Goal: Task Accomplishment & Management: Complete application form

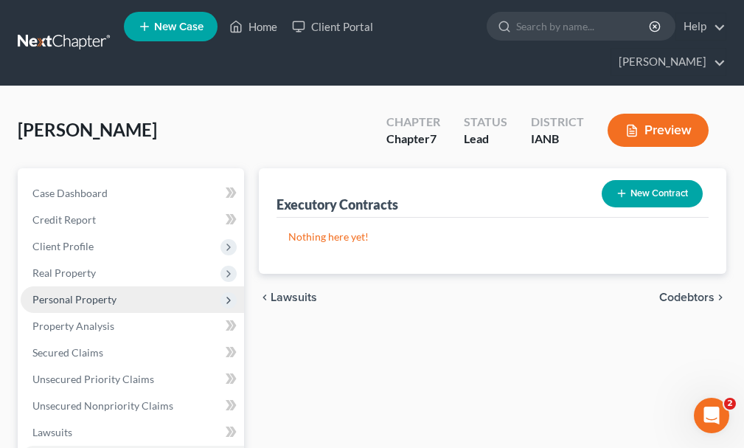
click at [70, 293] on span "Personal Property" at bounding box center [74, 299] width 84 height 13
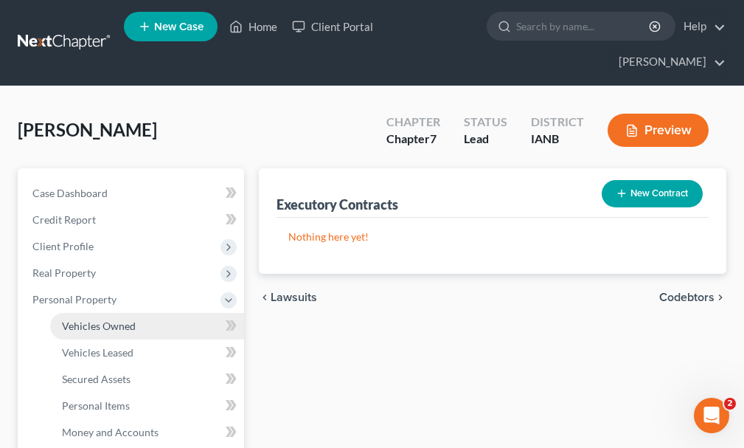
click at [88, 319] on span "Vehicles Owned" at bounding box center [99, 325] width 74 height 13
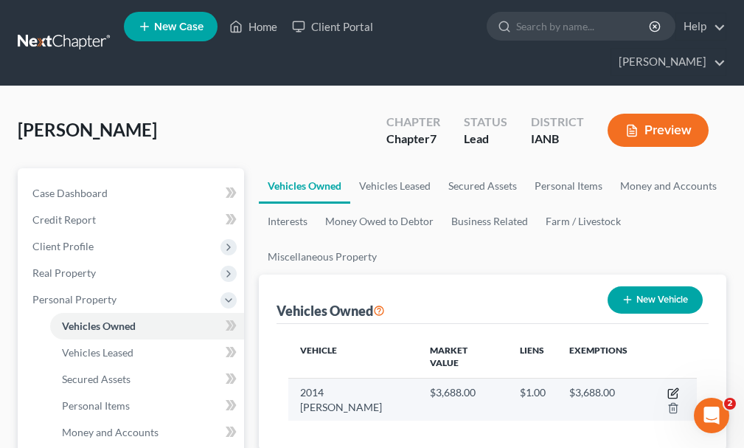
click at [668, 389] on icon "button" at bounding box center [672, 393] width 9 height 9
select select "0"
select select "12"
select select "0"
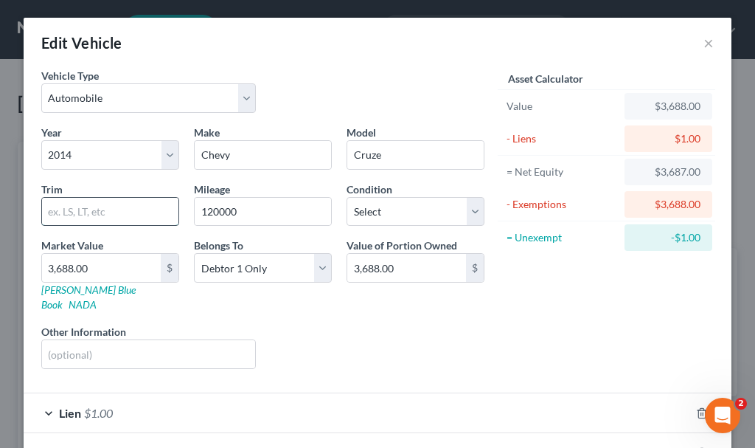
click at [133, 212] on input "text" at bounding box center [110, 212] width 136 height 28
type input "LS"
click at [112, 340] on input "text" at bounding box center [148, 354] width 213 height 28
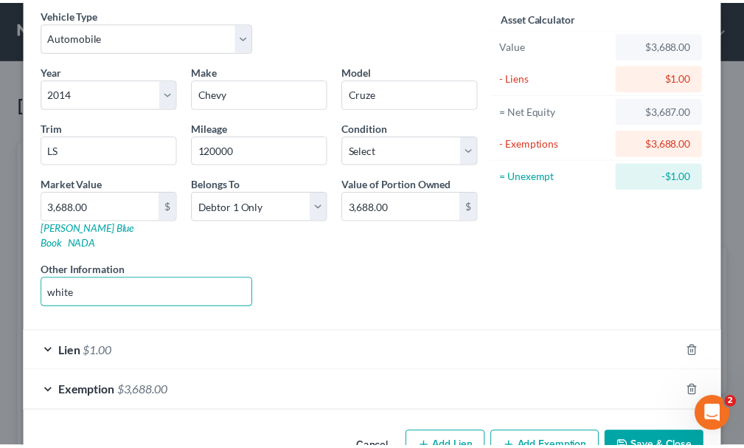
scroll to position [91, 0]
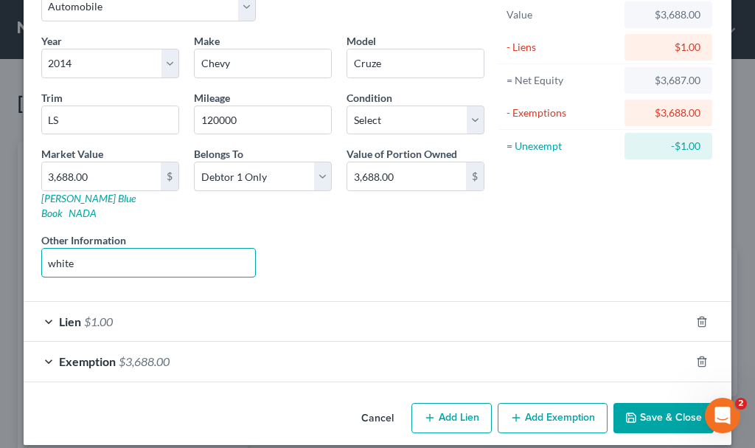
type input "white"
click at [659, 403] on button "Save & Close" at bounding box center [664, 418] width 100 height 31
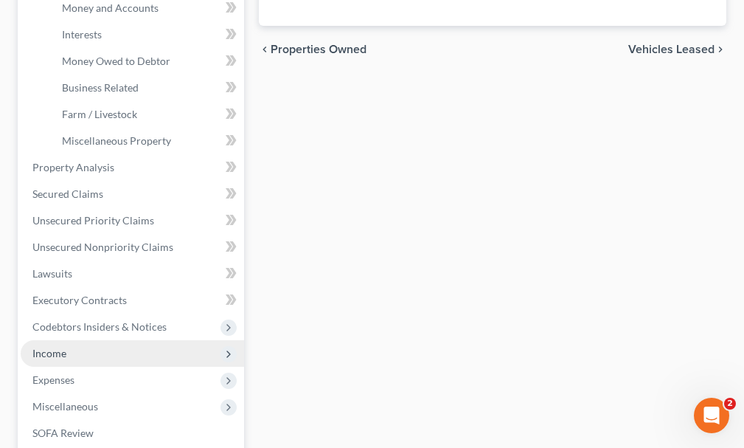
scroll to position [516, 0]
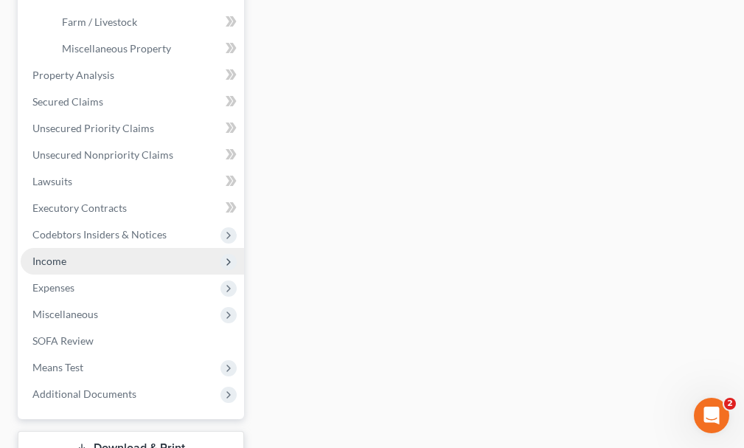
click at [61, 254] on span "Income" at bounding box center [49, 260] width 34 height 13
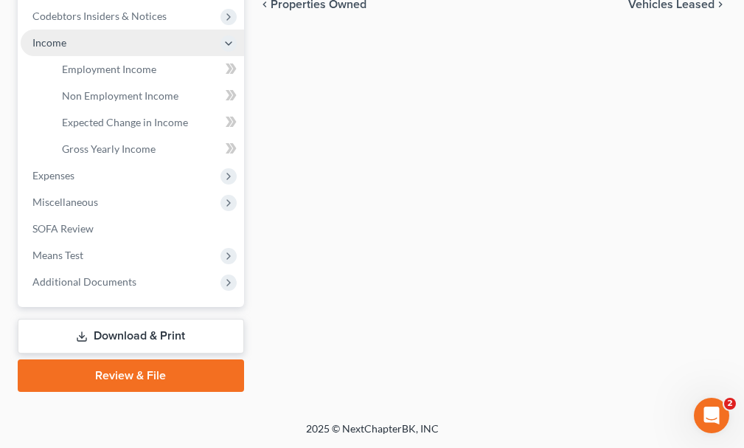
scroll to position [443, 0]
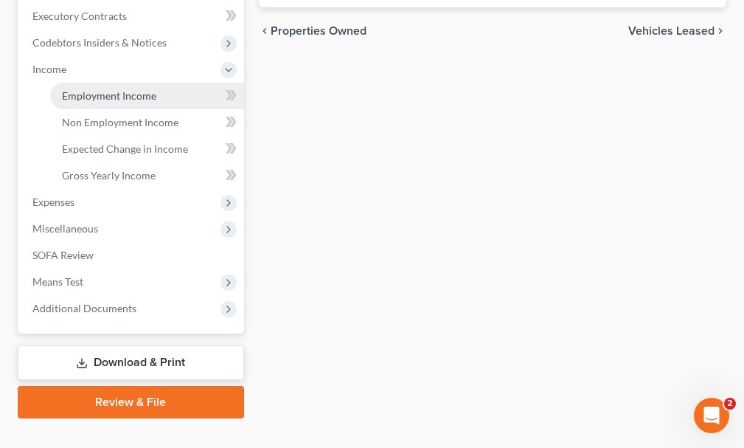
click at [123, 83] on link "Employment Income" at bounding box center [147, 96] width 194 height 27
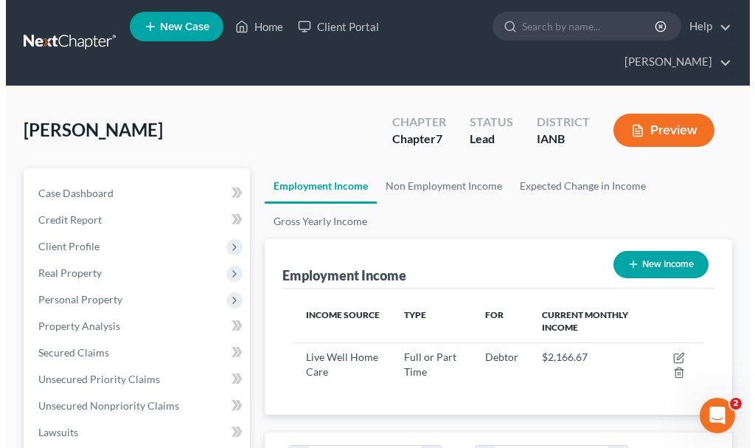
scroll to position [204, 438]
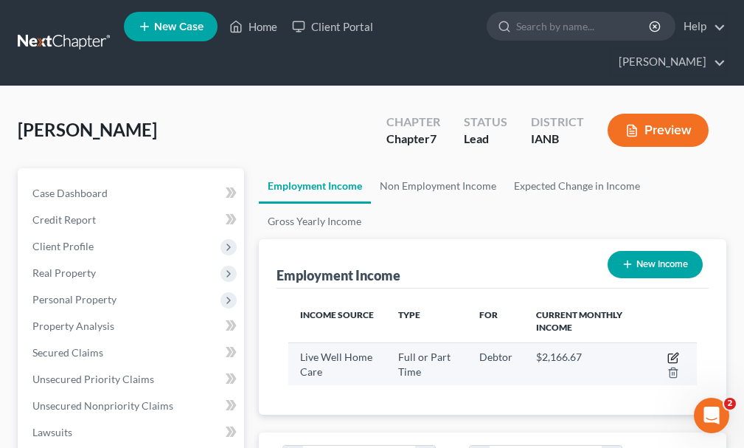
click at [673, 352] on icon "button" at bounding box center [673, 358] width 12 height 12
select select "0"
select select "30"
select select "3"
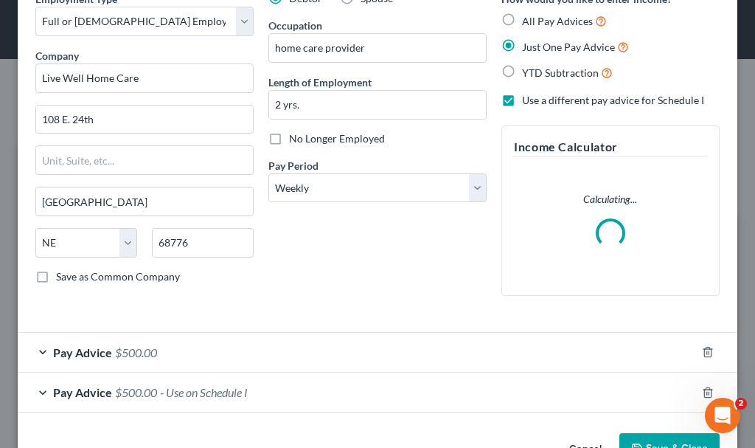
scroll to position [122, 0]
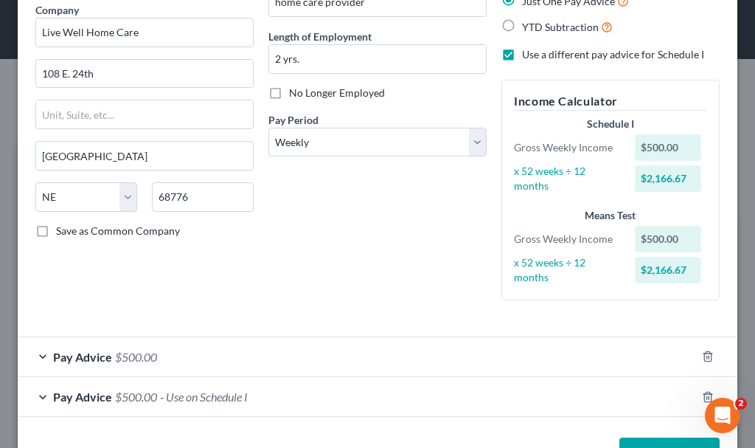
click at [192, 395] on span "- Use on Schedule I" at bounding box center [204, 396] width 88 height 14
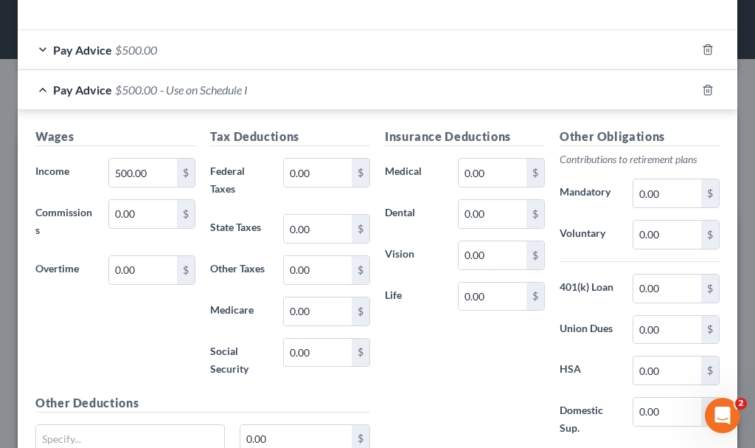
scroll to position [491, 0]
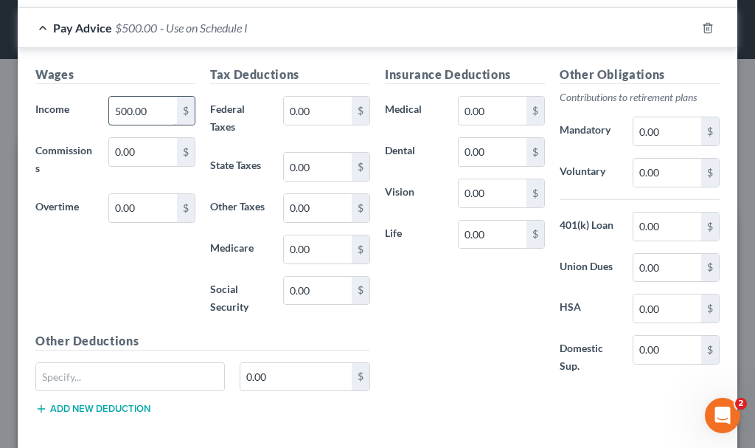
click at [157, 114] on input "500.00" at bounding box center [143, 111] width 68 height 28
type input "585.04"
type input "95"
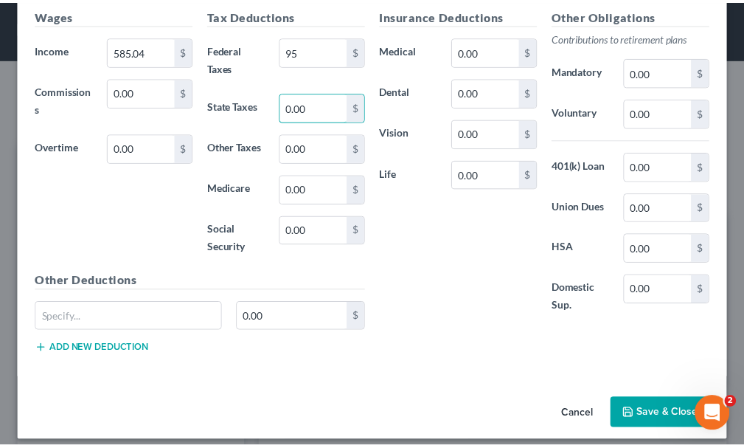
scroll to position [563, 0]
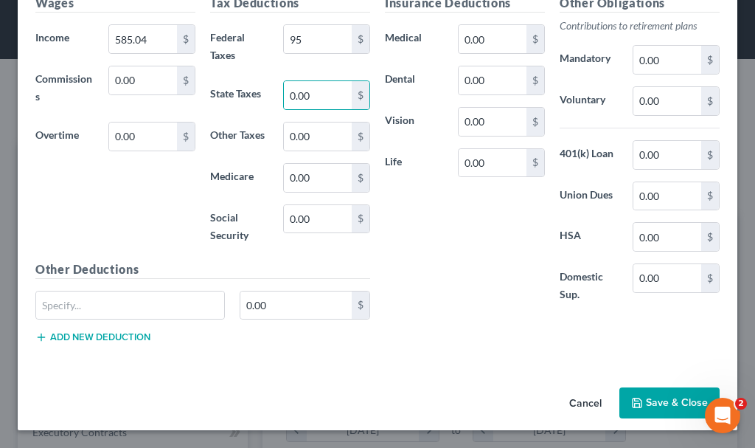
click at [656, 395] on button "Save & Close" at bounding box center [670, 402] width 100 height 31
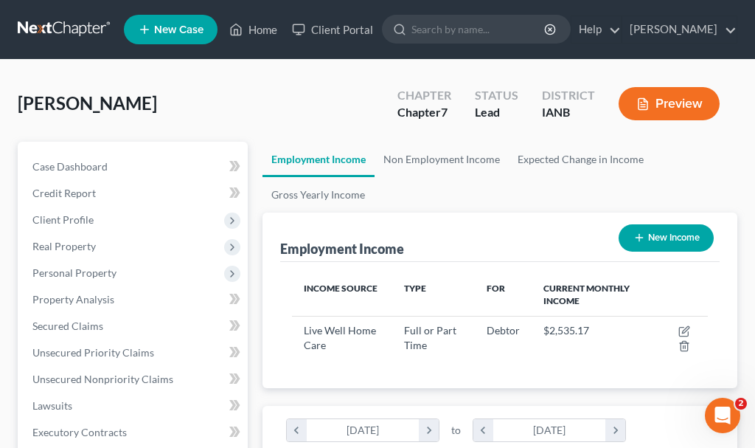
scroll to position [737300, 737066]
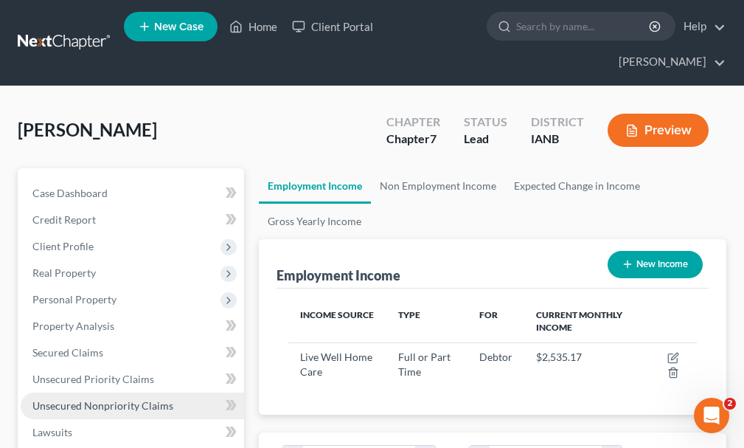
click at [94, 399] on span "Unsecured Nonpriority Claims" at bounding box center [102, 405] width 141 height 13
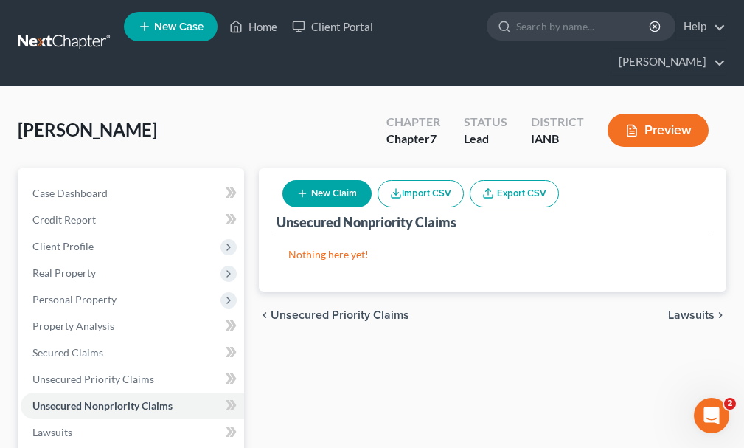
click at [331, 180] on button "New Claim" at bounding box center [326, 193] width 89 height 27
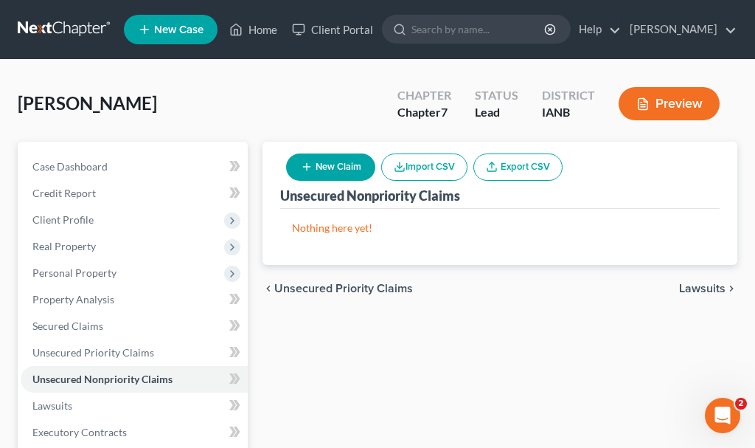
select select "0"
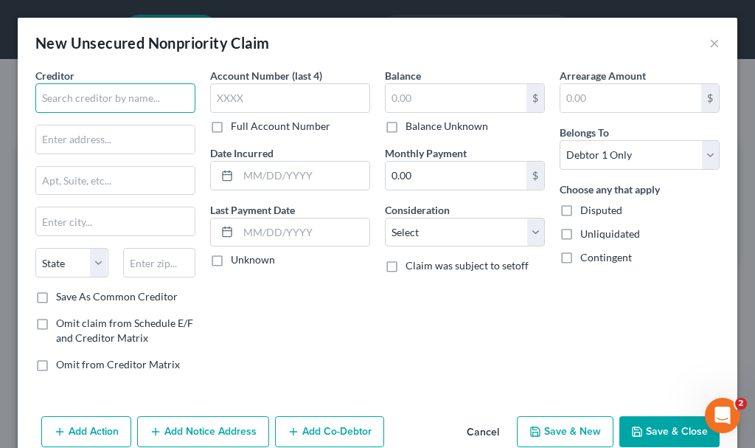
click at [126, 100] on input "text" at bounding box center [115, 98] width 160 height 30
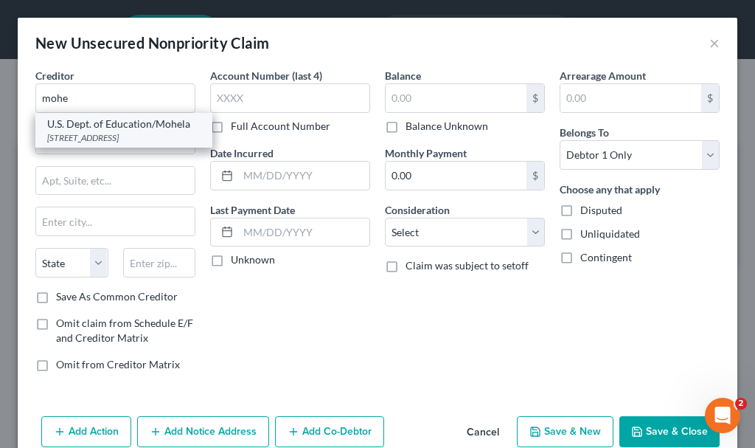
click at [113, 130] on div "U.S. Dept. of Education/Mohela" at bounding box center [123, 124] width 153 height 15
type input "U.S. Dept. of Education/Mohela"
type input "[STREET_ADDRESS]"
type input "Chesterfield"
select select "26"
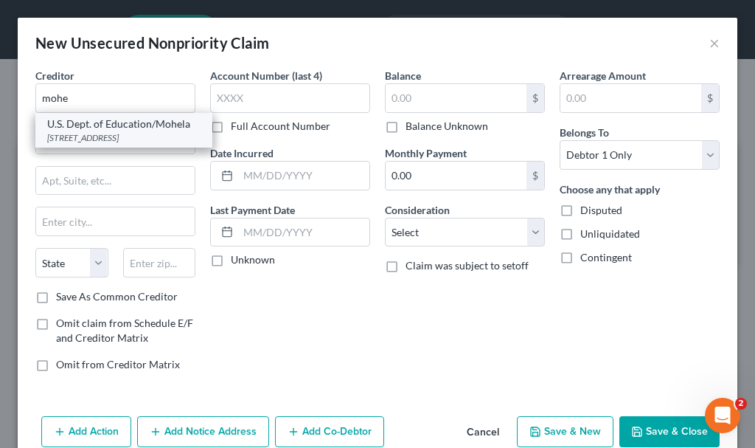
type input "63005-1243"
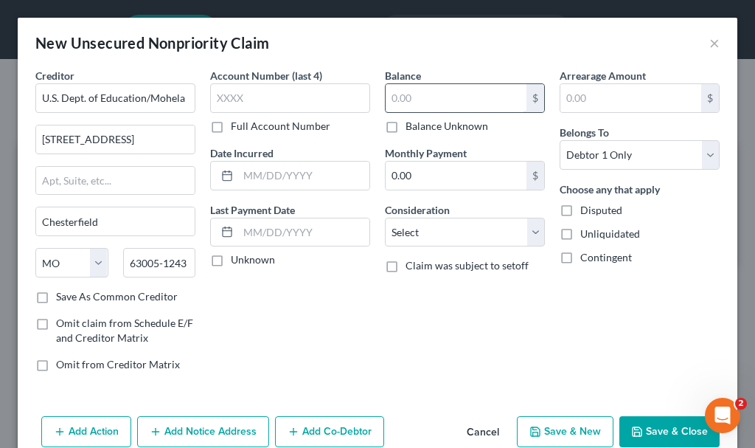
click at [437, 91] on input "text" at bounding box center [456, 98] width 141 height 28
type input "1,500"
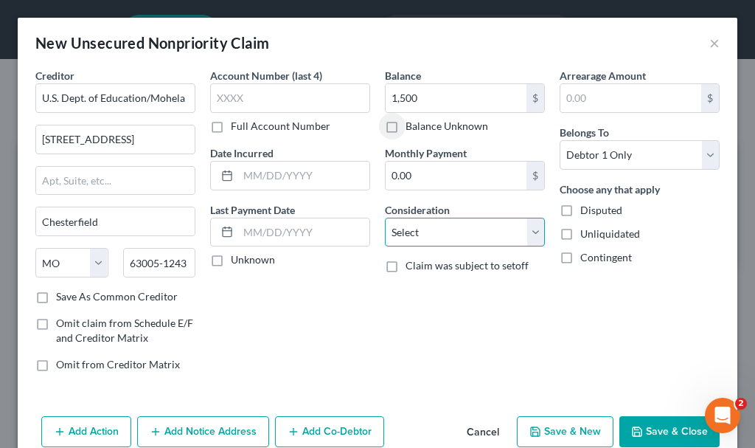
click at [417, 232] on select "Select Cable / Satellite Services Collection Agency Credit Card Debt Debt Couns…" at bounding box center [465, 233] width 160 height 30
select select "17"
click at [385, 218] on select "Select Cable / Satellite Services Collection Agency Credit Card Debt Debt Couns…" at bounding box center [465, 233] width 160 height 30
click at [233, 426] on button "Add Notice Address" at bounding box center [203, 431] width 132 height 31
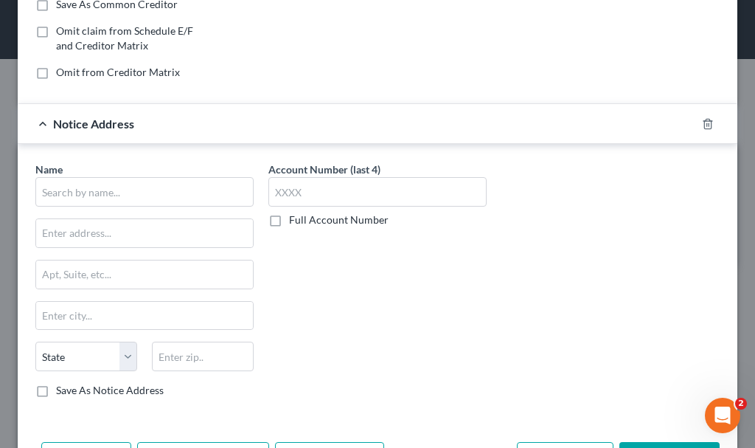
scroll to position [295, 0]
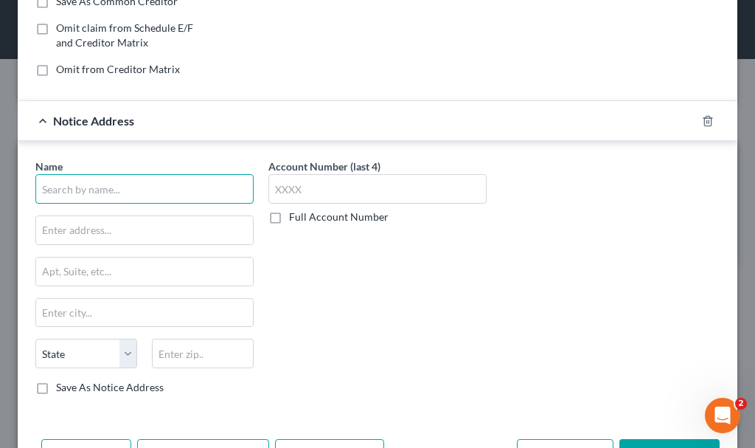
click at [182, 185] on input "text" at bounding box center [144, 189] width 218 height 30
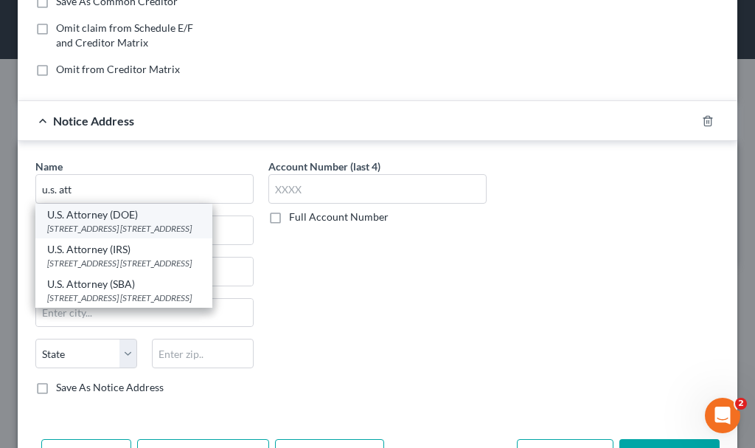
click at [121, 217] on div "U.S. Attorney (DOE)" at bounding box center [123, 214] width 153 height 15
type input "U.S. Attorney (DOE)"
type input "[STREET_ADDRESS] SE, Box 1"
type input "[GEOGRAPHIC_DATA]"
select select "16"
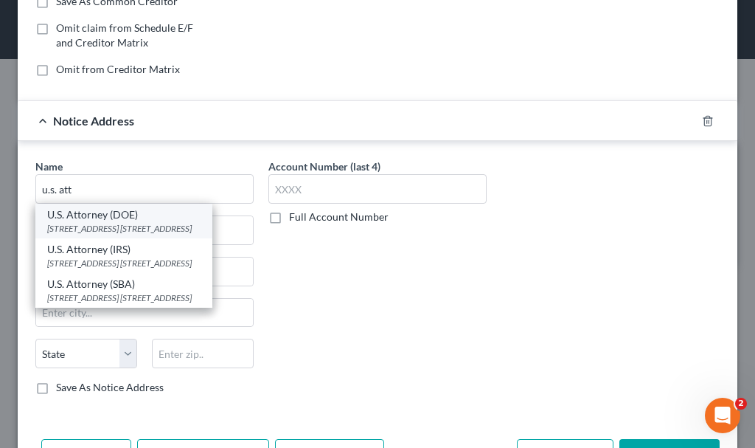
type input "52401"
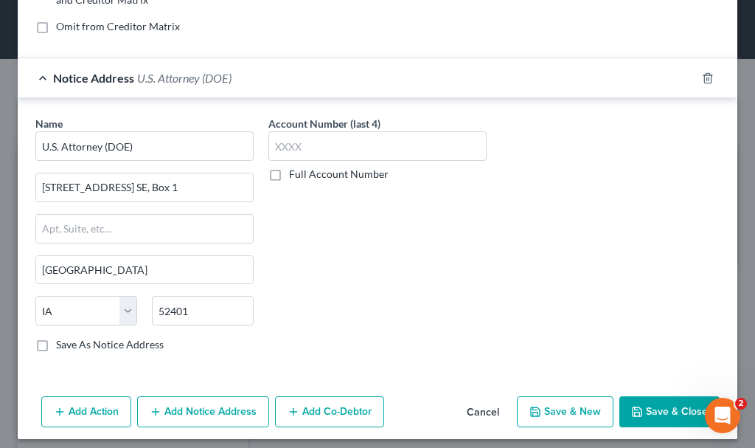
scroll to position [347, 0]
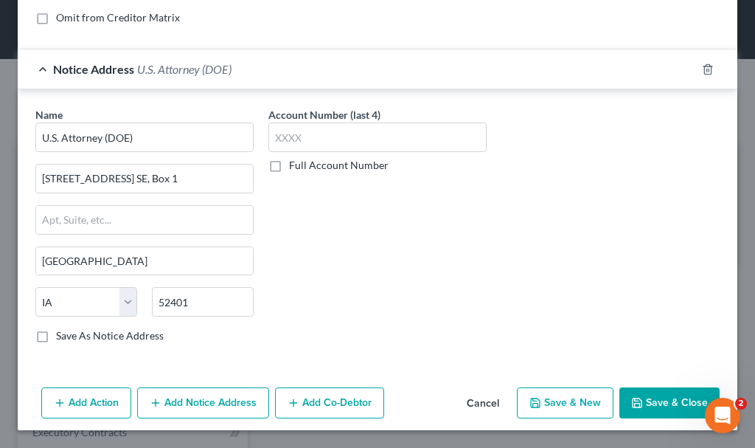
click at [642, 395] on button "Save & Close" at bounding box center [670, 402] width 100 height 31
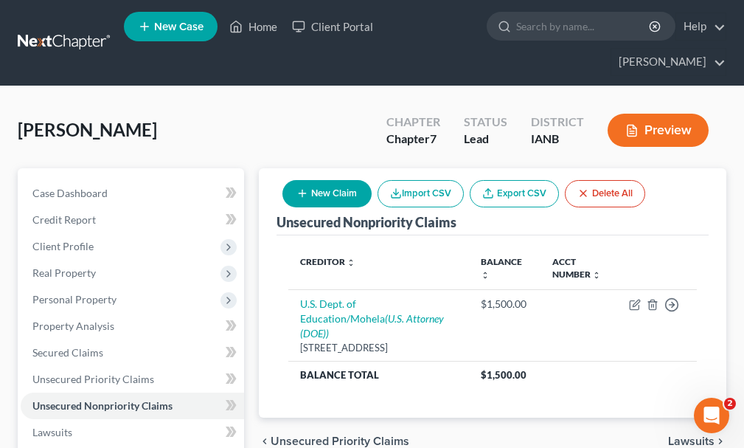
click at [342, 180] on button "New Claim" at bounding box center [326, 193] width 89 height 27
select select "0"
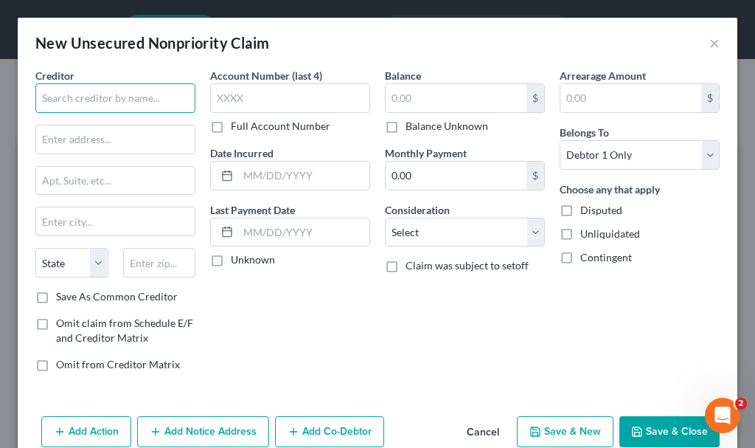
click at [150, 98] on input "text" at bounding box center [115, 98] width 160 height 30
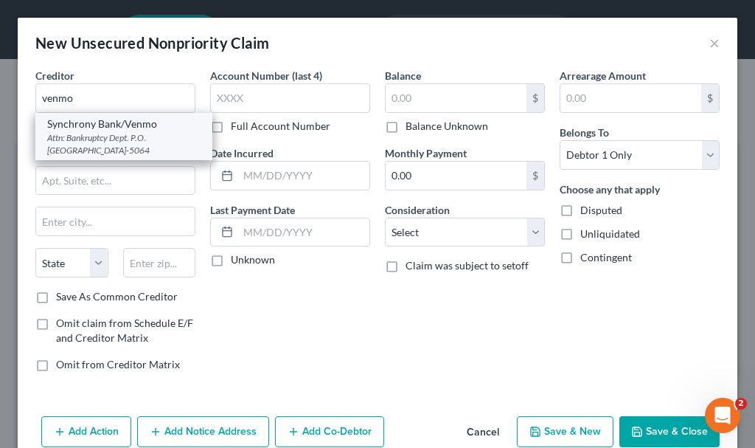
click at [127, 136] on div "Attn: Bankruptcy Dept. P.O. [GEOGRAPHIC_DATA]-5064" at bounding box center [123, 143] width 153 height 25
type input "Synchrony Bank/Venmo"
type input "Attn: Bankruptcy Dept."
type input "P.O. Box 965064"
type input "Orlando"
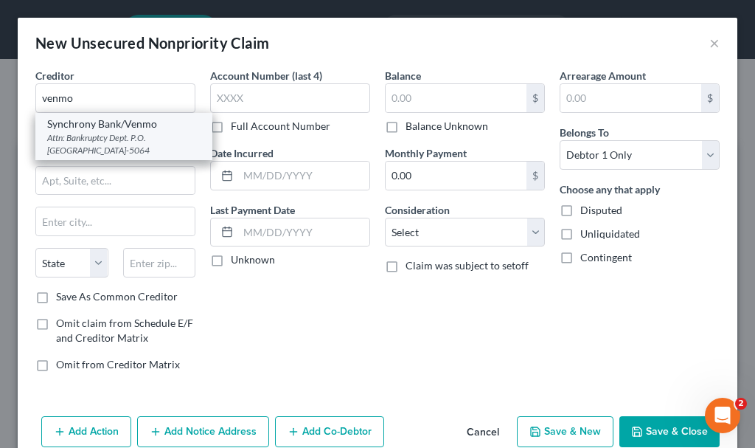
select select "9"
type input "32896-5064"
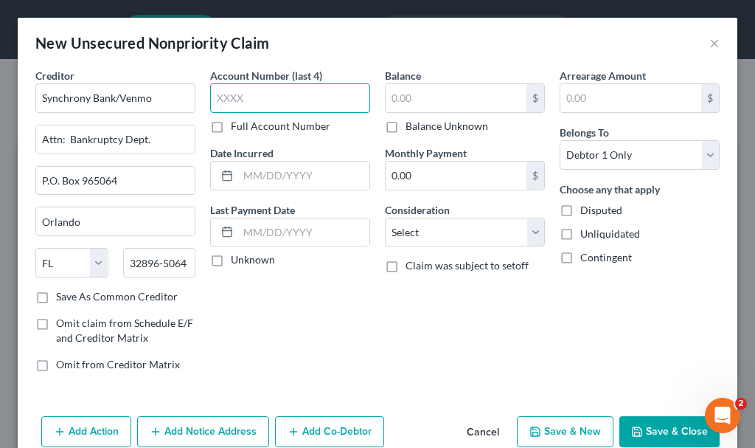
click at [257, 97] on input "text" at bounding box center [290, 98] width 160 height 30
type input "2466"
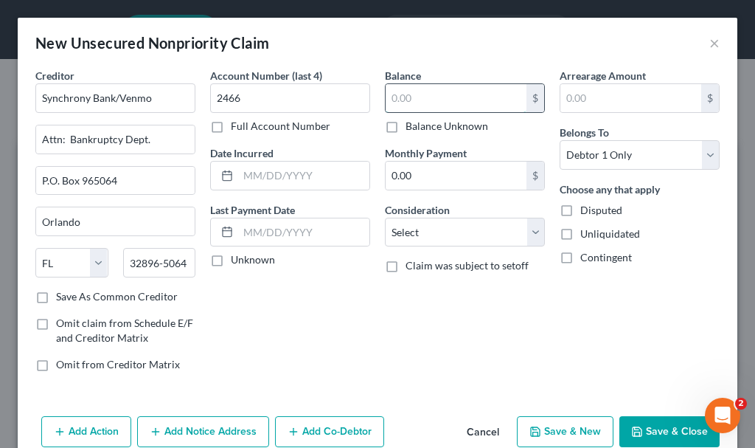
click at [423, 92] on input "text" at bounding box center [456, 98] width 141 height 28
type input "2,626.05"
click at [332, 173] on input "text" at bounding box center [303, 176] width 131 height 28
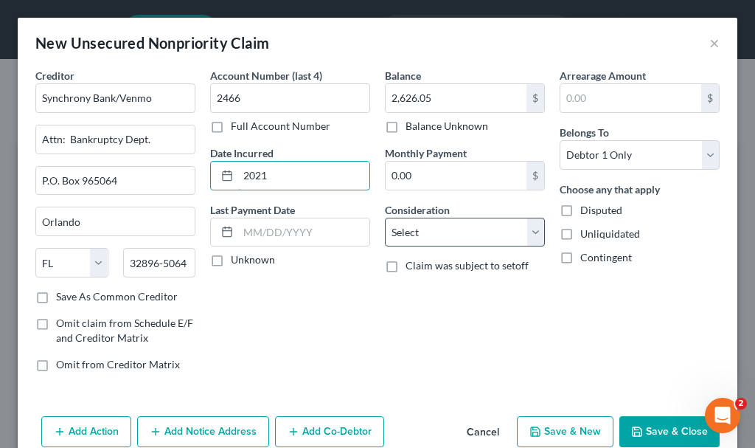
type input "2021"
click at [448, 234] on select "Select Cable / Satellite Services Collection Agency Credit Card Debt Debt Couns…" at bounding box center [465, 233] width 160 height 30
select select "2"
click at [385, 218] on select "Select Cable / Satellite Services Collection Agency Credit Card Debt Debt Couns…" at bounding box center [465, 233] width 160 height 30
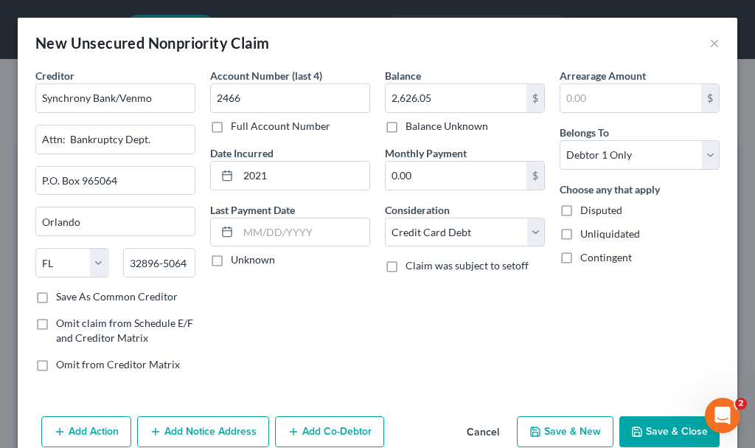
click at [542, 431] on button "Save & New" at bounding box center [565, 431] width 97 height 31
select select "0"
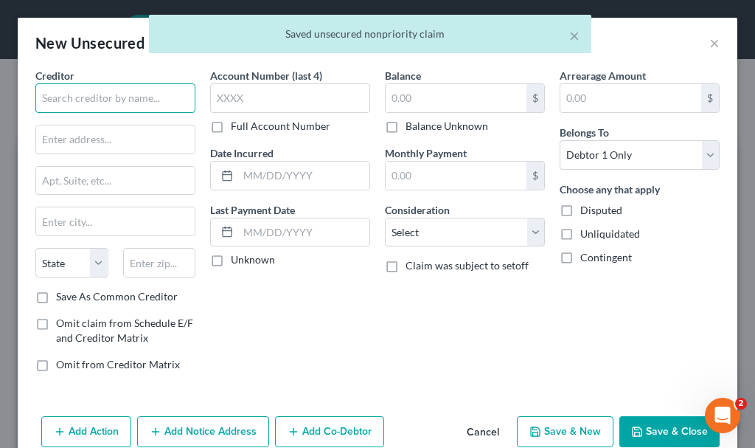
click at [117, 100] on input "text" at bounding box center [115, 98] width 160 height 30
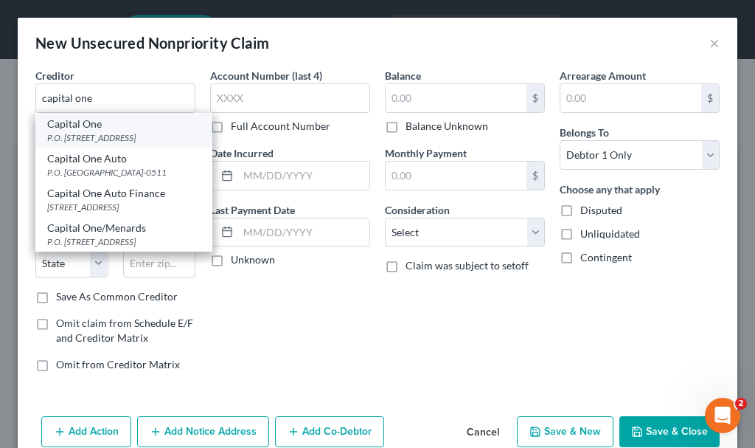
click at [89, 137] on div "P.O. [STREET_ADDRESS]" at bounding box center [123, 137] width 153 height 13
type input "Capital One"
type input "P.O. Box 30285"
type input "[GEOGRAPHIC_DATA]"
select select "46"
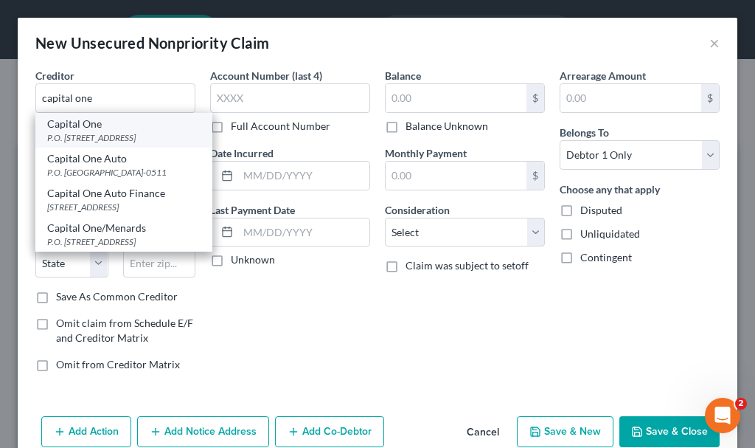
type input "84130-0285"
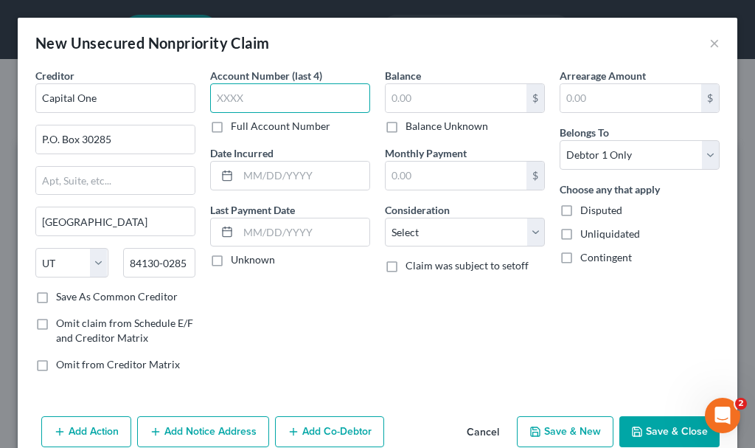
click at [270, 101] on input "text" at bounding box center [290, 98] width 160 height 30
type input "5997"
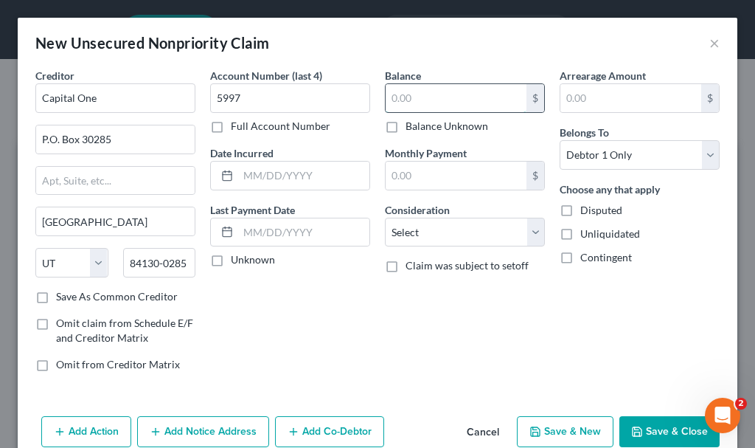
click at [445, 91] on input "text" at bounding box center [456, 98] width 141 height 28
type input "475.54"
click at [318, 175] on input "text" at bounding box center [303, 176] width 131 height 28
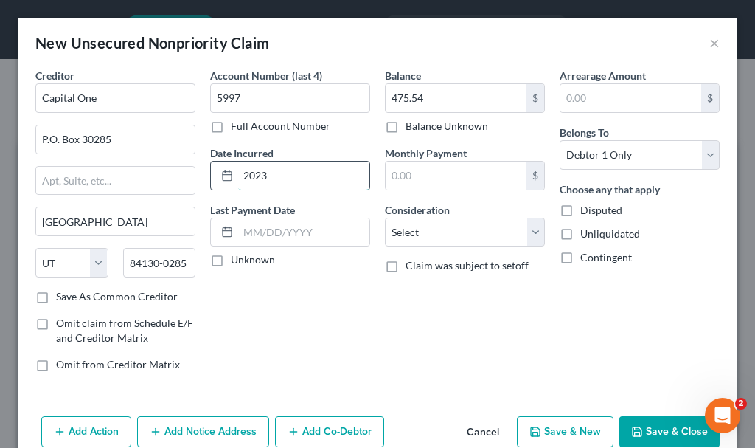
type input "2023"
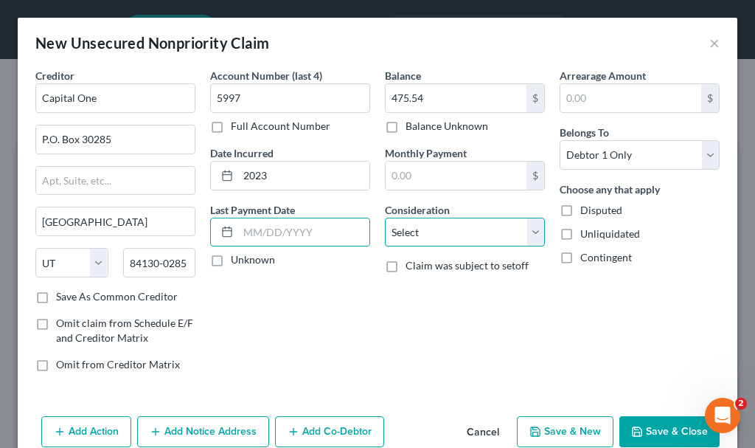
click at [426, 235] on select "Select Cable / Satellite Services Collection Agency Credit Card Debt Debt Couns…" at bounding box center [465, 233] width 160 height 30
select select "2"
click at [385, 218] on select "Select Cable / Satellite Services Collection Agency Credit Card Debt Debt Couns…" at bounding box center [465, 233] width 160 height 30
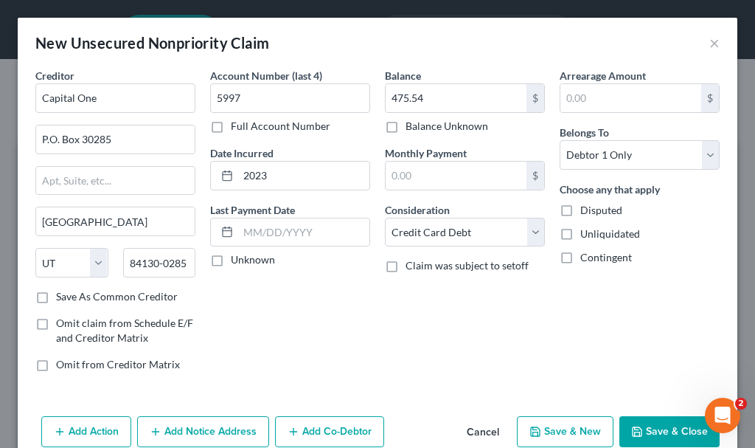
click at [532, 423] on button "Save & New" at bounding box center [565, 431] width 97 height 31
select select "0"
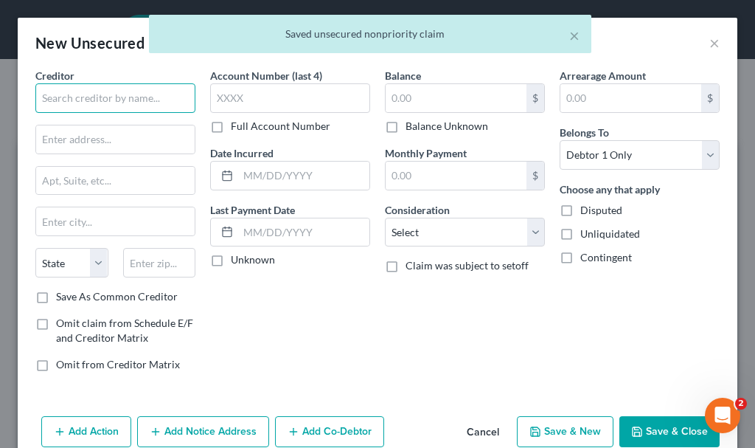
click at [141, 98] on input "text" at bounding box center [115, 98] width 160 height 30
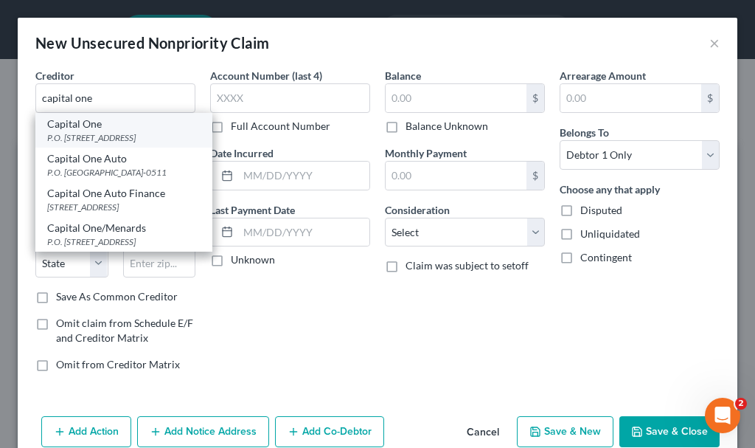
click at [64, 144] on div "P.O. [STREET_ADDRESS]" at bounding box center [123, 137] width 153 height 13
type input "Capital One"
type input "P.O. Box 30285"
type input "[GEOGRAPHIC_DATA]"
select select "46"
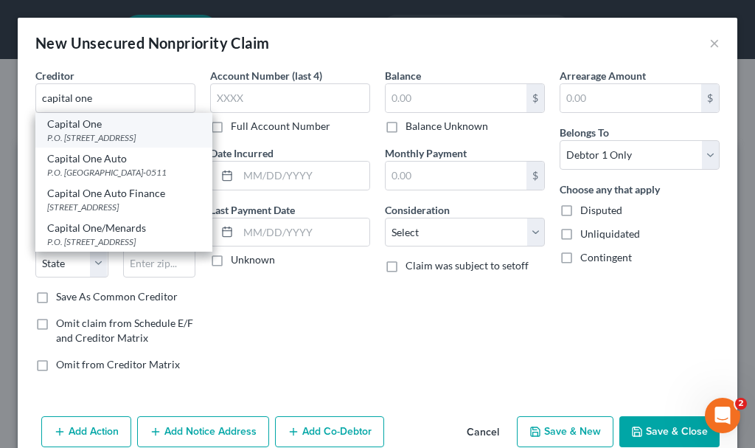
type input "84130-0285"
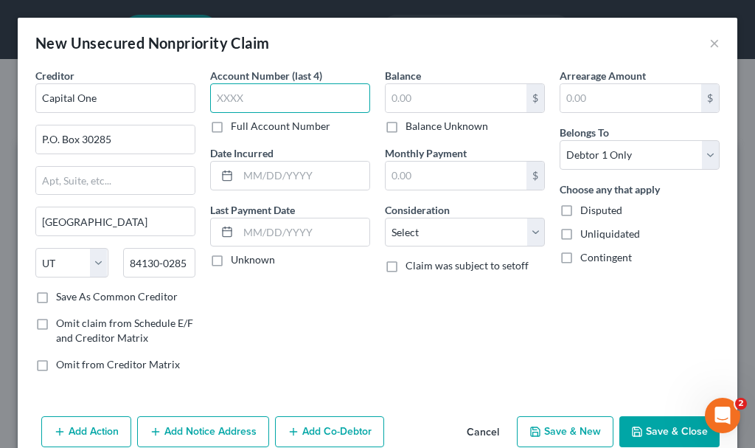
click at [250, 97] on input "text" at bounding box center [290, 98] width 160 height 30
type input "8086"
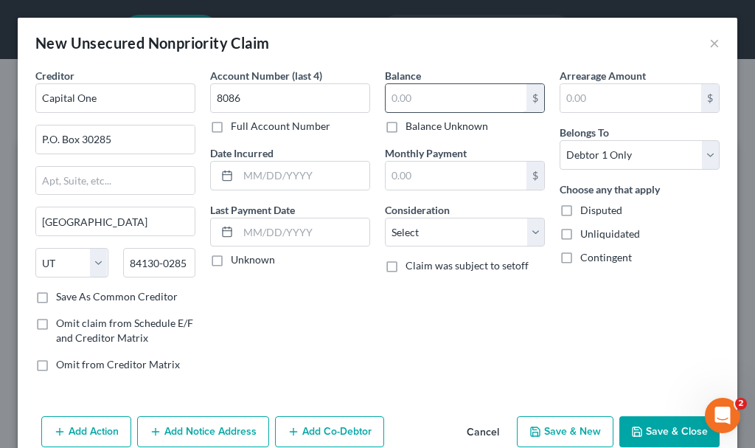
click at [431, 96] on input "text" at bounding box center [456, 98] width 141 height 28
type input "708.59"
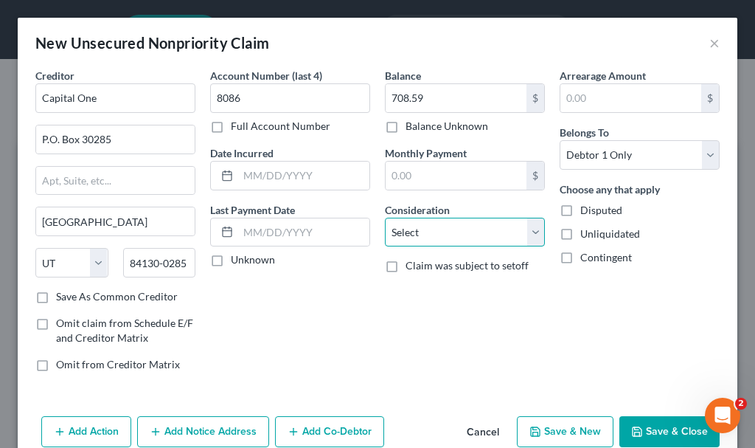
click at [428, 232] on select "Select Cable / Satellite Services Collection Agency Credit Card Debt Debt Couns…" at bounding box center [465, 233] width 160 height 30
select select "2"
click at [385, 218] on select "Select Cable / Satellite Services Collection Agency Credit Card Debt Debt Couns…" at bounding box center [465, 233] width 160 height 30
click at [550, 431] on button "Save & New" at bounding box center [565, 431] width 97 height 31
select select "0"
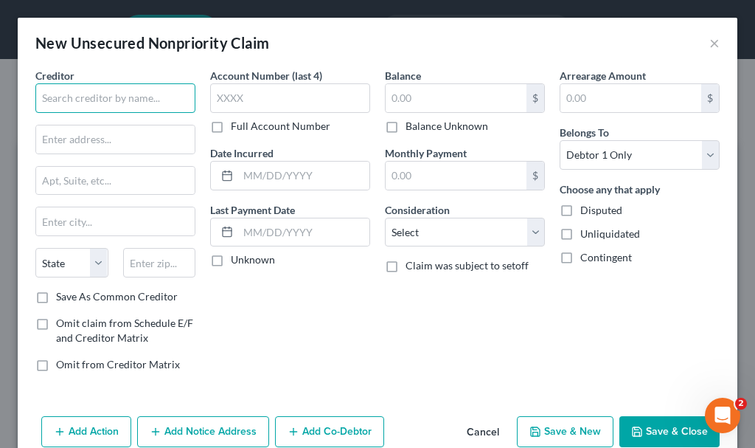
click at [114, 99] on input "text" at bounding box center [115, 98] width 160 height 30
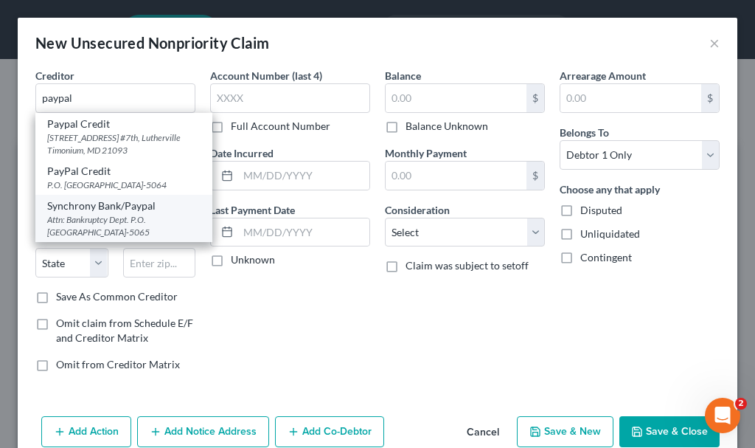
click at [140, 213] on div "Synchrony Bank/Paypal" at bounding box center [123, 205] width 153 height 15
type input "Synchrony Bank/Paypal"
type input "Attn: Bankruptcy Dept."
type input "P.O. Box 965065"
type input "Orlando"
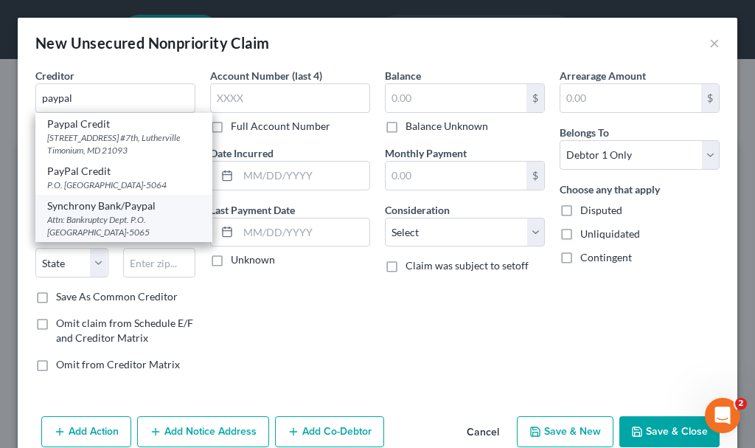
select select "9"
type input "32896-5065"
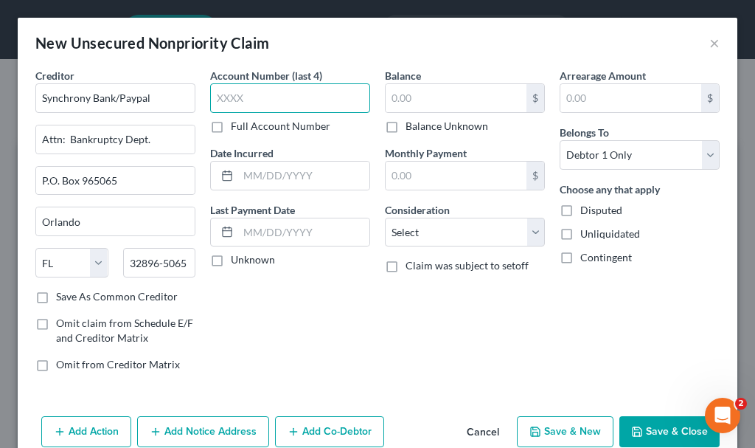
click at [272, 99] on input "text" at bounding box center [290, 98] width 160 height 30
type input "0628"
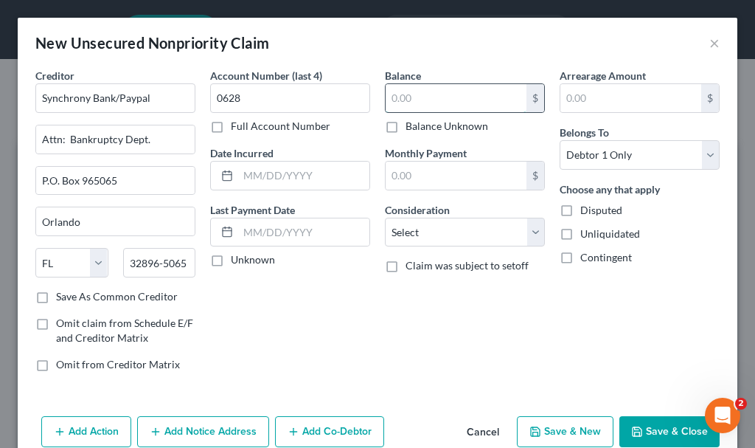
click at [439, 96] on input "text" at bounding box center [456, 98] width 141 height 28
type input "1,316.91"
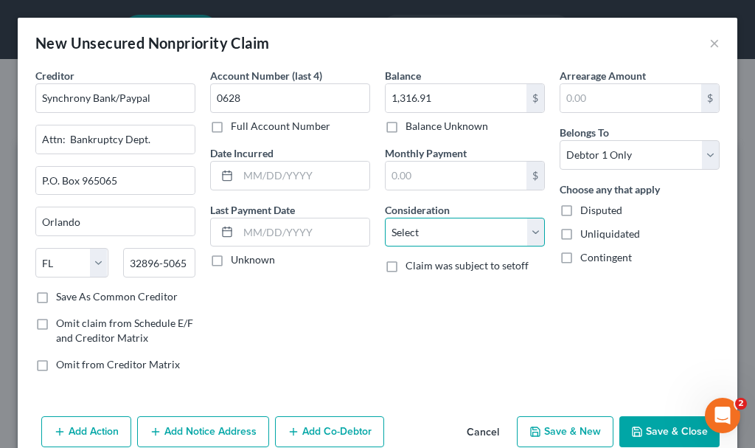
click at [447, 229] on select "Select Cable / Satellite Services Collection Agency Credit Card Debt Debt Couns…" at bounding box center [465, 233] width 160 height 30
select select "2"
click at [385, 218] on select "Select Cable / Satellite Services Collection Agency Credit Card Debt Debt Couns…" at bounding box center [465, 233] width 160 height 30
click at [559, 425] on button "Save & New" at bounding box center [565, 431] width 97 height 31
select select "0"
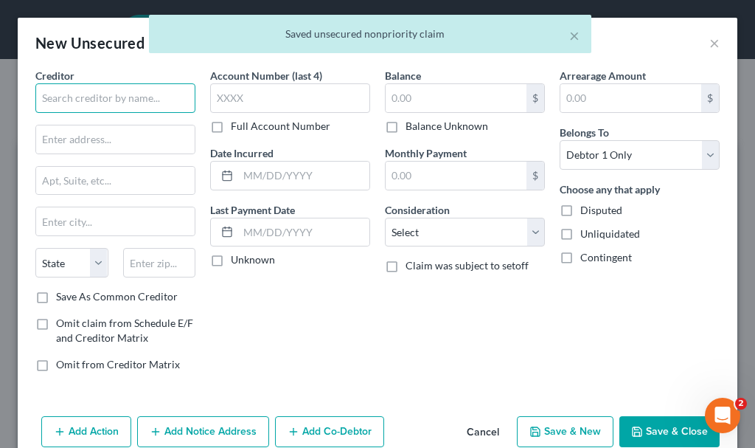
click at [156, 102] on input "text" at bounding box center [115, 98] width 160 height 30
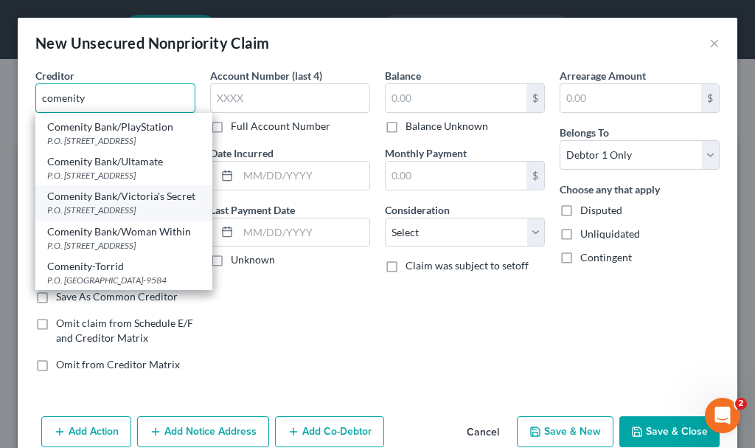
scroll to position [143, 0]
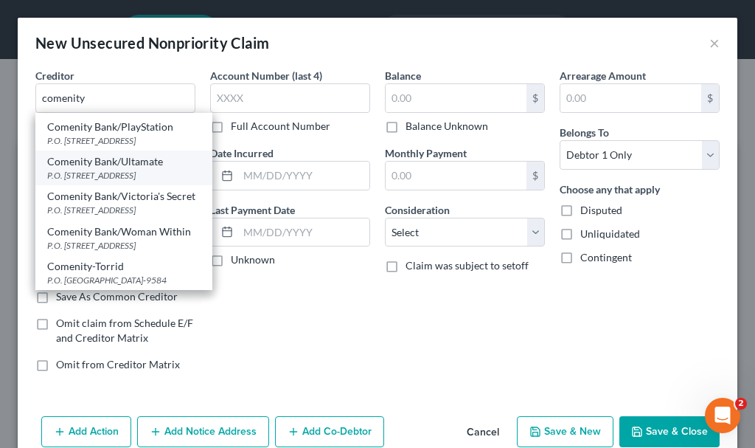
click at [106, 169] on div "Comenity Bank/Ultamate" at bounding box center [123, 161] width 153 height 15
type input "Comenity Bank/Ultamate"
type input "P.O. Box 182125"
type input "Columbus"
select select "36"
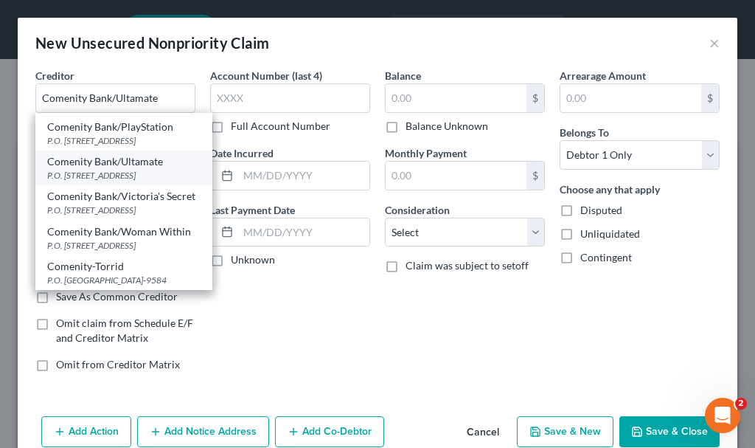
type input "43218-2273"
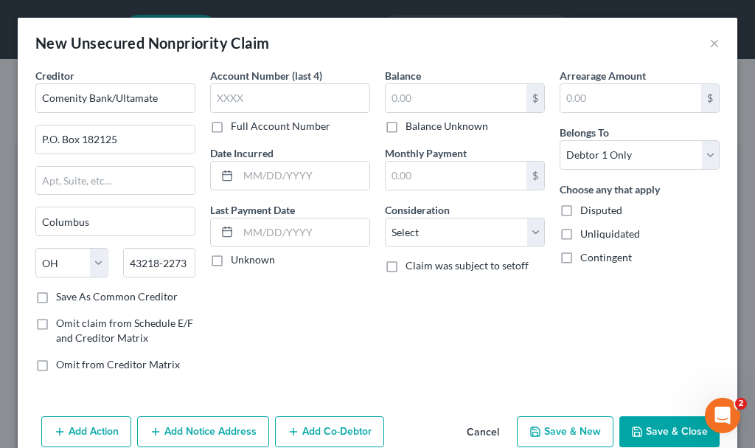
scroll to position [0, 0]
click at [170, 101] on input "Comenity Bank/Ultamate" at bounding box center [115, 98] width 160 height 30
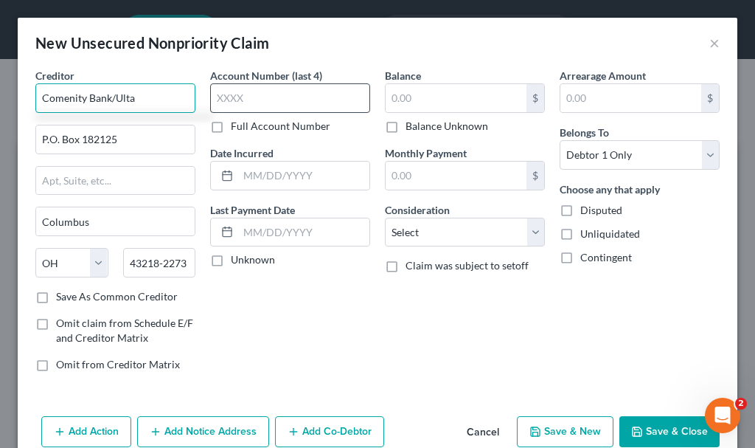
type input "Comenity Bank/Ulta"
click at [251, 94] on input "text" at bounding box center [290, 98] width 160 height 30
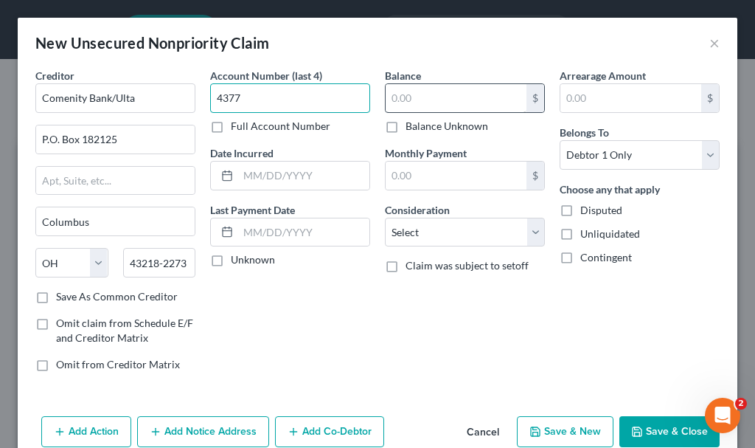
type input "4377"
click at [418, 97] on input "text" at bounding box center [456, 98] width 141 height 28
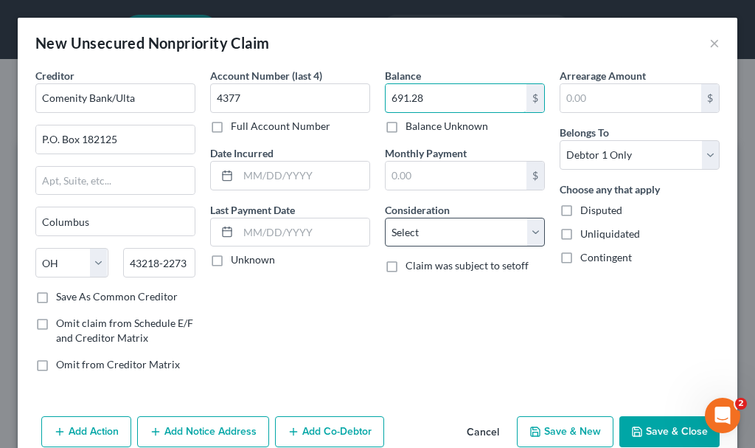
type input "691.28"
click at [428, 229] on select "Select Cable / Satellite Services Collection Agency Credit Card Debt Debt Couns…" at bounding box center [465, 233] width 160 height 30
select select "2"
click at [385, 218] on select "Select Cable / Satellite Services Collection Agency Credit Card Debt Debt Couns…" at bounding box center [465, 233] width 160 height 30
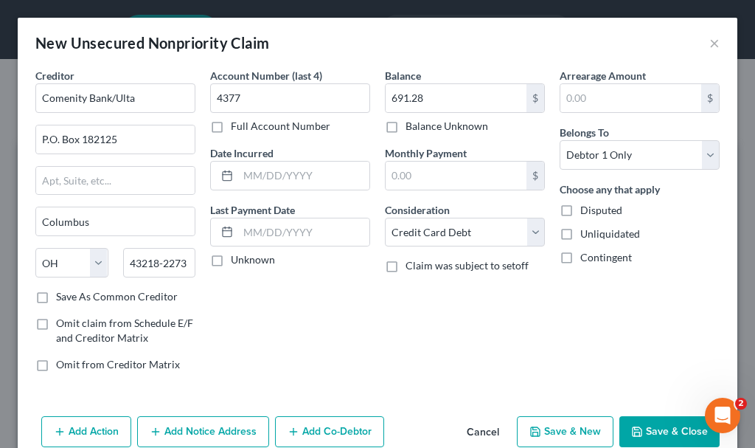
click at [241, 423] on button "Add Notice Address" at bounding box center [203, 431] width 132 height 31
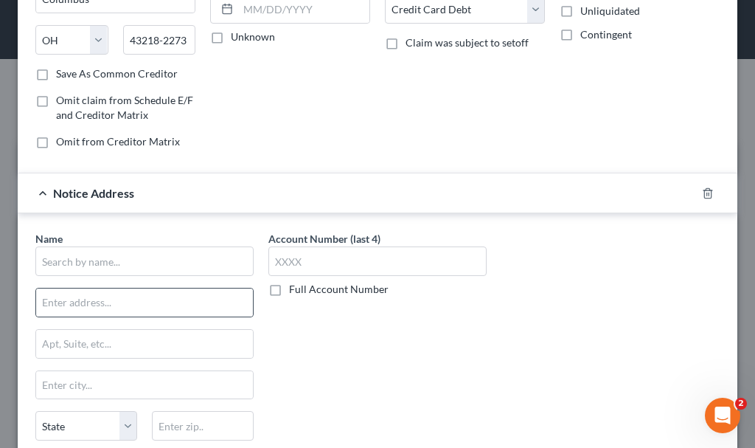
scroll to position [295, 0]
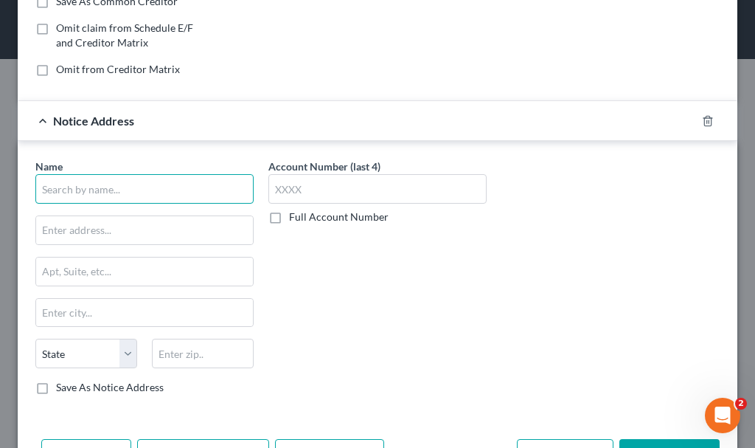
click at [176, 185] on input "text" at bounding box center [144, 189] width 218 height 30
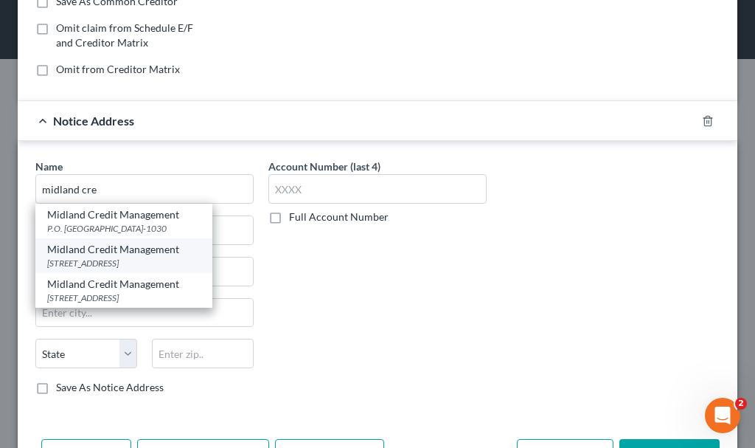
click at [86, 259] on div "[STREET_ADDRESS]" at bounding box center [123, 263] width 153 height 13
type input "Midland Credit Management"
type input "[STREET_ADDRESS]"
type input "[GEOGRAPHIC_DATA]"
select select "4"
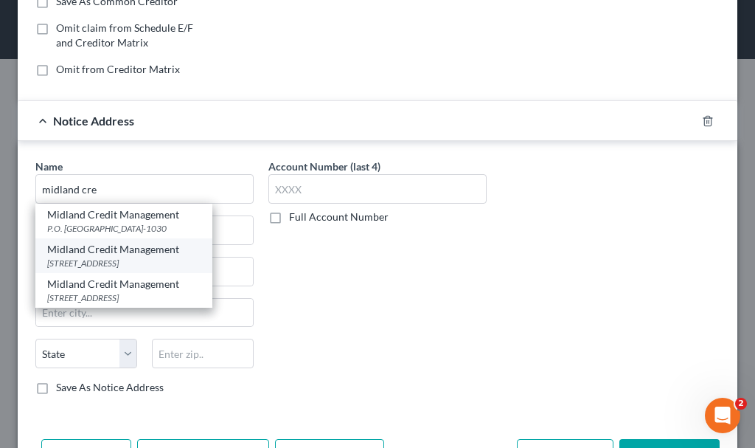
type input "92108"
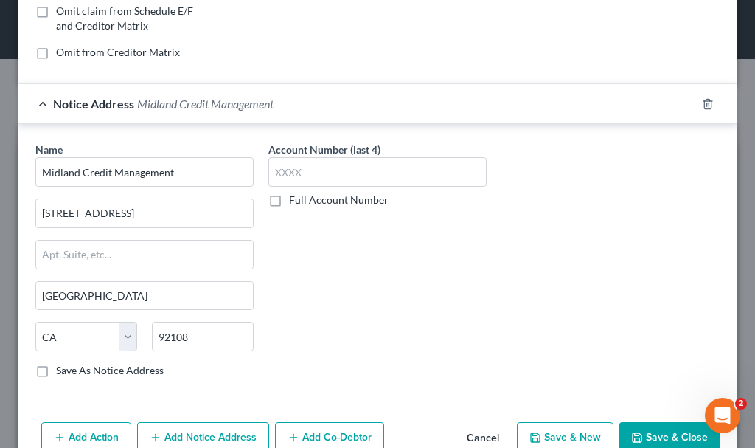
scroll to position [347, 0]
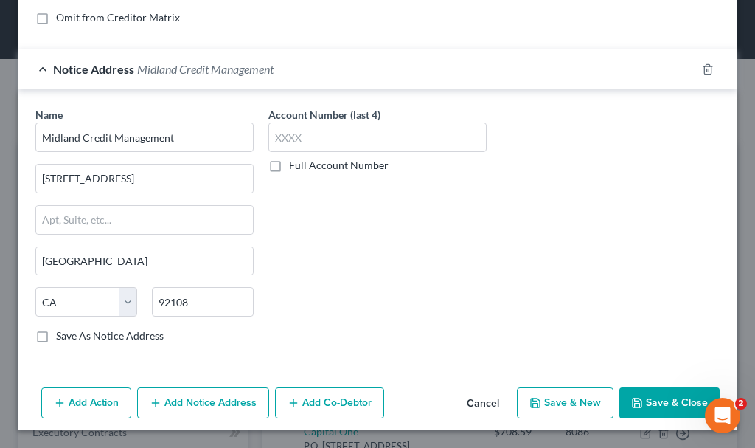
click at [546, 398] on button "Save & New" at bounding box center [565, 402] width 97 height 31
select select "0"
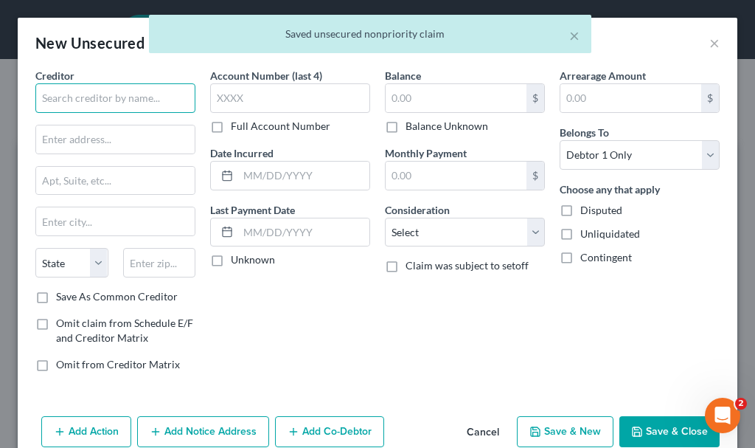
click at [133, 86] on input "text" at bounding box center [115, 98] width 160 height 30
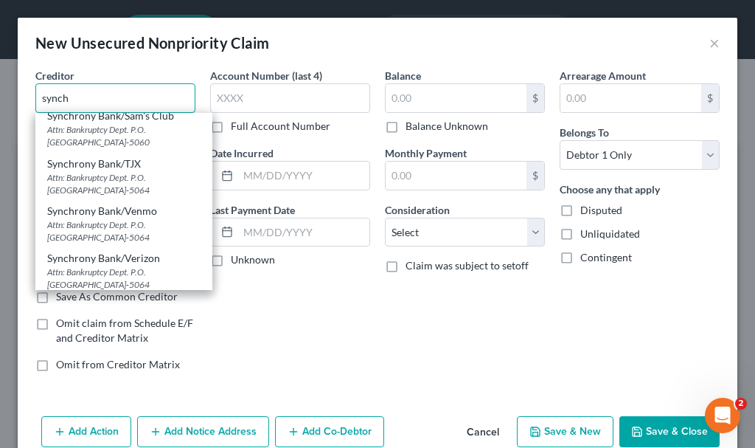
scroll to position [443, 0]
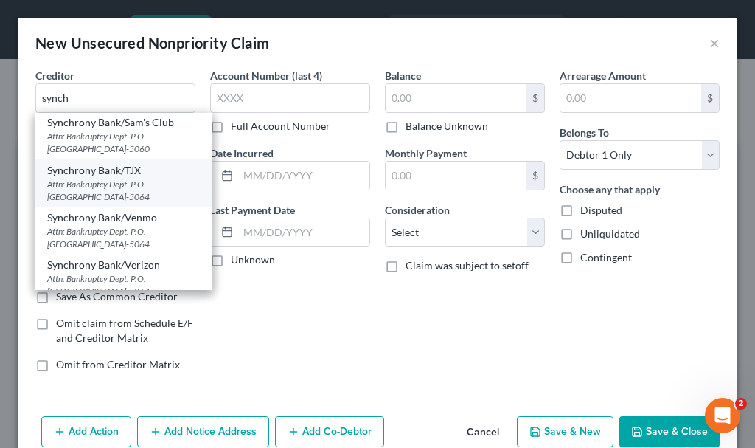
click at [113, 176] on div "Synchrony Bank/TJX" at bounding box center [123, 170] width 153 height 15
type input "Synchrony Bank/TJX"
type input "Attn: Bankruptcy Dept."
type input "P.O. Box 965064"
type input "Orlando"
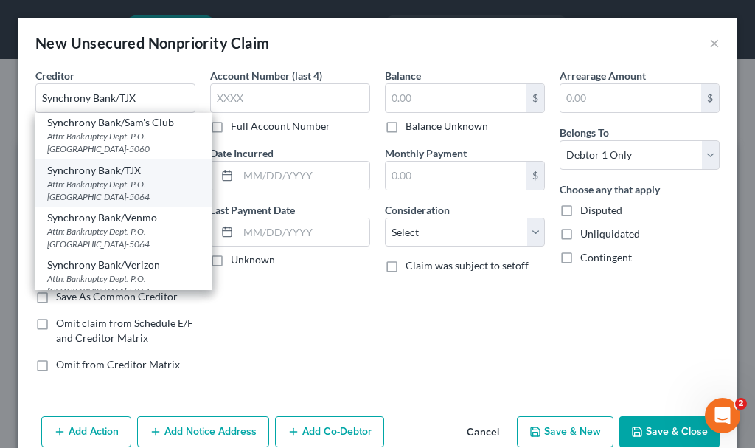
select select "9"
type input "32896-5064"
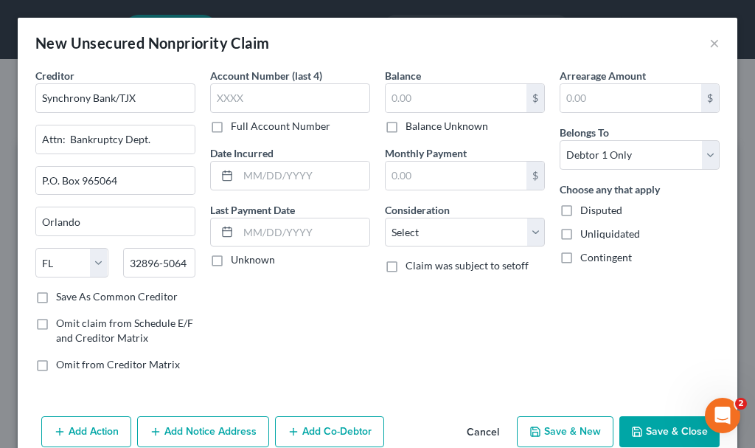
scroll to position [0, 0]
click at [260, 100] on input "text" at bounding box center [290, 98] width 160 height 30
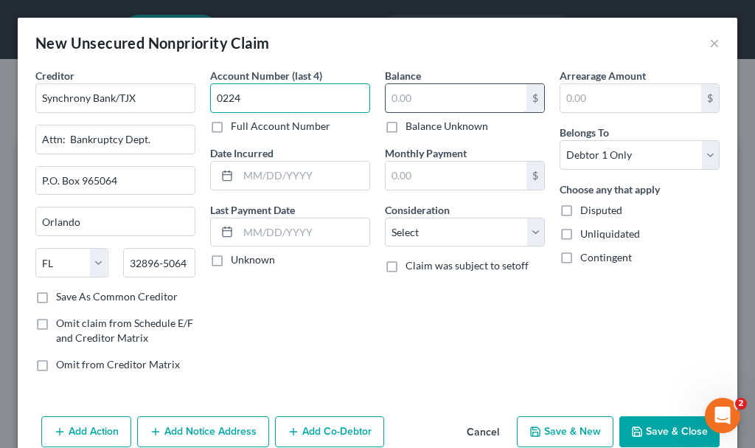
type input "0224"
click at [449, 103] on input "text" at bounding box center [456, 98] width 141 height 28
type input "688.91"
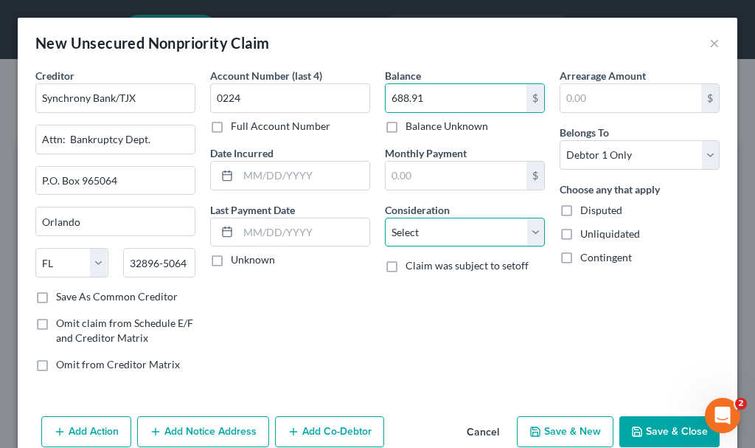
click at [450, 232] on select "Select Cable / Satellite Services Collection Agency Credit Card Debt Debt Couns…" at bounding box center [465, 233] width 160 height 30
select select "2"
click at [385, 218] on select "Select Cable / Satellite Services Collection Agency Credit Card Debt Debt Couns…" at bounding box center [465, 233] width 160 height 30
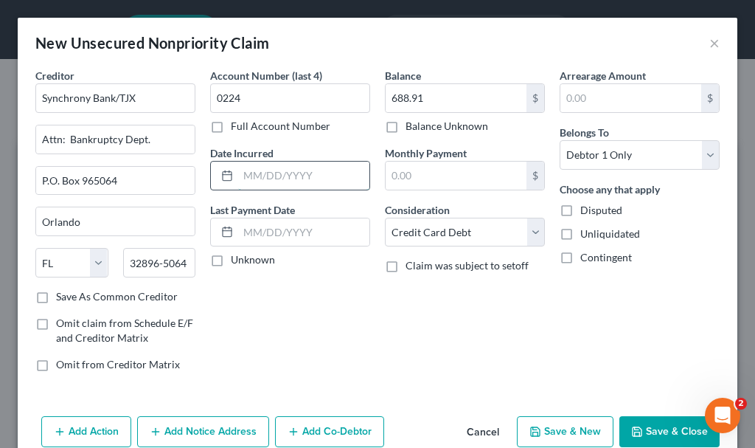
click at [321, 173] on input "text" at bounding box center [303, 176] width 131 height 28
type input "2022"
click at [232, 424] on button "Add Notice Address" at bounding box center [203, 431] width 132 height 31
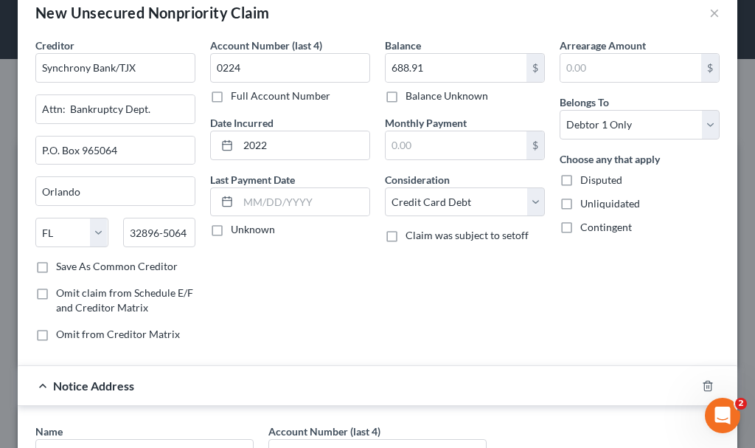
scroll to position [148, 0]
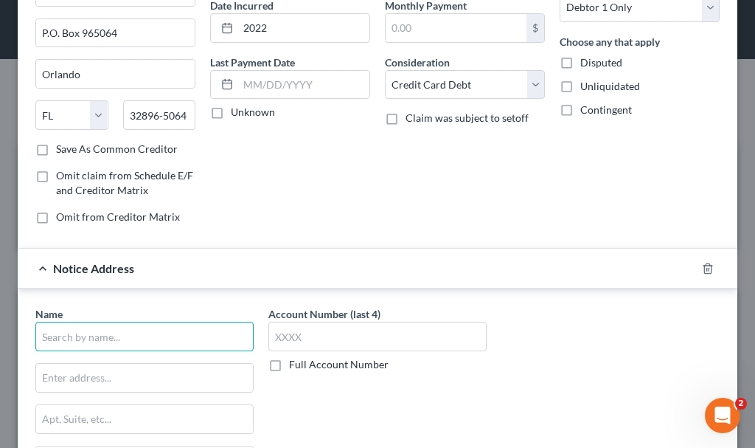
click at [191, 337] on input "text" at bounding box center [144, 337] width 218 height 30
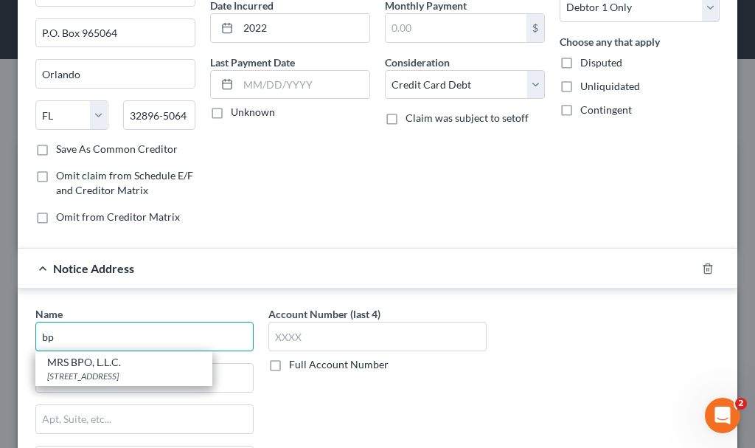
type input "b"
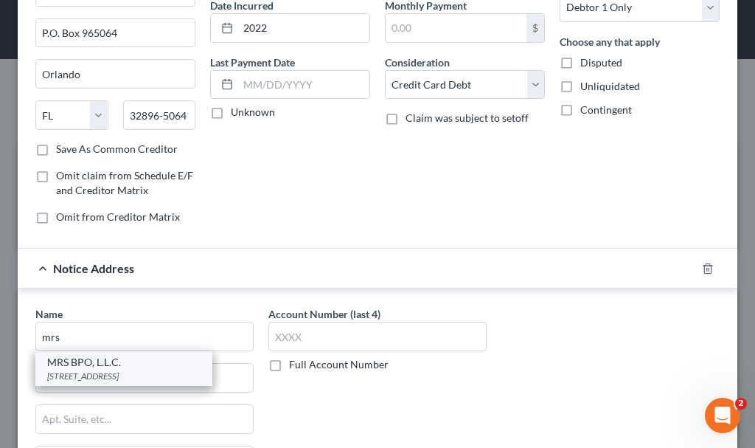
click at [116, 372] on div "[STREET_ADDRESS]" at bounding box center [123, 375] width 153 height 13
type input "MRS BPO, L.L.C."
type input "[STREET_ADDRESS]"
type input "[GEOGRAPHIC_DATA]"
select select "33"
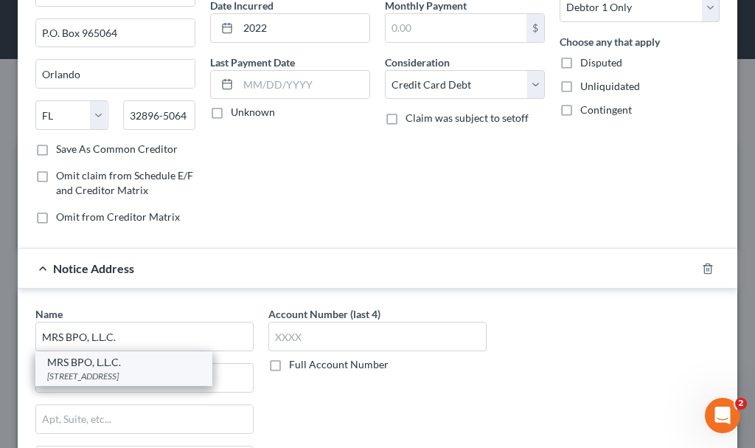
type input "08003"
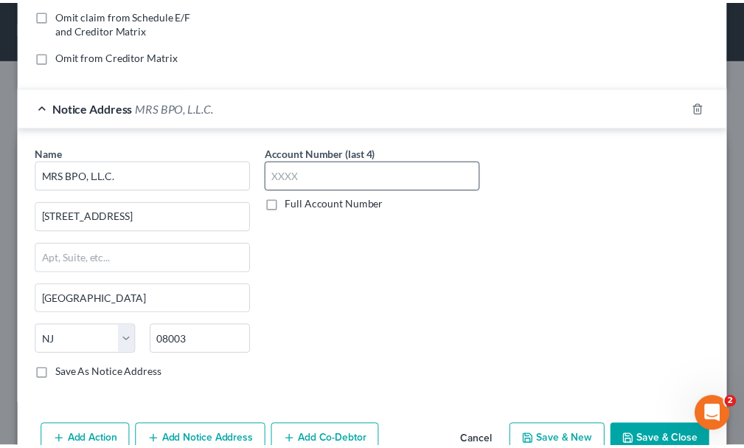
scroll to position [347, 0]
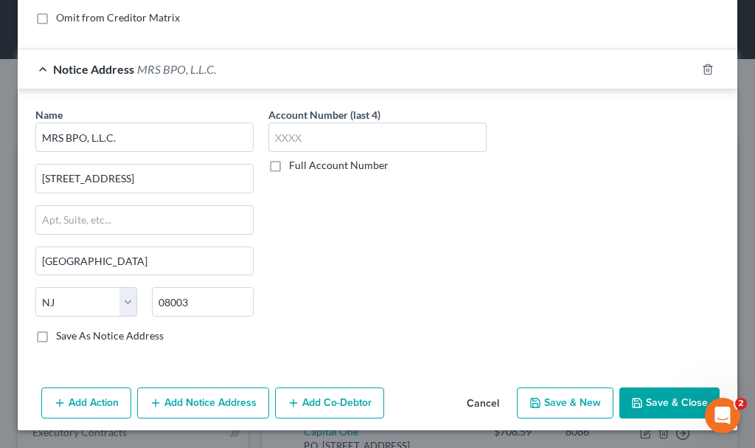
click at [650, 401] on button "Save & Close" at bounding box center [670, 402] width 100 height 31
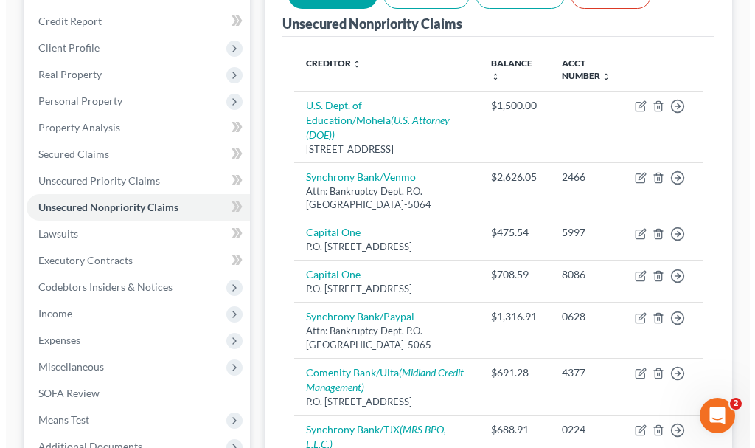
scroll to position [409, 0]
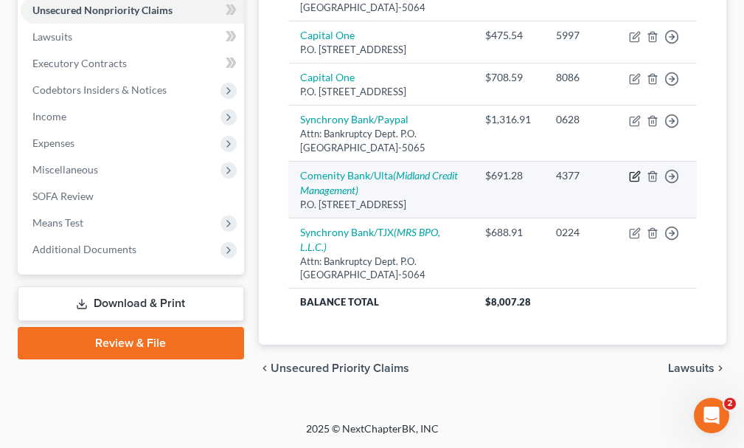
click at [634, 173] on icon "button" at bounding box center [634, 177] width 9 height 9
select select "36"
select select "2"
select select "0"
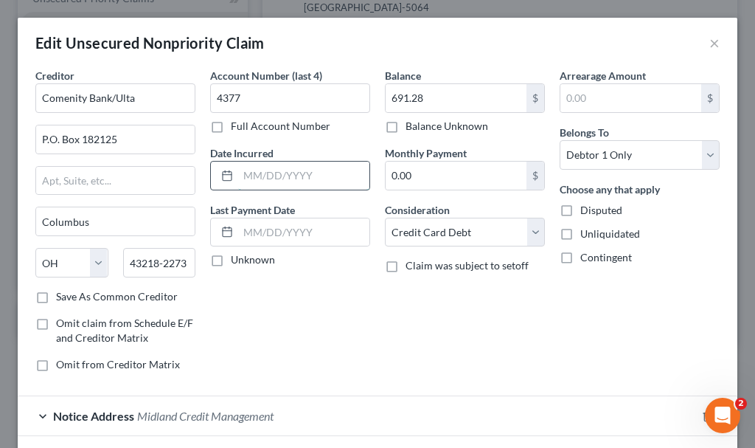
click at [285, 175] on input "text" at bounding box center [303, 176] width 131 height 28
type input "2020"
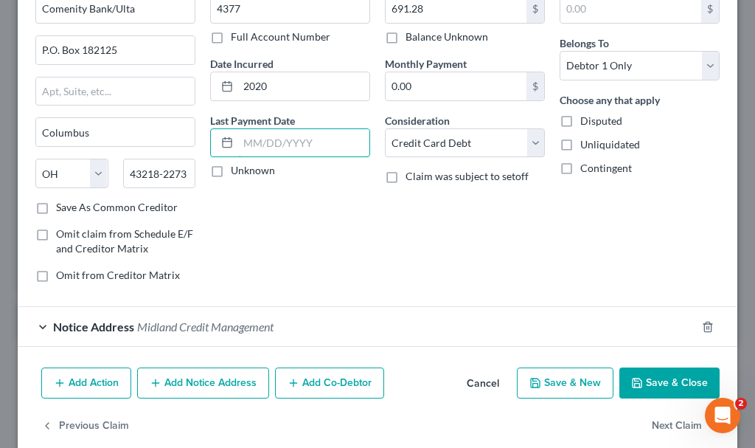
scroll to position [111, 0]
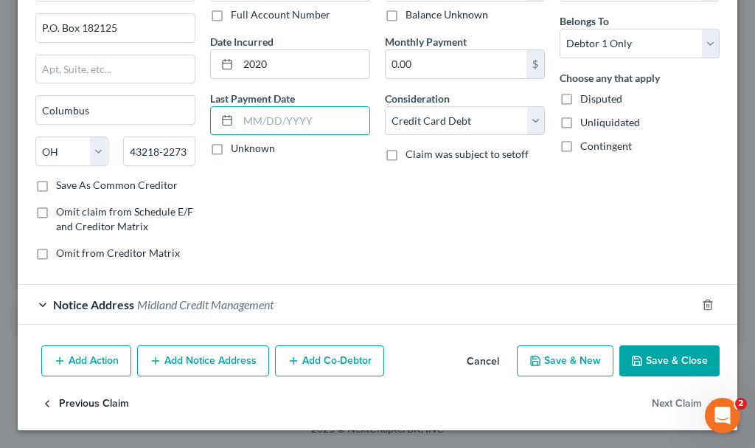
click at [100, 400] on button "Previous Claim" at bounding box center [85, 403] width 88 height 31
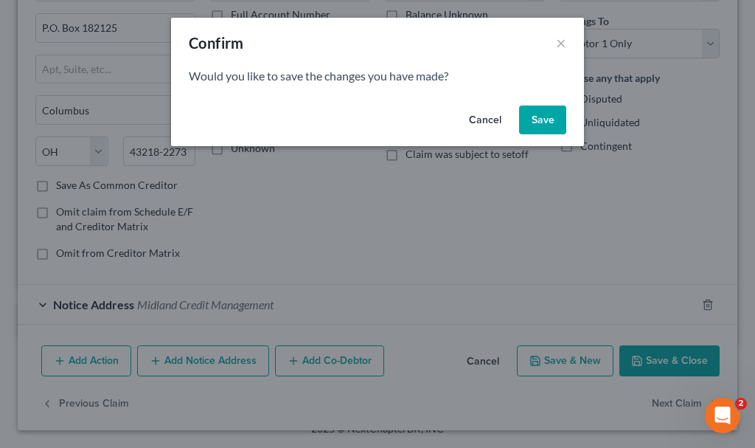
click at [538, 118] on button "Save" at bounding box center [542, 120] width 47 height 30
select select "9"
select select "2"
select select "0"
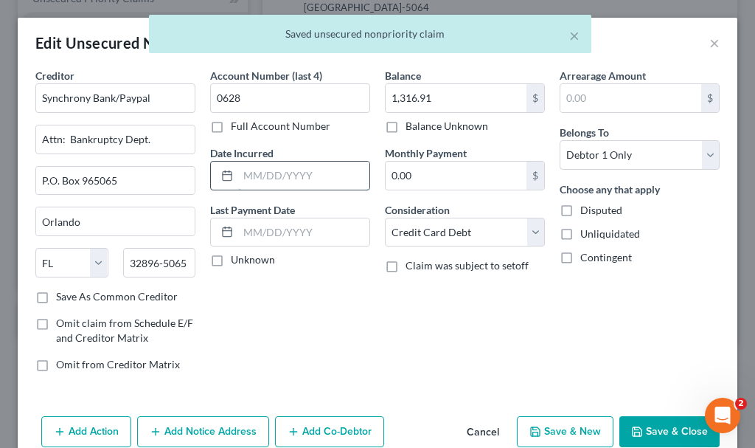
click at [288, 175] on input "text" at bounding box center [303, 176] width 131 height 28
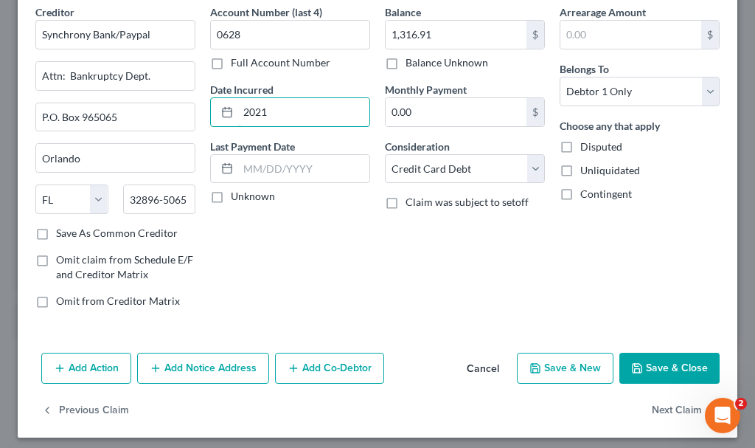
scroll to position [71, 0]
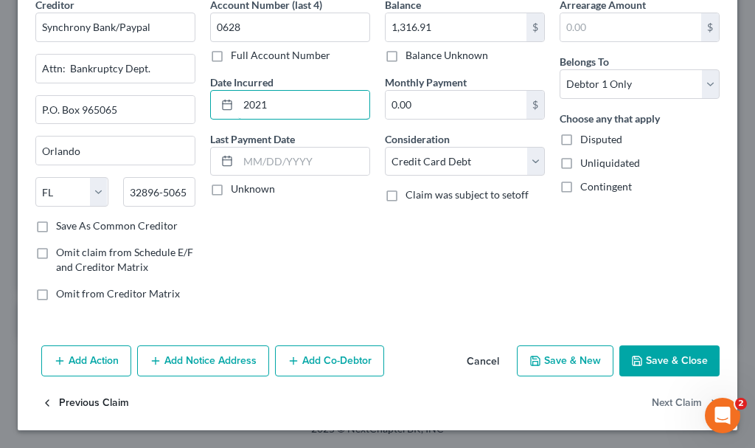
type input "2021"
click at [109, 398] on button "Previous Claim" at bounding box center [85, 403] width 88 height 31
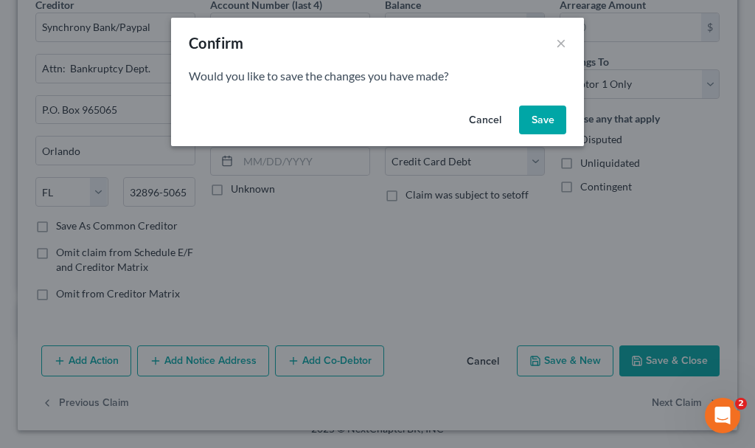
click at [548, 118] on button "Save" at bounding box center [542, 120] width 47 height 30
select select "46"
select select "2"
select select "0"
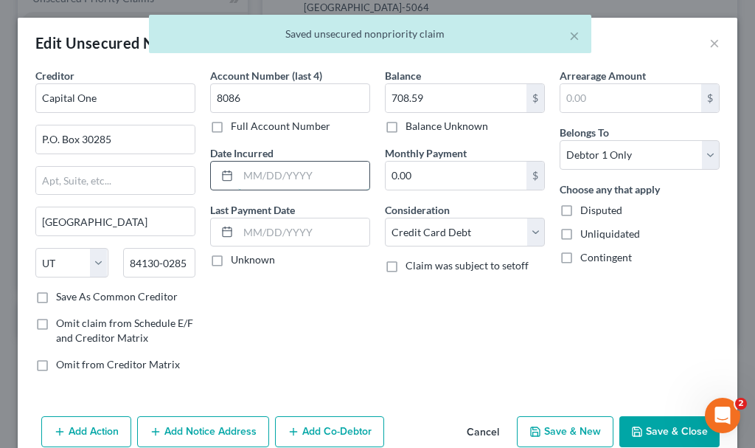
click at [310, 179] on input "text" at bounding box center [303, 176] width 131 height 28
type input "2021"
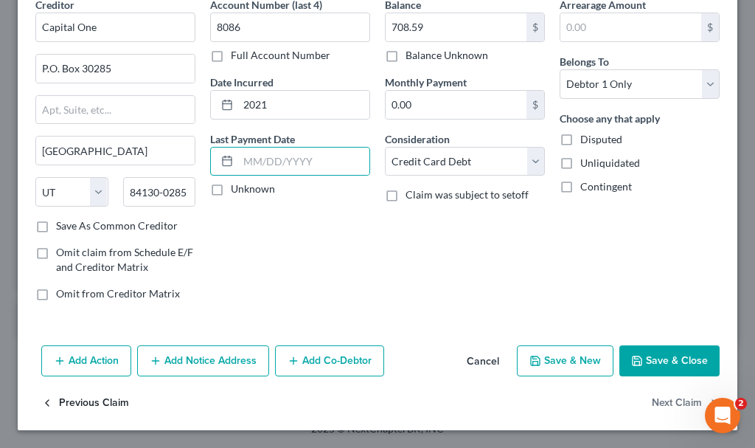
click at [106, 401] on button "Previous Claim" at bounding box center [85, 403] width 88 height 31
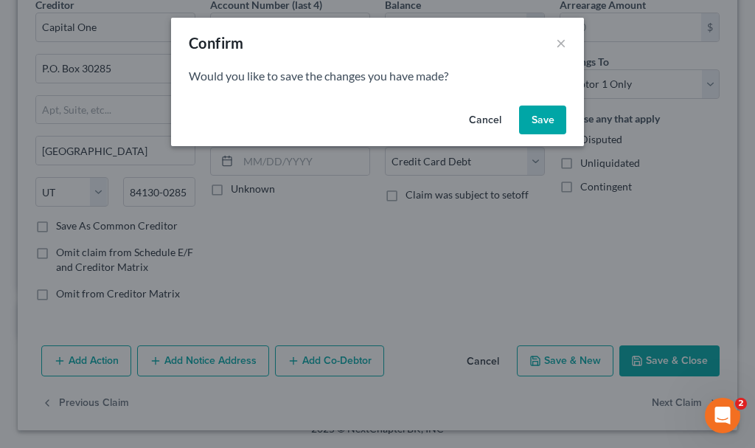
click at [544, 118] on button "Save" at bounding box center [542, 120] width 47 height 30
select select "46"
select select "2"
select select "0"
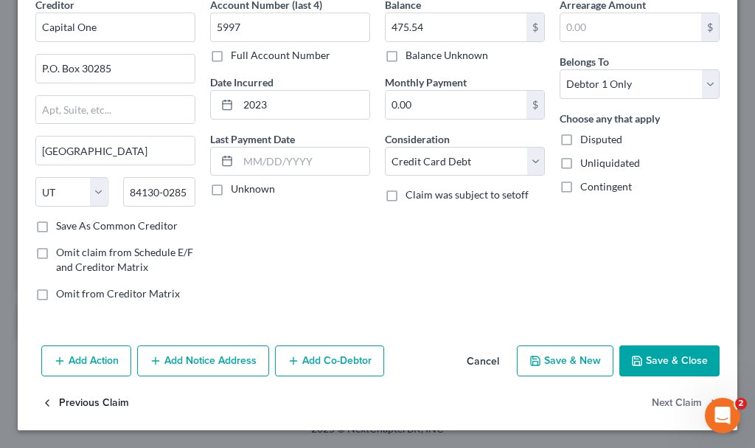
click at [107, 403] on button "Previous Claim" at bounding box center [85, 403] width 88 height 31
select select "9"
select select "2"
select select "0"
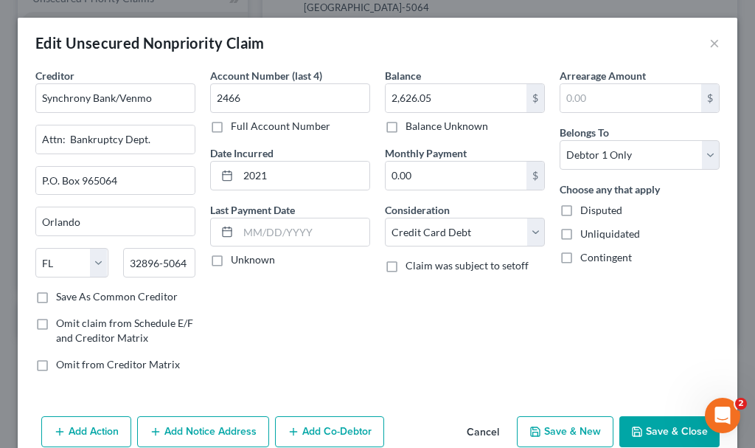
click at [645, 423] on button "Save & Close" at bounding box center [670, 431] width 100 height 31
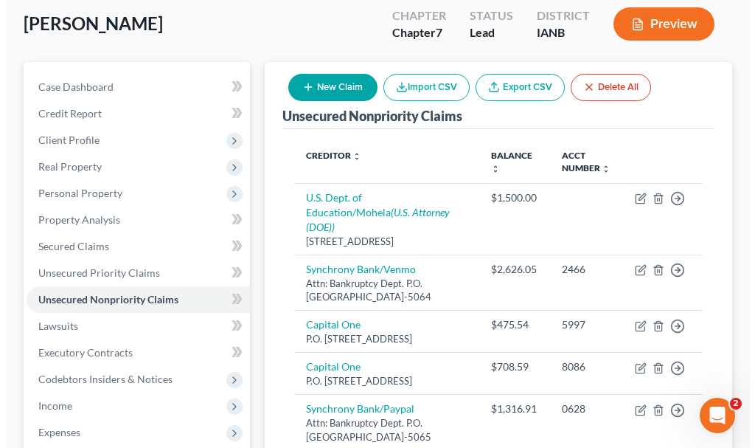
scroll to position [0, 0]
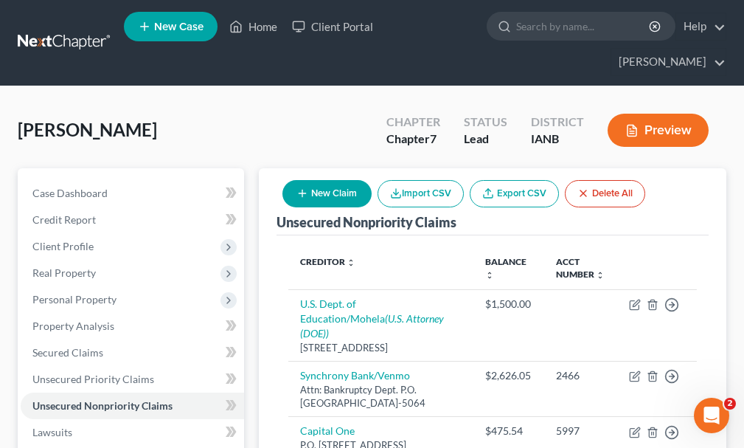
click at [335, 180] on button "New Claim" at bounding box center [326, 193] width 89 height 27
select select "0"
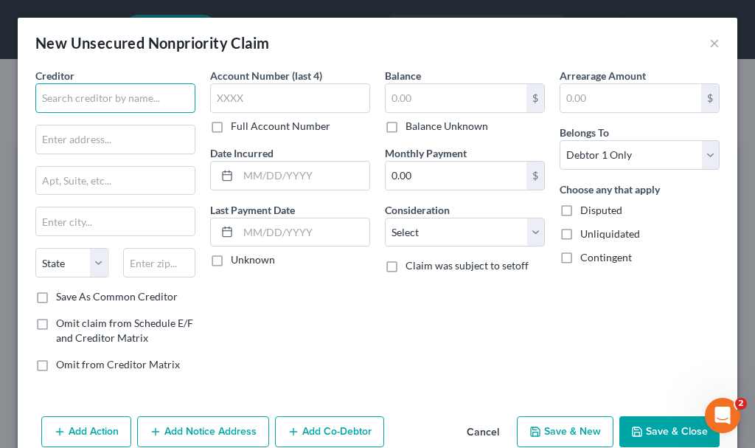
click at [147, 94] on input "text" at bounding box center [115, 98] width 160 height 30
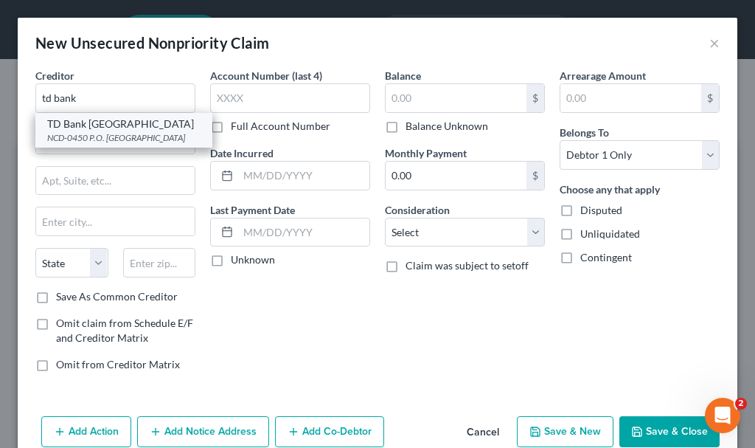
click at [101, 139] on div "NCD-0450 P.O. [GEOGRAPHIC_DATA]" at bounding box center [123, 137] width 153 height 13
type input "TD Bank [GEOGRAPHIC_DATA]"
type input "NCD-0450"
type input "P.O. Box 1470"
type input "[GEOGRAPHIC_DATA]"
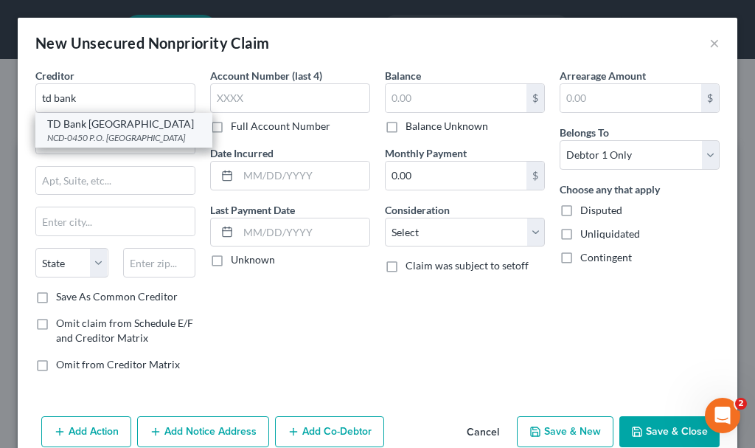
select select "24"
type input "55440"
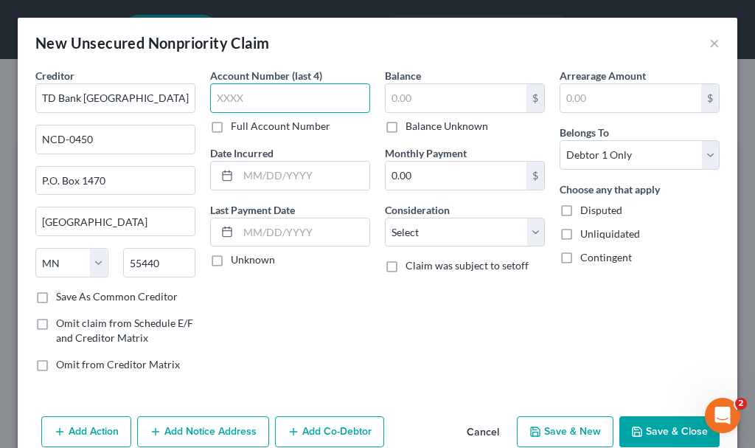
click at [261, 91] on input "text" at bounding box center [290, 98] width 160 height 30
type input "1132"
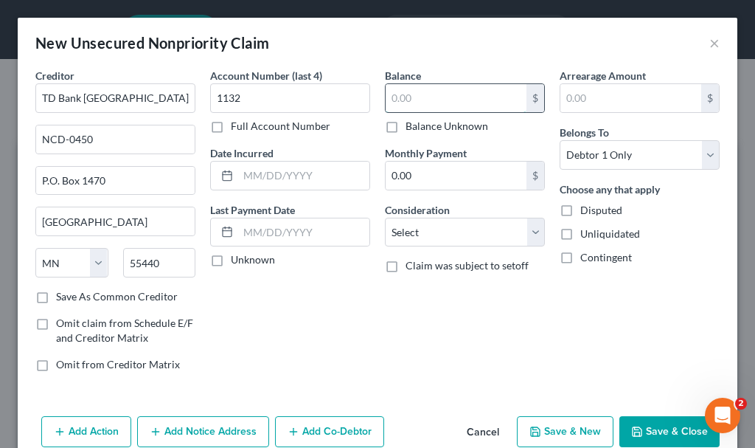
click at [403, 93] on input "text" at bounding box center [456, 98] width 141 height 28
type input "1,696.26"
click at [439, 240] on select "Select Cable / Satellite Services Collection Agency Credit Card Debt Debt Couns…" at bounding box center [465, 233] width 160 height 30
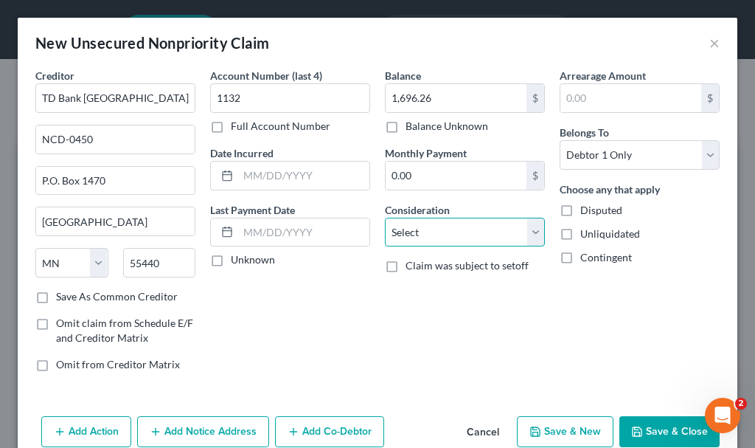
select select "2"
click at [385, 218] on select "Select Cable / Satellite Services Collection Agency Credit Card Debt Debt Couns…" at bounding box center [465, 233] width 160 height 30
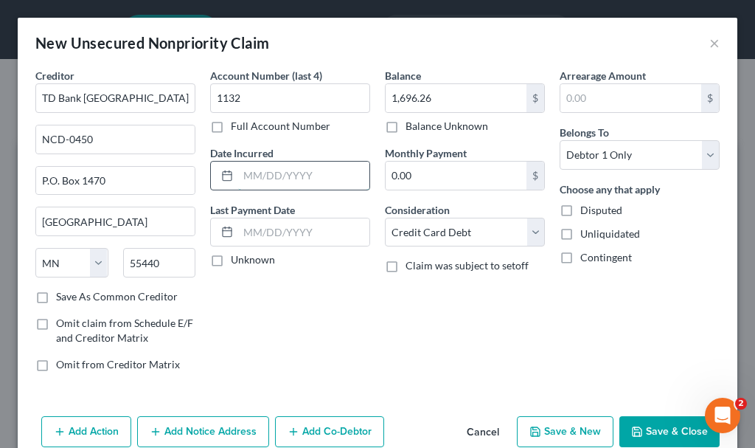
click at [288, 175] on input "text" at bounding box center [303, 176] width 131 height 28
type input "2022"
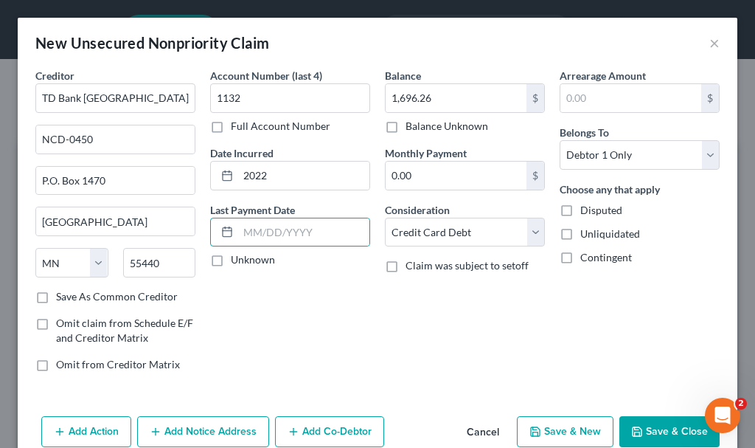
click at [243, 428] on button "Add Notice Address" at bounding box center [203, 431] width 132 height 31
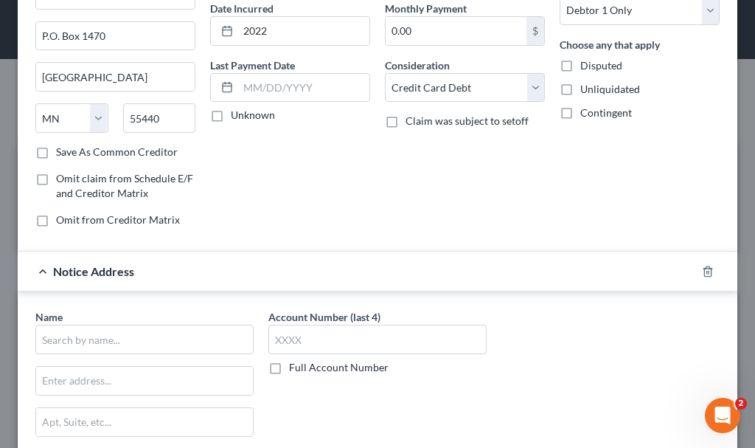
scroll to position [221, 0]
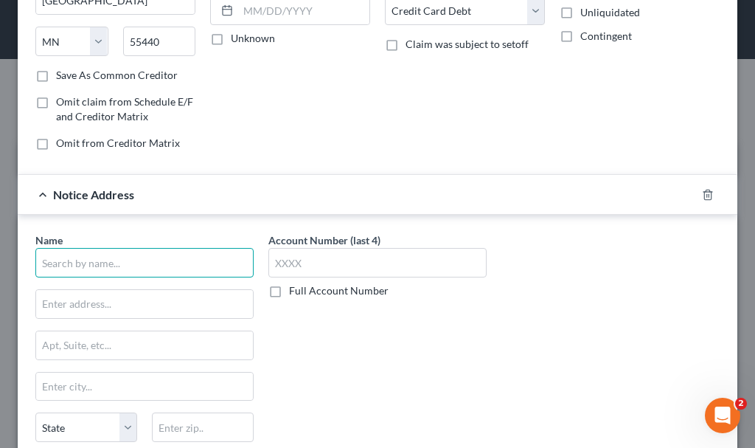
click at [199, 257] on input "text" at bounding box center [144, 263] width 218 height 30
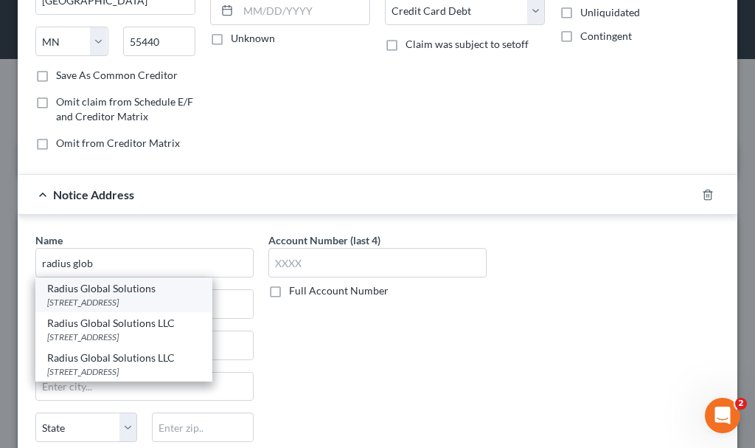
click at [149, 299] on div "[STREET_ADDRESS]" at bounding box center [123, 302] width 153 height 13
type input "Radius Global Solutions"
type input "[STREET_ADDRESS]"
type input "[GEOGRAPHIC_DATA]"
select select "24"
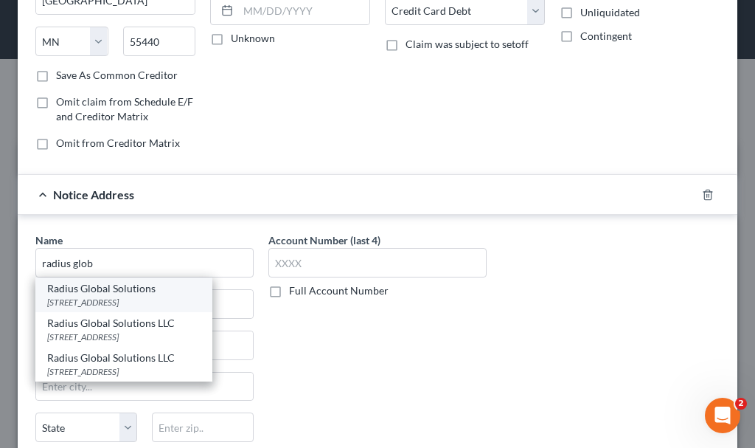
type input "55439"
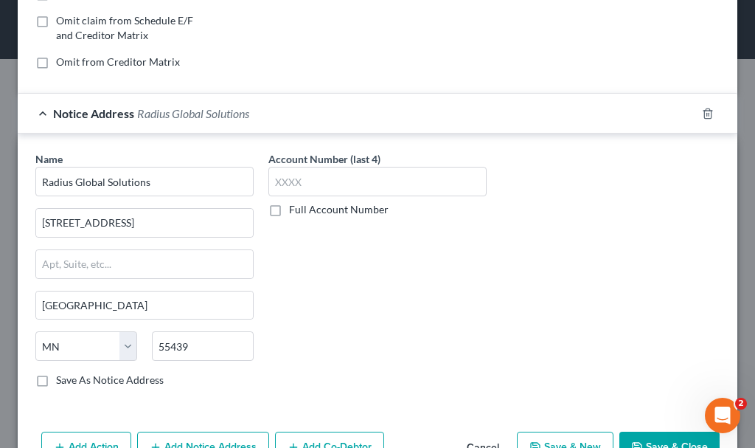
scroll to position [347, 0]
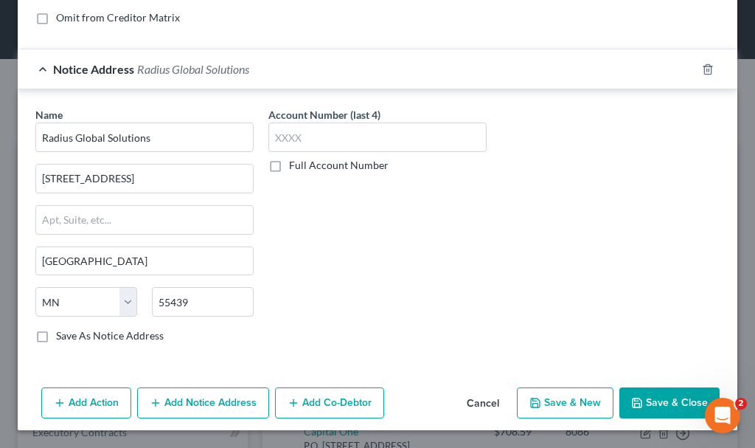
click at [536, 395] on button "Save & New" at bounding box center [565, 402] width 97 height 31
select select "0"
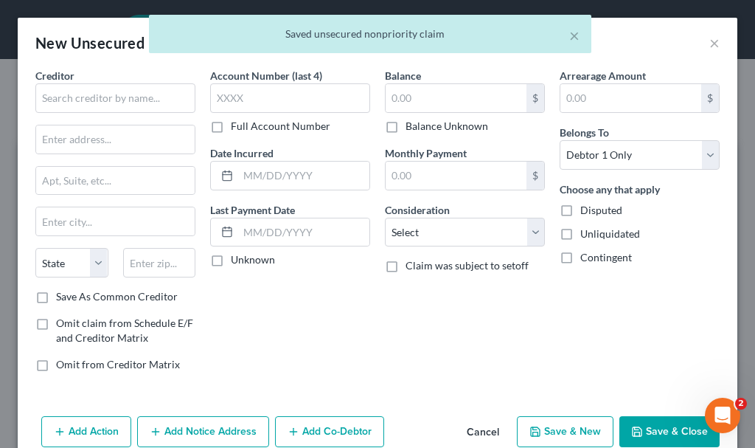
scroll to position [0, 0]
click at [146, 97] on input "text" at bounding box center [115, 98] width 160 height 30
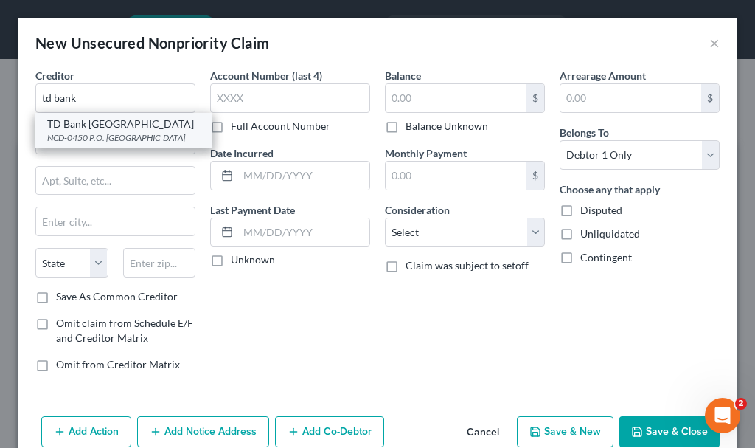
click at [97, 138] on div "NCD-0450 P.O. [GEOGRAPHIC_DATA]" at bounding box center [123, 137] width 153 height 13
type input "TD Bank [GEOGRAPHIC_DATA]"
type input "NCD-0450"
type input "P.O. Box 1470"
type input "[GEOGRAPHIC_DATA]"
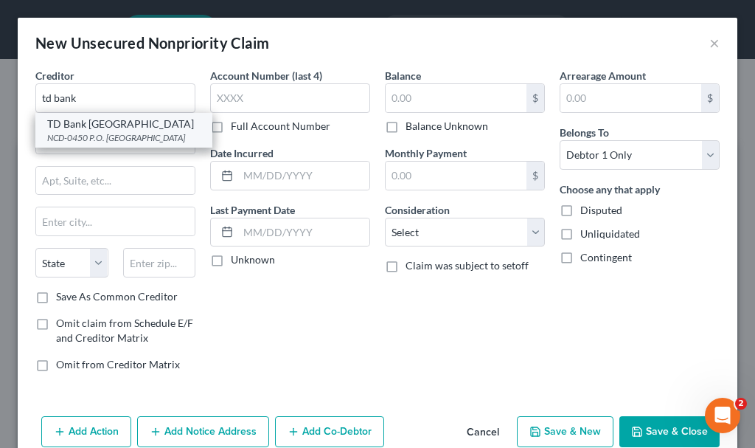
select select "24"
type input "55440"
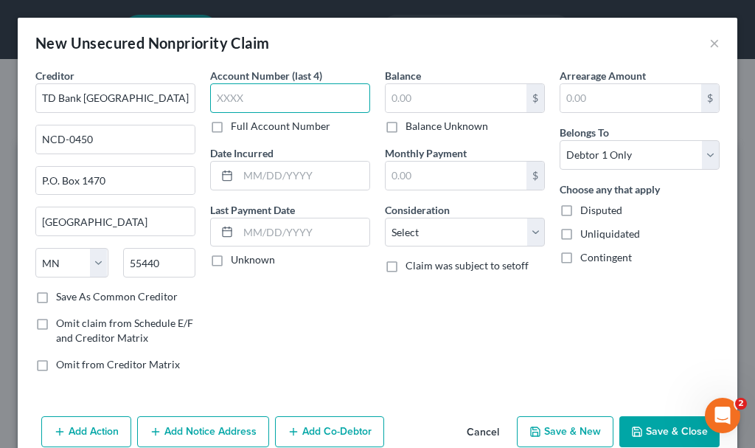
click at [316, 89] on input "text" at bounding box center [290, 98] width 160 height 30
type input "8971"
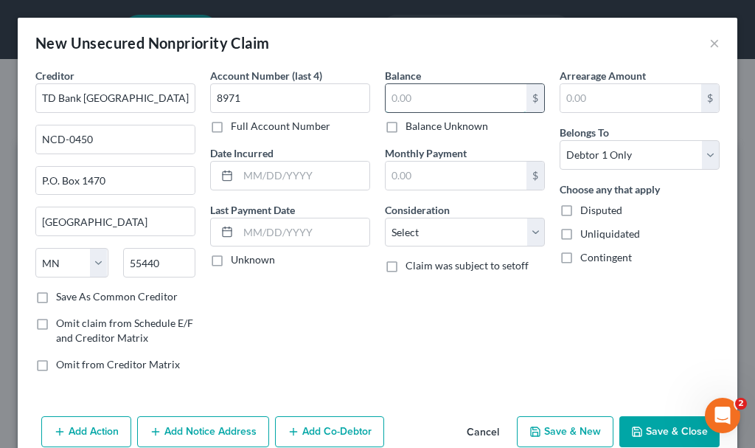
click at [400, 95] on input "text" at bounding box center [456, 98] width 141 height 28
type input "632.27"
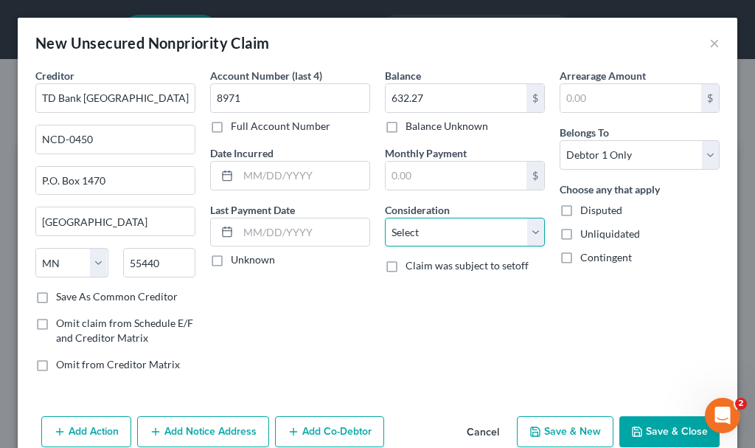
click at [419, 234] on select "Select Cable / Satellite Services Collection Agency Credit Card Debt Debt Couns…" at bounding box center [465, 233] width 160 height 30
select select "2"
click at [385, 218] on select "Select Cable / Satellite Services Collection Agency Credit Card Debt Debt Couns…" at bounding box center [465, 233] width 160 height 30
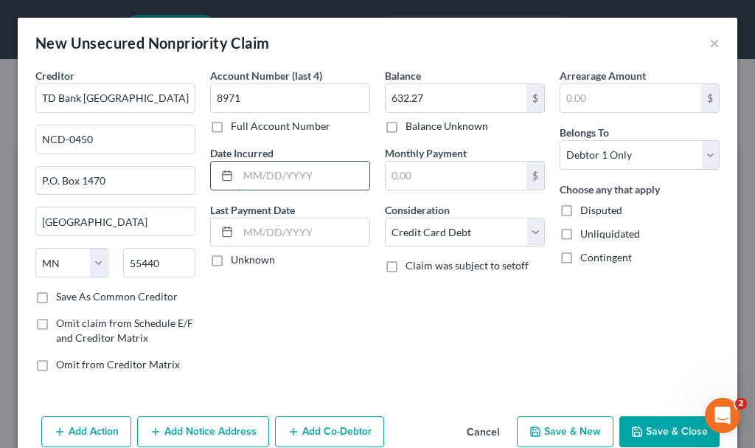
click at [268, 169] on input "text" at bounding box center [303, 176] width 131 height 28
type input "2022"
click at [232, 423] on button "Add Notice Address" at bounding box center [203, 431] width 132 height 31
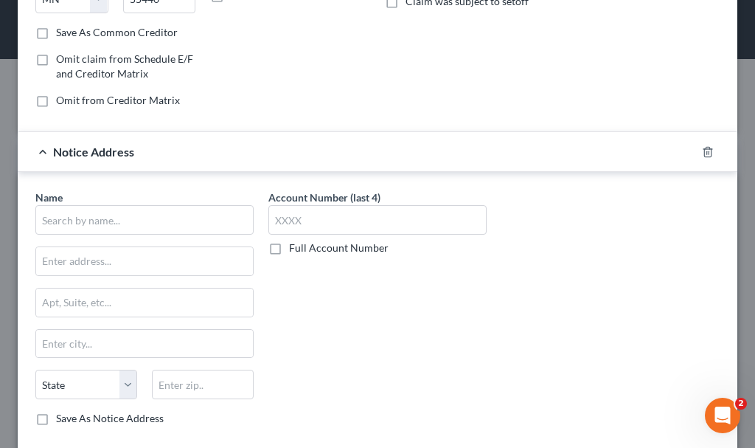
scroll to position [347, 0]
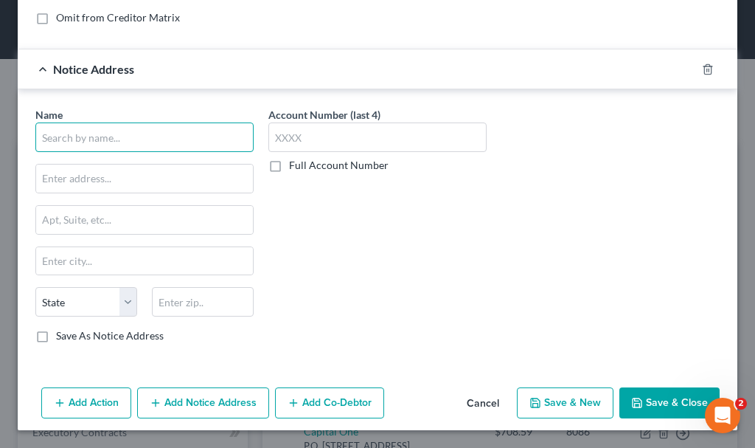
click at [176, 136] on input "text" at bounding box center [144, 137] width 218 height 30
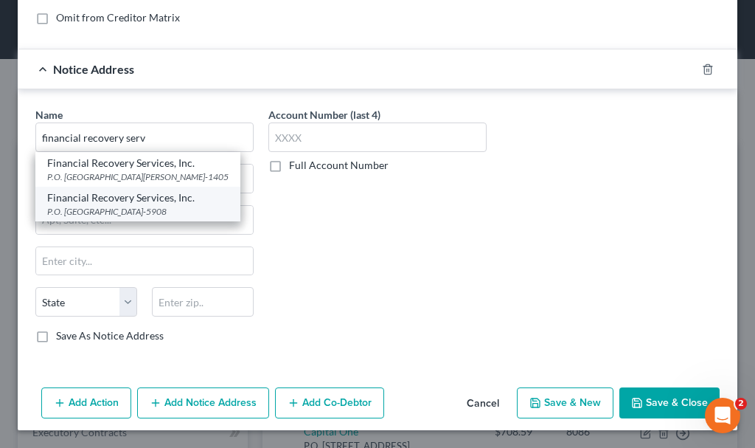
click at [124, 197] on div "Financial Recovery Services, Inc." at bounding box center [137, 197] width 181 height 15
type input "Financial Recovery Services, Inc."
type input "P.O. Box 385908"
type input "[GEOGRAPHIC_DATA]"
select select "24"
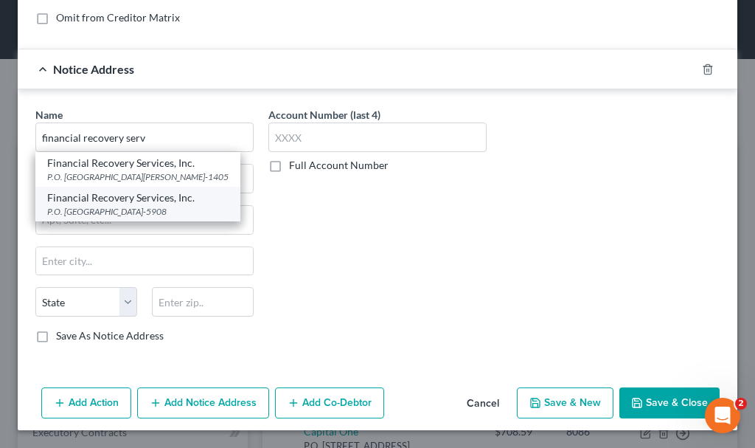
type input "55438-5908"
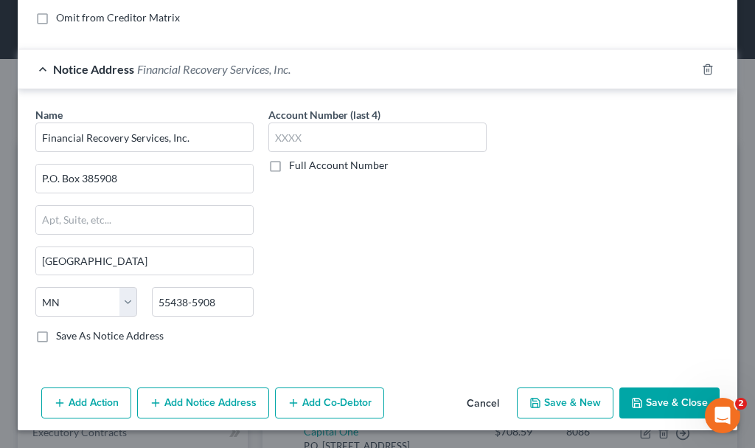
click at [561, 395] on button "Save & New" at bounding box center [565, 402] width 97 height 31
select select "0"
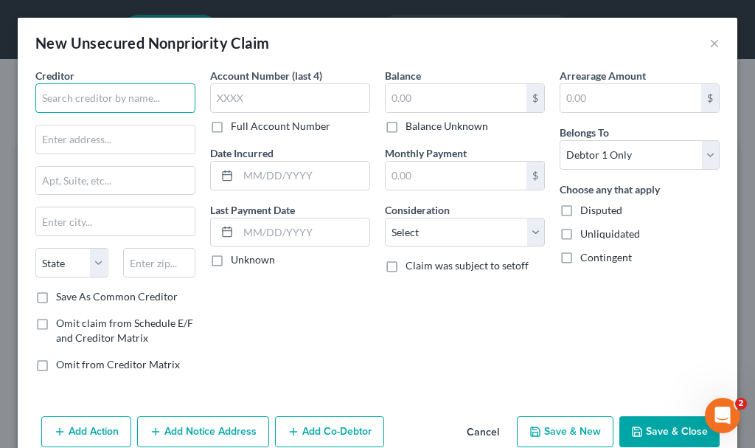
drag, startPoint x: 156, startPoint y: 92, endPoint x: 263, endPoint y: 9, distance: 135.0
click at [157, 92] on input "text" at bounding box center [115, 98] width 160 height 30
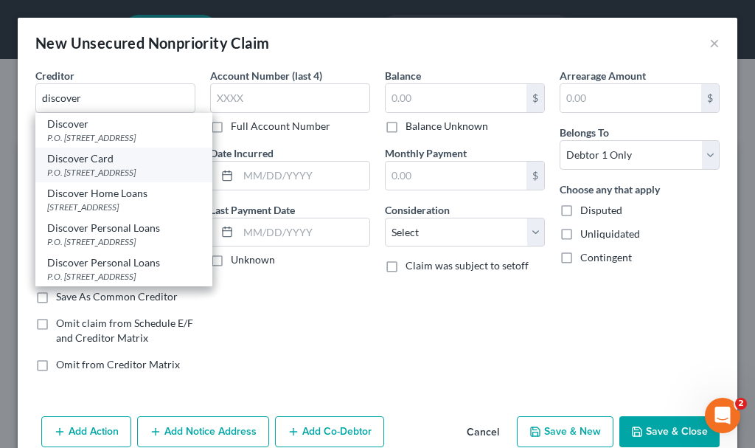
click at [80, 178] on div "P.O. [STREET_ADDRESS]" at bounding box center [123, 172] width 153 height 13
type input "Discover Card"
type input "P.O. Box 30943"
type input "[GEOGRAPHIC_DATA]"
select select "46"
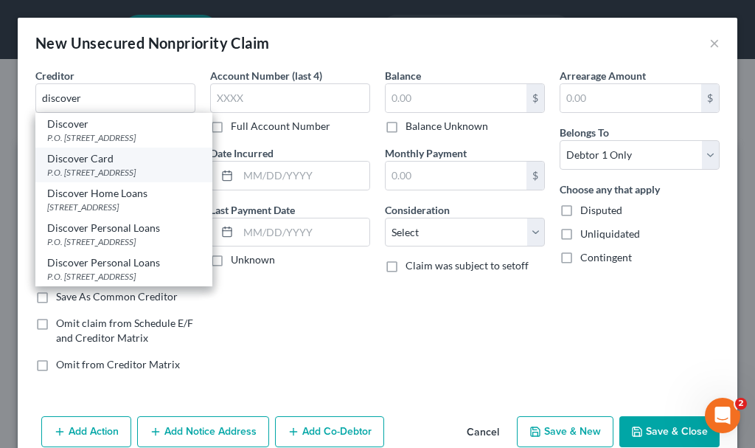
type input "84130"
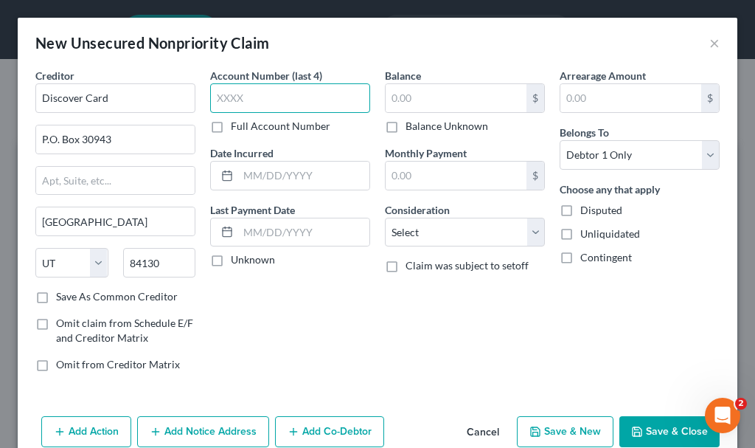
click at [271, 91] on input "text" at bounding box center [290, 98] width 160 height 30
type input "6993"
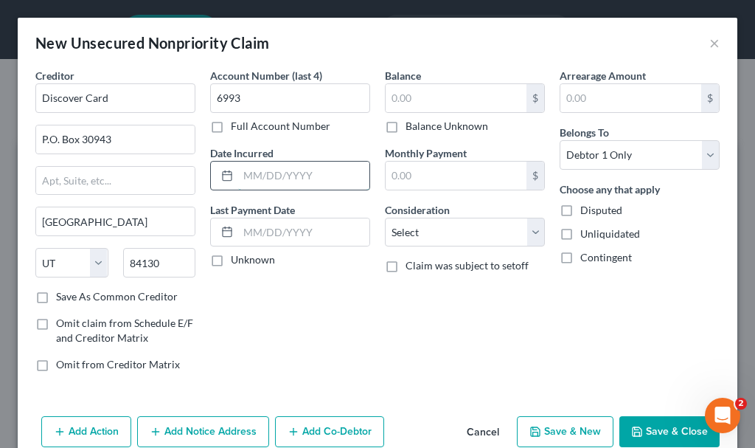
click at [285, 181] on input "text" at bounding box center [303, 176] width 131 height 28
type input "2023"
click at [428, 98] on input "text" at bounding box center [456, 98] width 141 height 28
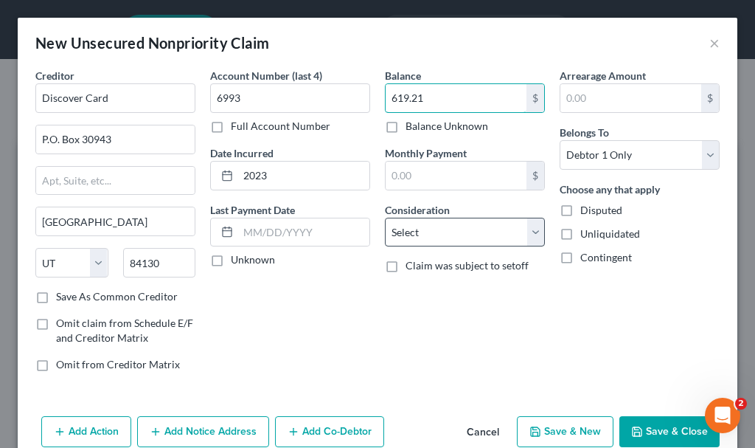
type input "619.21"
click at [445, 235] on select "Select Cable / Satellite Services Collection Agency Credit Card Debt Debt Couns…" at bounding box center [465, 233] width 160 height 30
select select "2"
click at [385, 218] on select "Select Cable / Satellite Services Collection Agency Credit Card Debt Debt Couns…" at bounding box center [465, 233] width 160 height 30
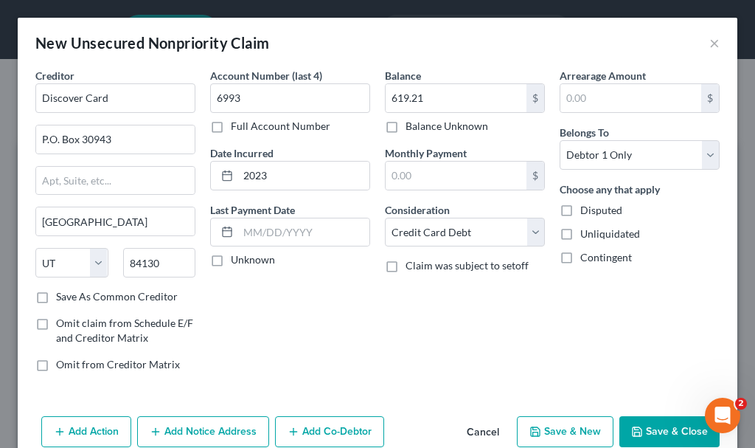
click at [546, 420] on button "Save & New" at bounding box center [565, 431] width 97 height 31
select select "0"
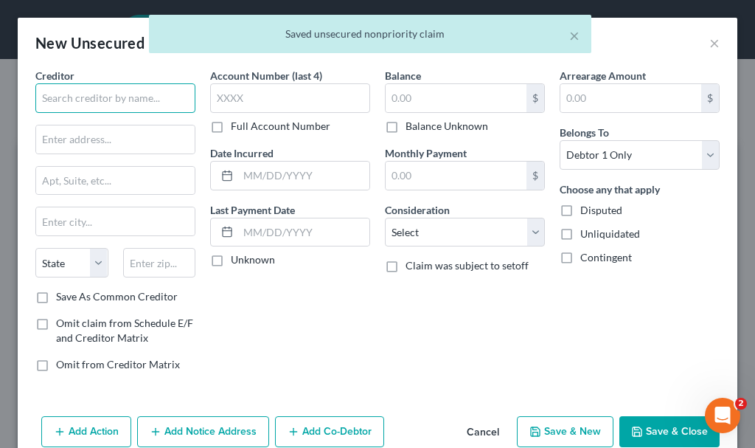
click at [161, 97] on input "text" at bounding box center [115, 98] width 160 height 30
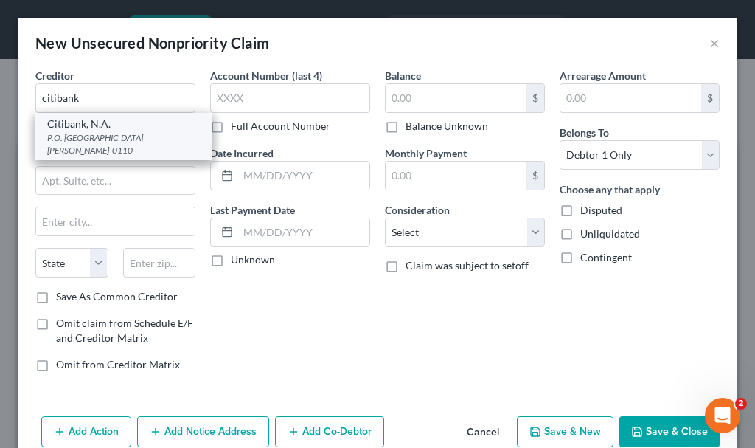
click at [131, 131] on div "P.O. [GEOGRAPHIC_DATA][PERSON_NAME]-0110" at bounding box center [123, 143] width 153 height 25
type input "Citibank, N.A."
type input "P.O. Box 790110"
type input "[GEOGRAPHIC_DATA][PERSON_NAME]"
select select "26"
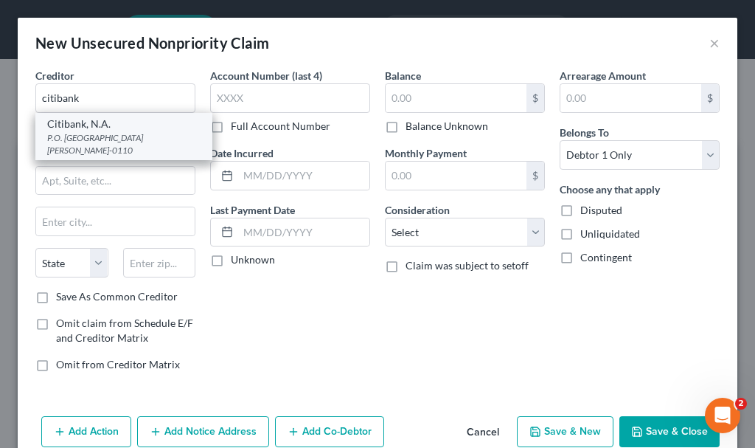
type input "63179-0110"
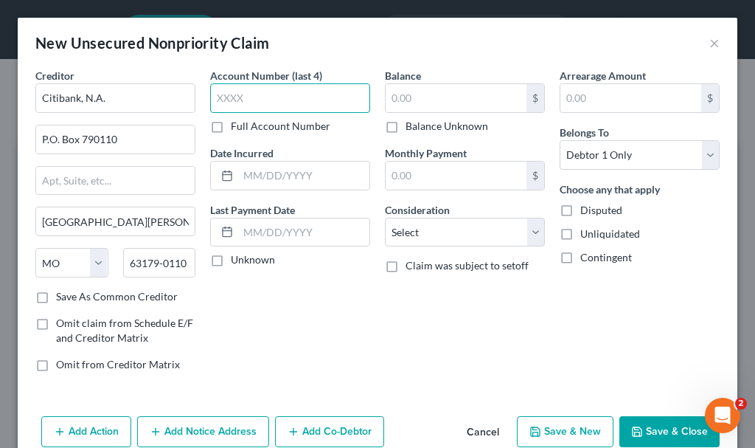
click at [241, 97] on input "text" at bounding box center [290, 98] width 160 height 30
type input "4617"
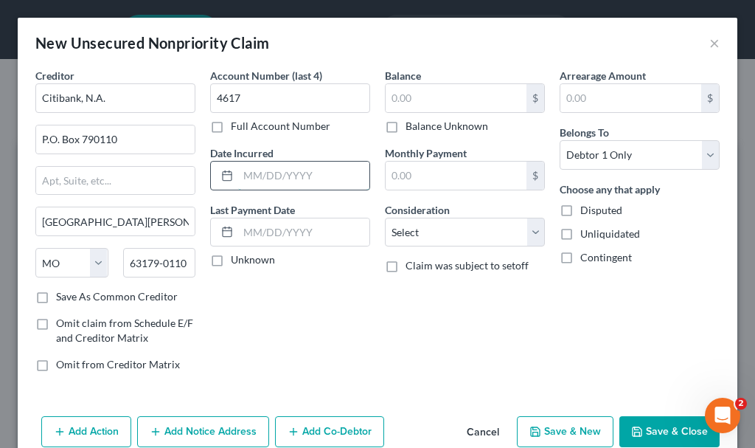
click at [268, 171] on input "text" at bounding box center [303, 176] width 131 height 28
type input "2023"
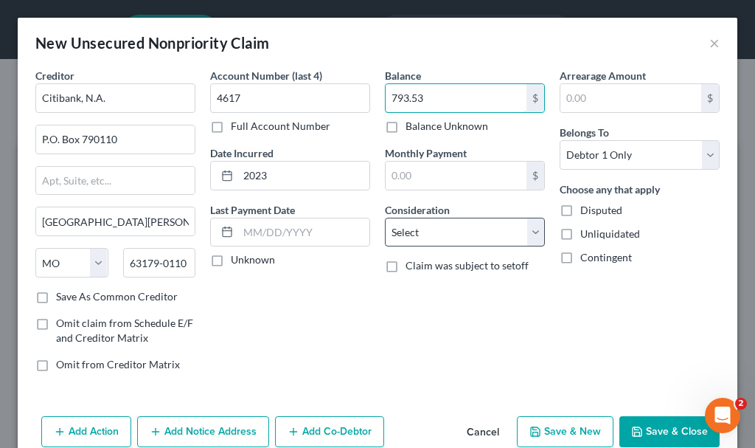
type input "793.53"
click at [428, 226] on select "Select Cable / Satellite Services Collection Agency Credit Card Debt Debt Couns…" at bounding box center [465, 233] width 160 height 30
select select "2"
click at [385, 218] on select "Select Cable / Satellite Services Collection Agency Credit Card Debt Debt Couns…" at bounding box center [465, 233] width 160 height 30
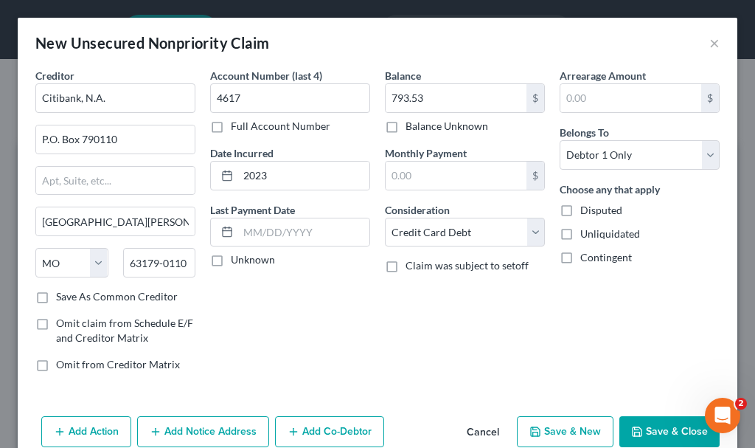
click at [244, 424] on button "Add Notice Address" at bounding box center [203, 431] width 132 height 31
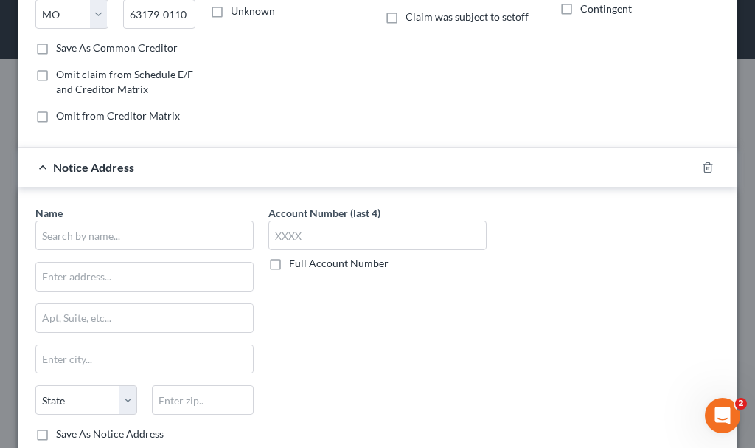
scroll to position [295, 0]
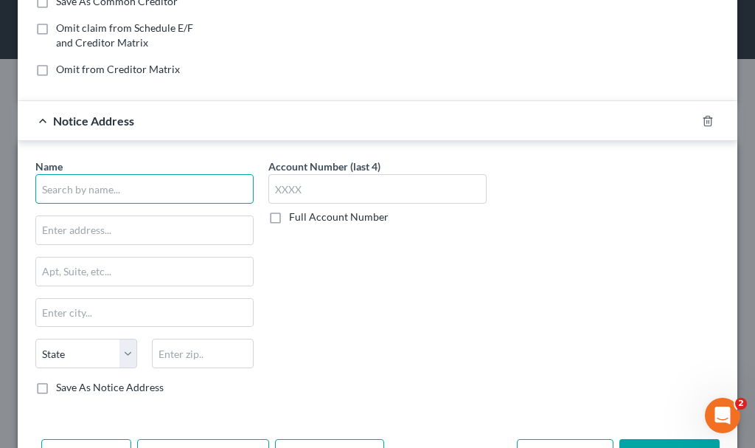
click at [190, 183] on input "text" at bounding box center [144, 189] width 218 height 30
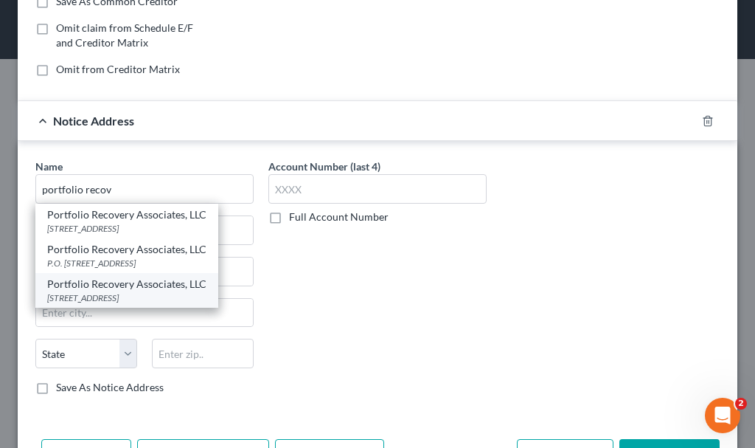
click at [156, 290] on div "Portfolio Recovery Associates, LLC" at bounding box center [126, 284] width 159 height 15
type input "Portfolio Recovery Associates, LLC"
type input "[STREET_ADDRESS]"
type input "[GEOGRAPHIC_DATA]"
select select "48"
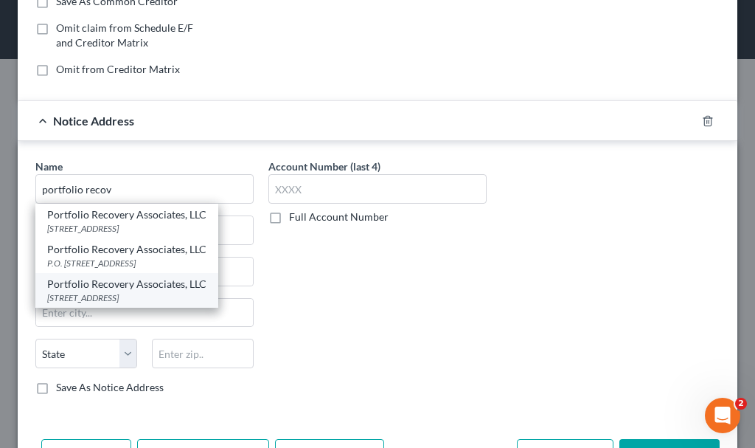
type input "23502"
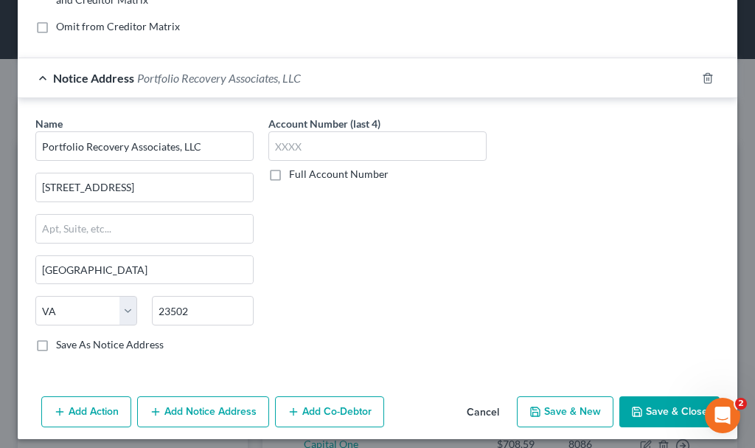
scroll to position [347, 0]
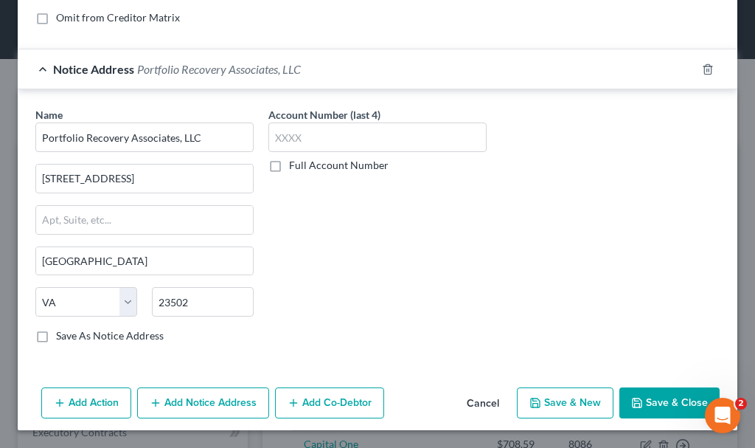
click at [557, 403] on button "Save & New" at bounding box center [565, 402] width 97 height 31
select select "0"
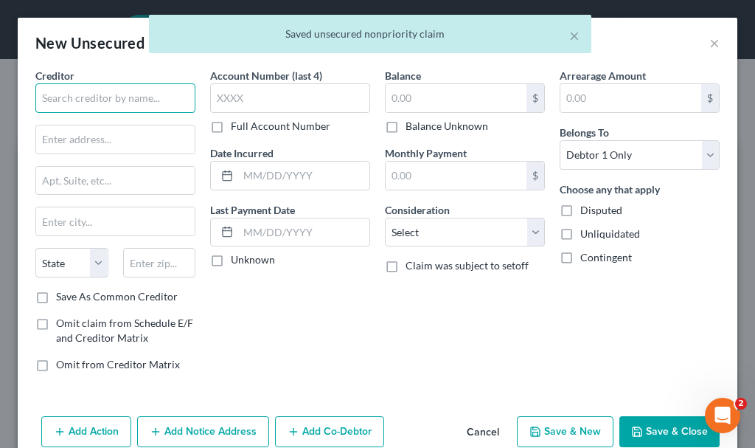
click at [160, 93] on input "text" at bounding box center [115, 98] width 160 height 30
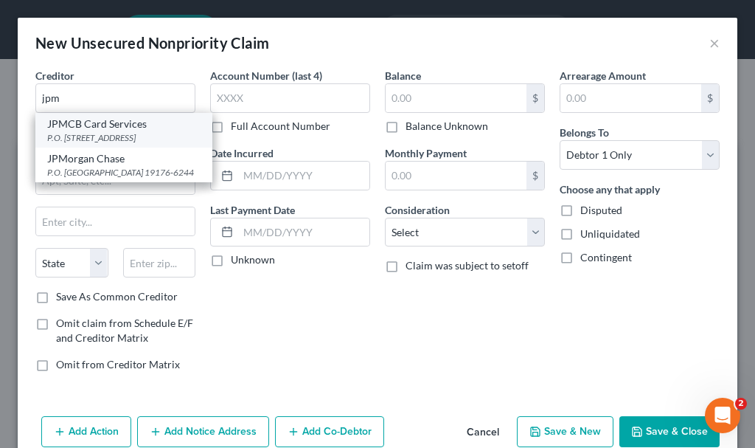
click at [114, 142] on div "P.O. [STREET_ADDRESS]" at bounding box center [123, 137] width 153 height 13
type input "JPMCB Card Services"
type input "P.O. Box 15369"
type input "Wilmington"
select select "7"
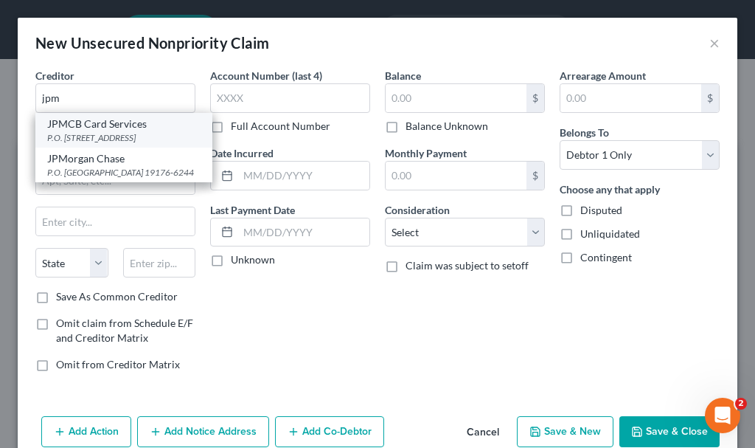
type input "19850"
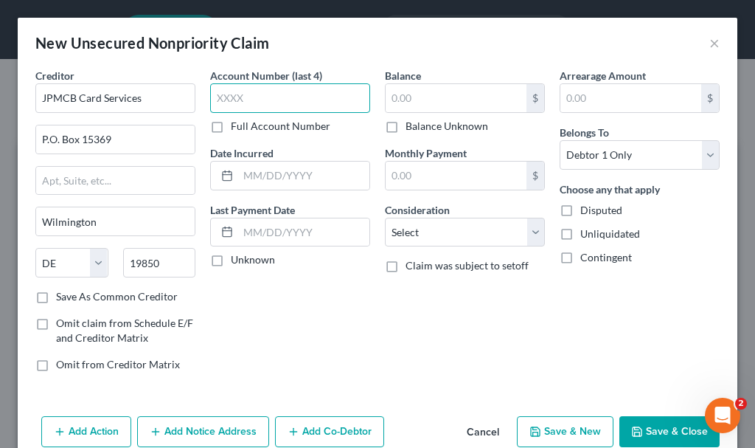
click at [258, 97] on input "text" at bounding box center [290, 98] width 160 height 30
type input "0433"
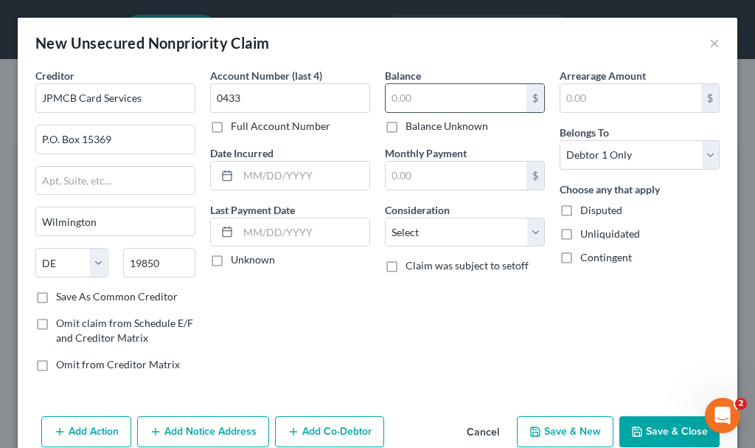
click at [432, 94] on input "text" at bounding box center [456, 98] width 141 height 28
type input "1,020.57"
click at [440, 230] on select "Select Cable / Satellite Services Collection Agency Credit Card Debt Debt Couns…" at bounding box center [465, 233] width 160 height 30
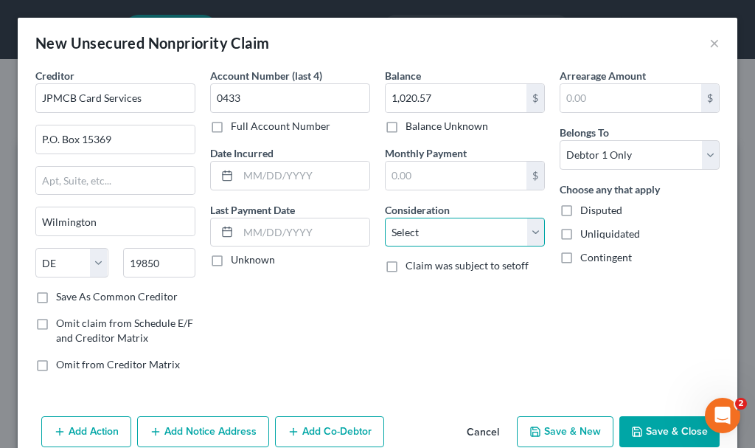
select select "2"
click at [385, 218] on select "Select Cable / Satellite Services Collection Agency Credit Card Debt Debt Couns…" at bounding box center [465, 233] width 160 height 30
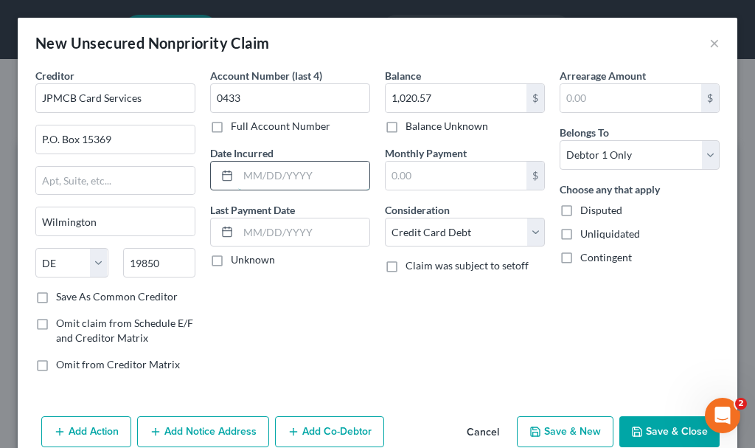
click at [303, 172] on input "text" at bounding box center [303, 176] width 131 height 28
type input "2022"
click at [543, 427] on button "Save & New" at bounding box center [565, 431] width 97 height 31
select select "0"
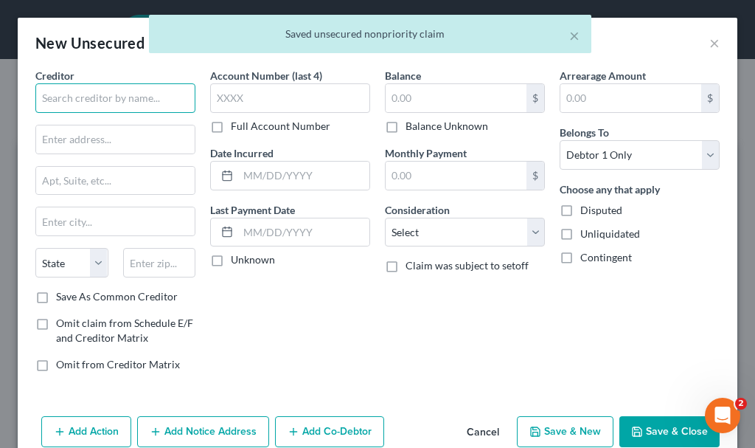
click at [137, 97] on input "text" at bounding box center [115, 98] width 160 height 30
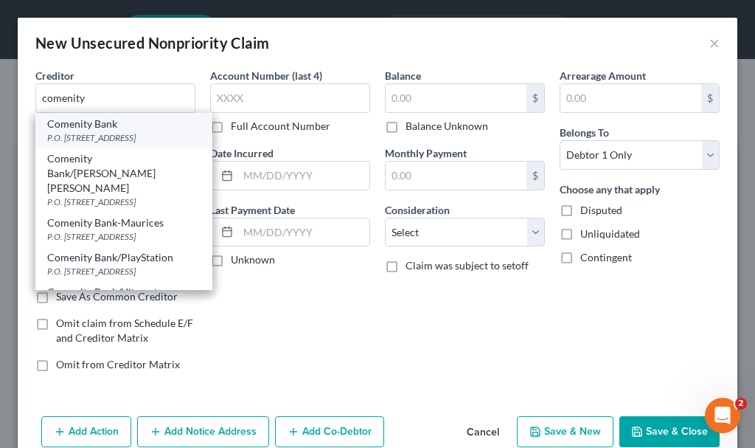
click at [102, 128] on div "Comenity Bank" at bounding box center [123, 124] width 153 height 15
type input "Comenity Bank"
type input "P.O. Box 182125"
type input "Columbus"
select select "36"
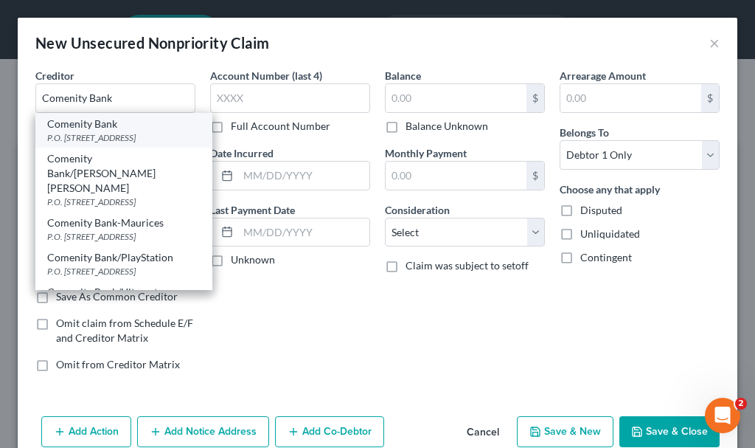
type input "43218-2273"
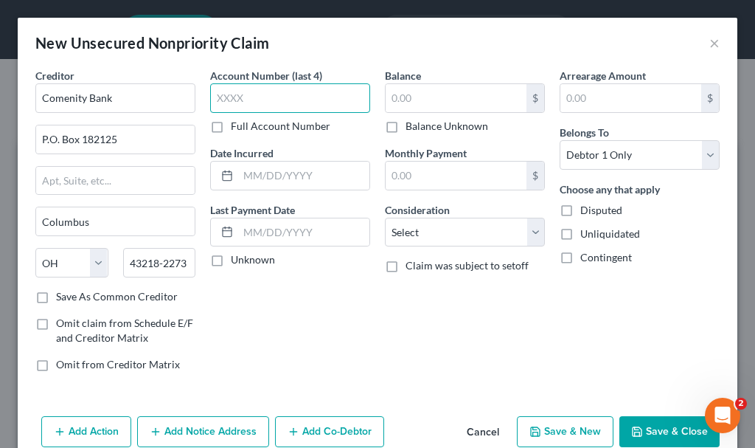
click at [252, 89] on input "text" at bounding box center [290, 98] width 160 height 30
type input "3584"
type input "2020"
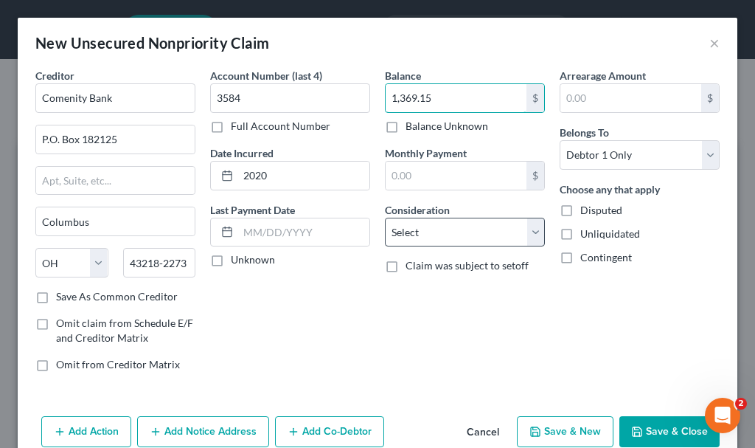
type input "1,369.15"
click at [437, 233] on select "Select Cable / Satellite Services Collection Agency Credit Card Debt Debt Couns…" at bounding box center [465, 233] width 160 height 30
select select "2"
click at [385, 218] on select "Select Cable / Satellite Services Collection Agency Credit Card Debt Debt Couns…" at bounding box center [465, 233] width 160 height 30
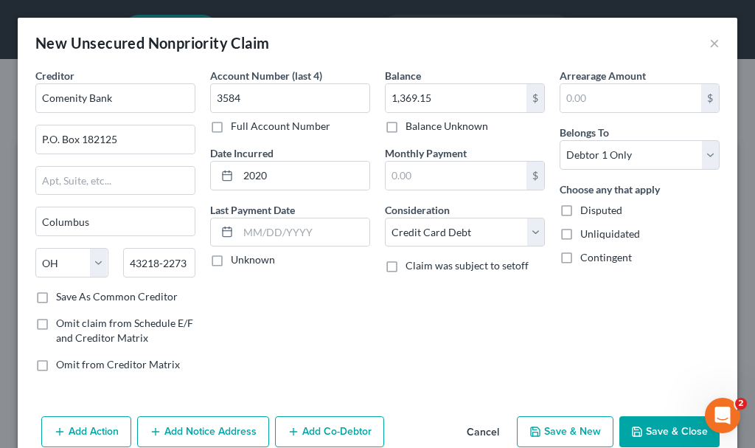
click at [220, 428] on button "Add Notice Address" at bounding box center [203, 431] width 132 height 31
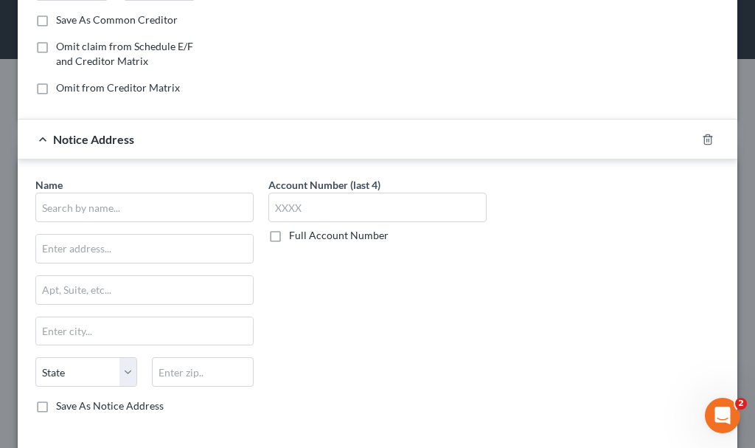
scroll to position [295, 0]
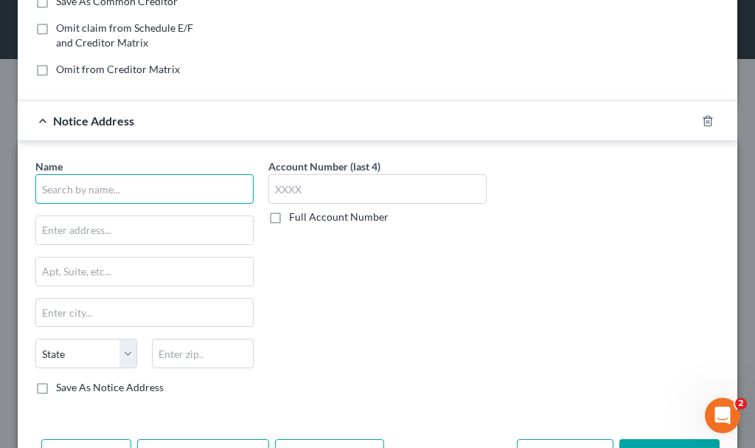
click at [188, 189] on input "text" at bounding box center [144, 189] width 218 height 30
type input "c"
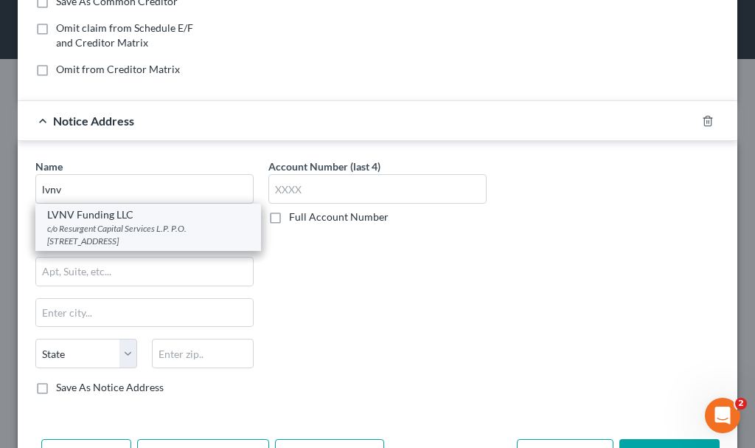
click at [119, 234] on div "c/o Resurgent Capital Services L.P. P.O. [STREET_ADDRESS]" at bounding box center [148, 234] width 202 height 25
type input "LVNV Funding LLC"
type input "c/o Resurgent Capital Services L.P."
type input "P.O. Box 10497"
type input "[GEOGRAPHIC_DATA]"
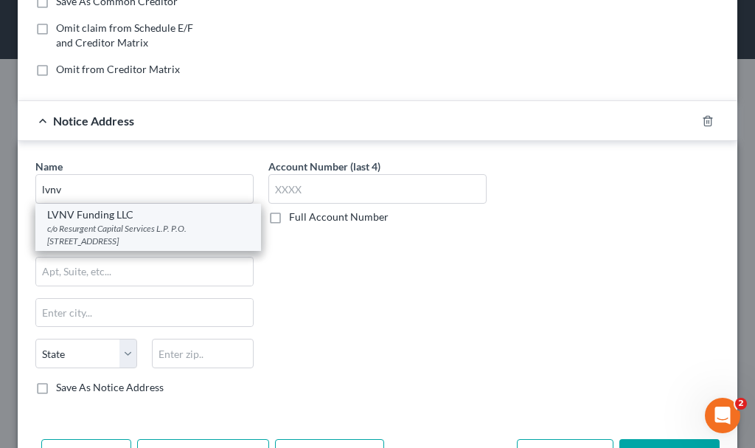
select select "42"
type input "29603-0497"
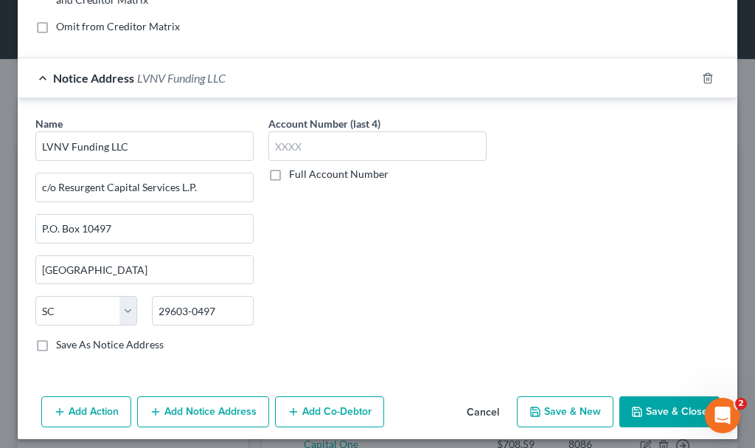
scroll to position [347, 0]
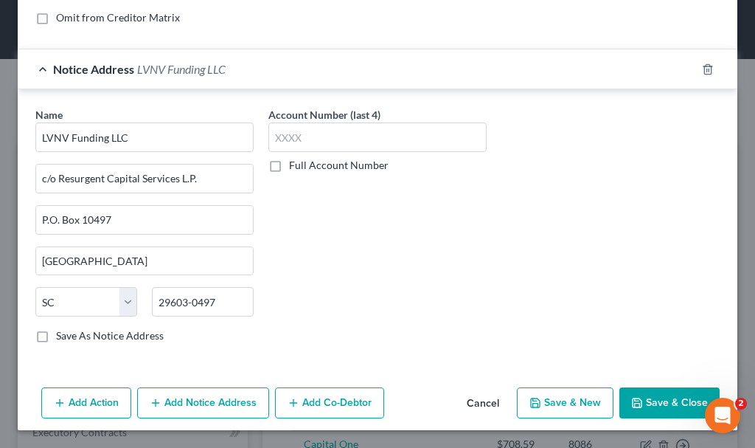
click at [549, 399] on button "Save & New" at bounding box center [565, 402] width 97 height 31
select select "0"
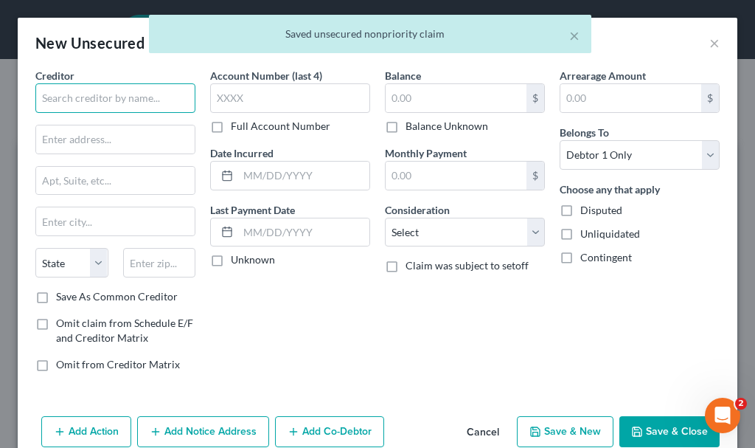
click at [136, 93] on input "text" at bounding box center [115, 98] width 160 height 30
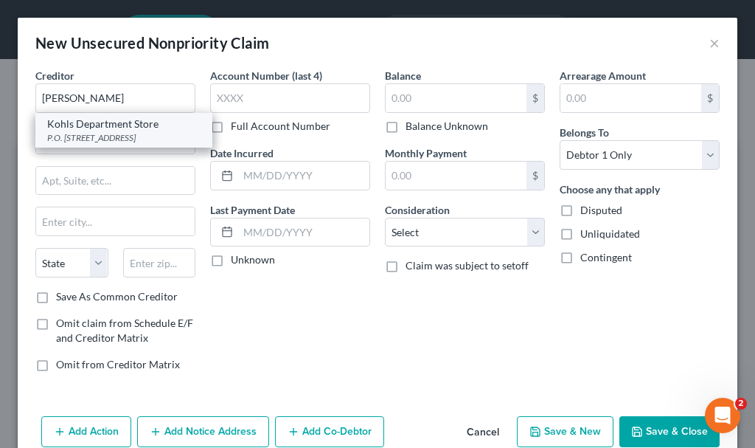
click at [118, 128] on div "Kohls Department Store" at bounding box center [123, 124] width 153 height 15
type input "Kohls Department Store"
type input "P.O. Box 3043"
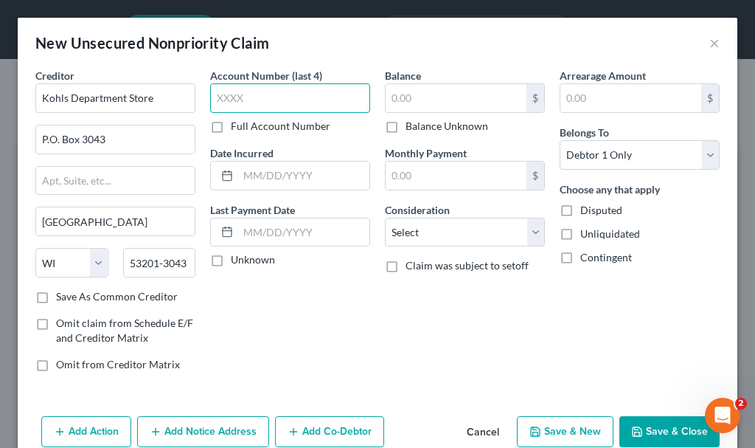
click at [265, 93] on input "text" at bounding box center [290, 98] width 160 height 30
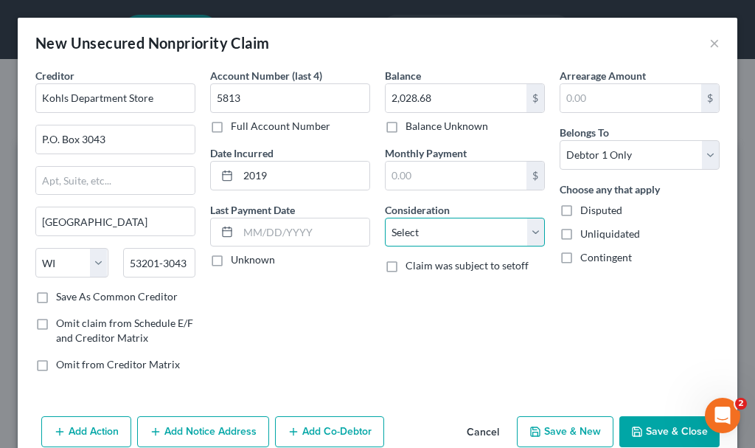
click at [429, 229] on select "Select Cable / Satellite Services Collection Agency Credit Card Debt Debt Couns…" at bounding box center [465, 233] width 160 height 30
click at [385, 218] on select "Select Cable / Satellite Services Collection Agency Credit Card Debt Debt Couns…" at bounding box center [465, 233] width 160 height 30
click at [215, 429] on button "Add Notice Address" at bounding box center [203, 431] width 132 height 31
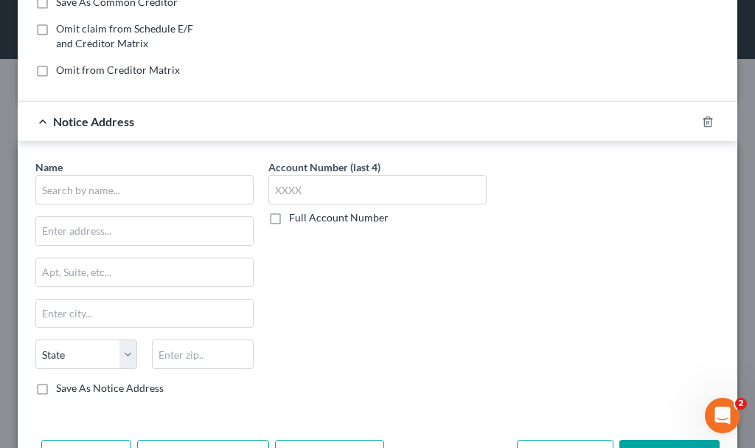
scroll to position [295, 0]
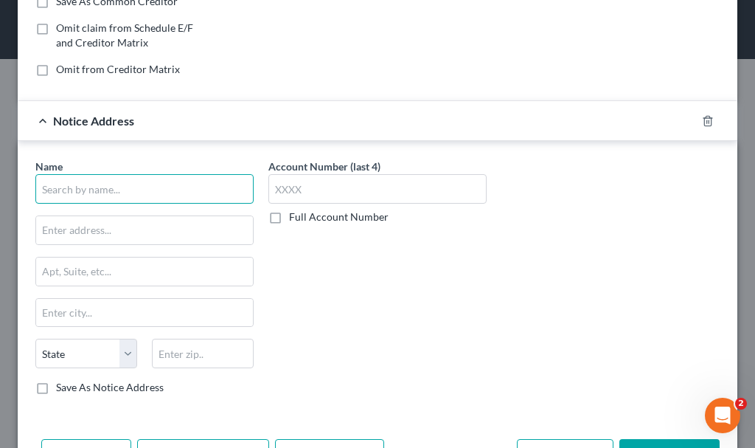
click at [185, 181] on input "text" at bounding box center [144, 189] width 218 height 30
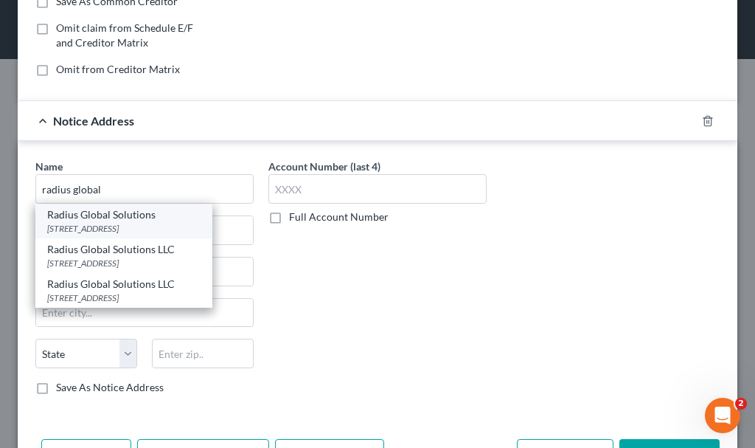
click at [88, 224] on div "[STREET_ADDRESS]" at bounding box center [123, 228] width 153 height 13
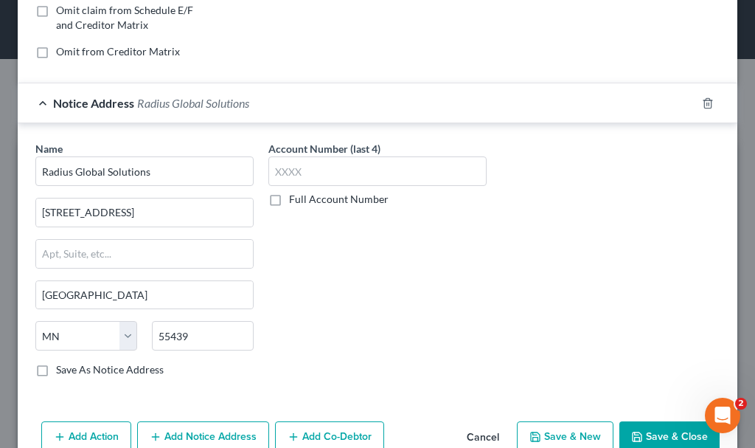
scroll to position [347, 0]
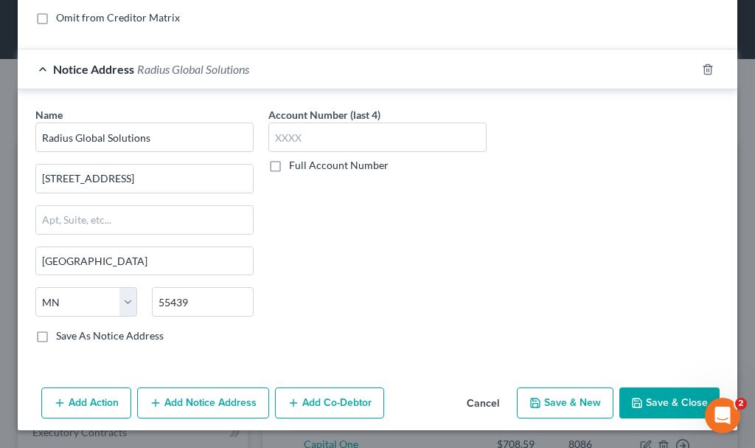
click at [556, 395] on button "Save & New" at bounding box center [565, 402] width 97 height 31
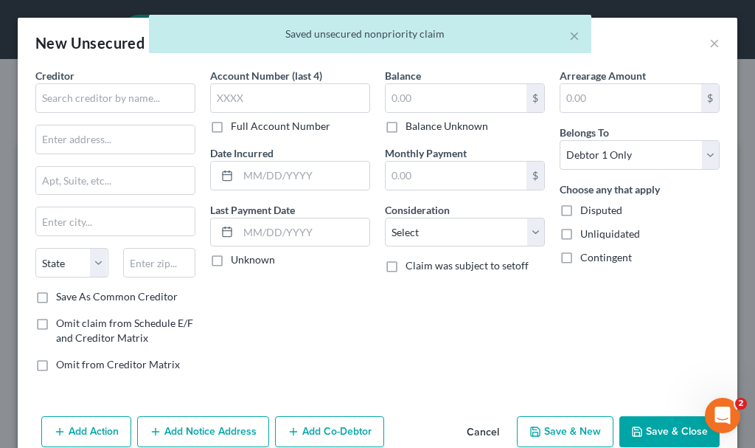
scroll to position [0, 0]
click at [121, 91] on input "text" at bounding box center [115, 98] width 160 height 30
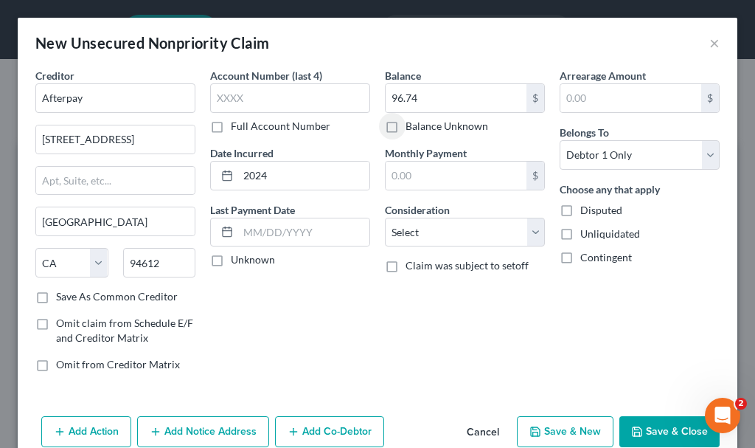
click at [554, 425] on button "Save & New" at bounding box center [565, 431] width 97 height 31
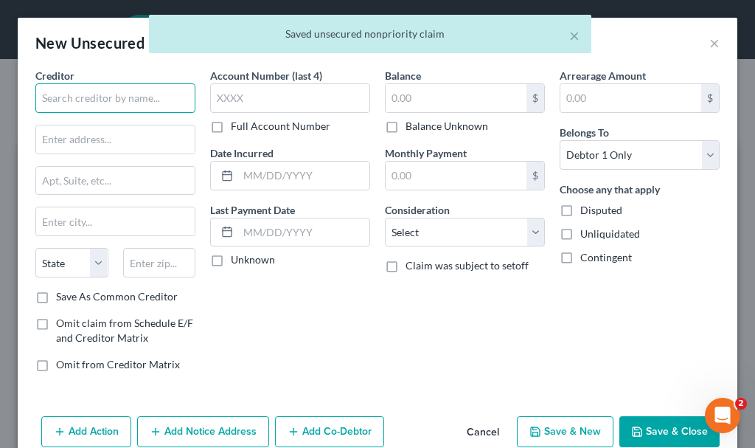
click at [118, 97] on input "text" at bounding box center [115, 98] width 160 height 30
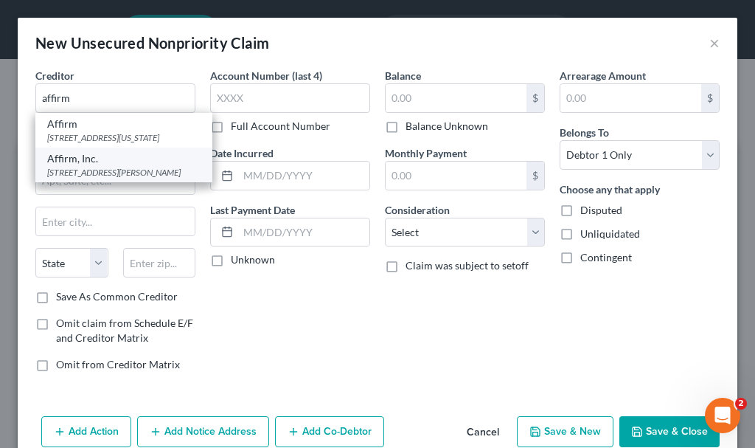
click at [97, 178] on div "[STREET_ADDRESS][PERSON_NAME]" at bounding box center [123, 172] width 153 height 13
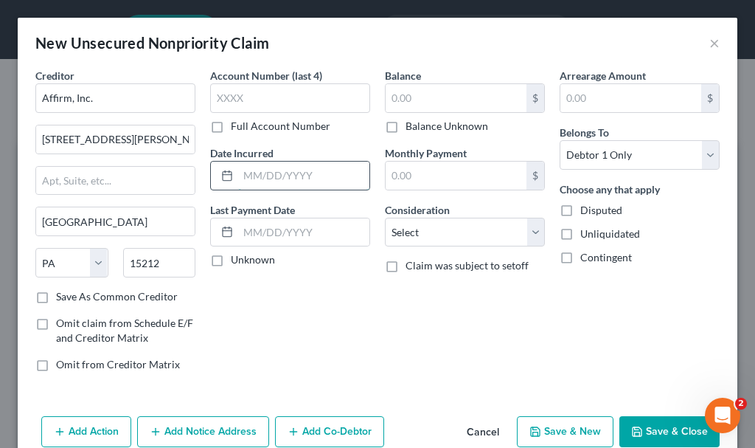
click at [333, 173] on input "text" at bounding box center [303, 176] width 131 height 28
click at [446, 93] on input "text" at bounding box center [456, 98] width 141 height 28
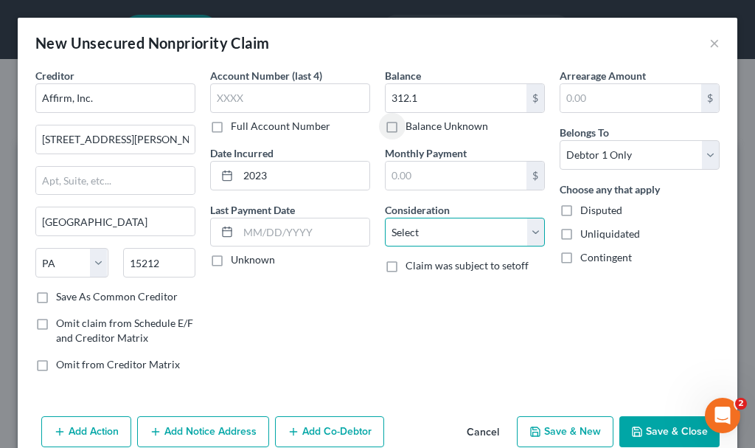
click at [415, 231] on select "Select Cable / Satellite Services Collection Agency Credit Card Debt Debt Couns…" at bounding box center [465, 233] width 160 height 30
click at [385, 218] on select "Select Cable / Satellite Services Collection Agency Credit Card Debt Debt Couns…" at bounding box center [465, 233] width 160 height 30
click at [547, 424] on button "Save & New" at bounding box center [565, 431] width 97 height 31
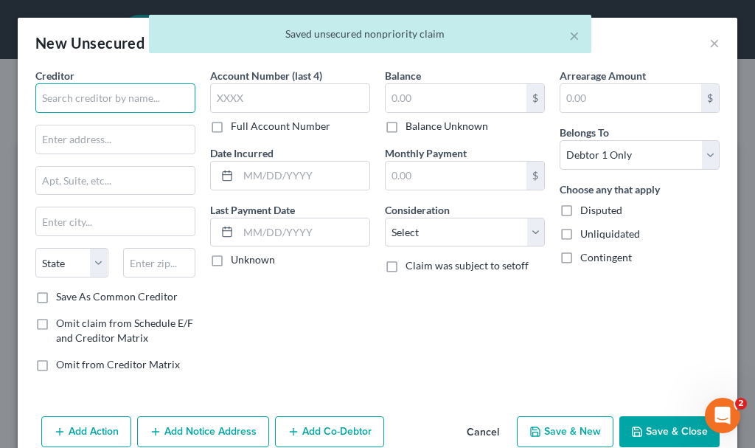
click at [127, 97] on input "text" at bounding box center [115, 98] width 160 height 30
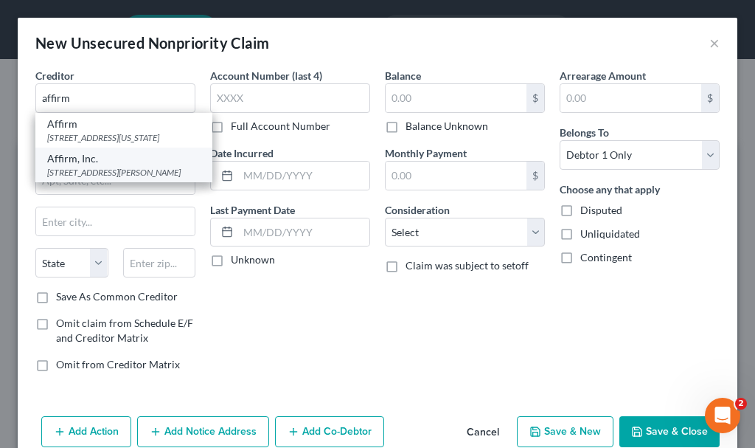
click at [91, 178] on div "[STREET_ADDRESS][PERSON_NAME]" at bounding box center [123, 172] width 153 height 13
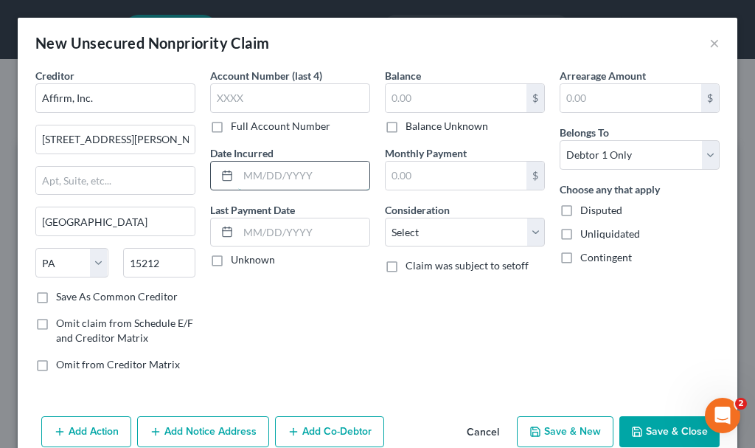
click at [274, 174] on input "text" at bounding box center [303, 176] width 131 height 28
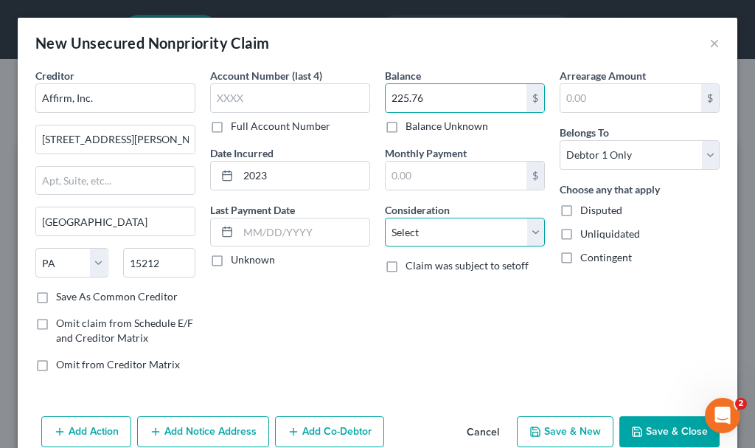
click at [412, 235] on select "Select Cable / Satellite Services Collection Agency Credit Card Debt Debt Couns…" at bounding box center [465, 233] width 160 height 30
click at [385, 218] on select "Select Cable / Satellite Services Collection Agency Credit Card Debt Debt Couns…" at bounding box center [465, 233] width 160 height 30
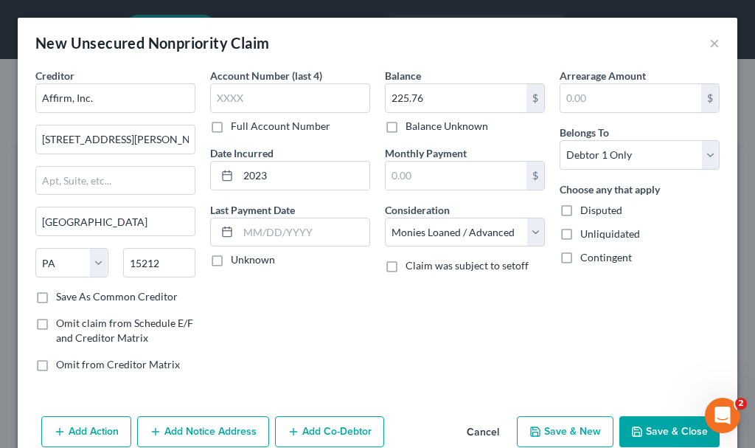
click at [229, 426] on button "Add Notice Address" at bounding box center [203, 431] width 132 height 31
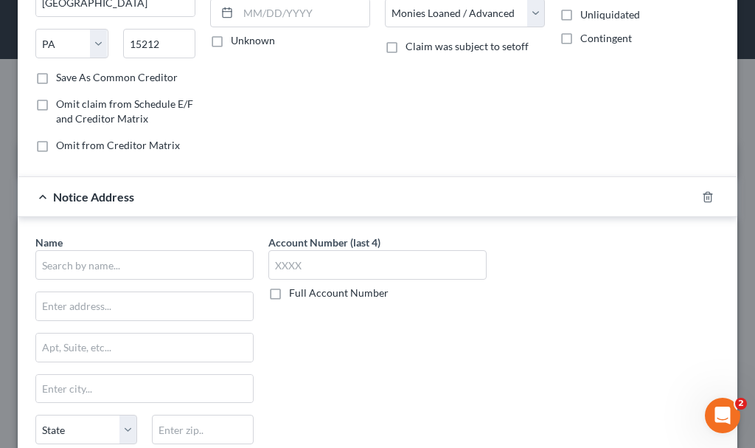
scroll to position [221, 0]
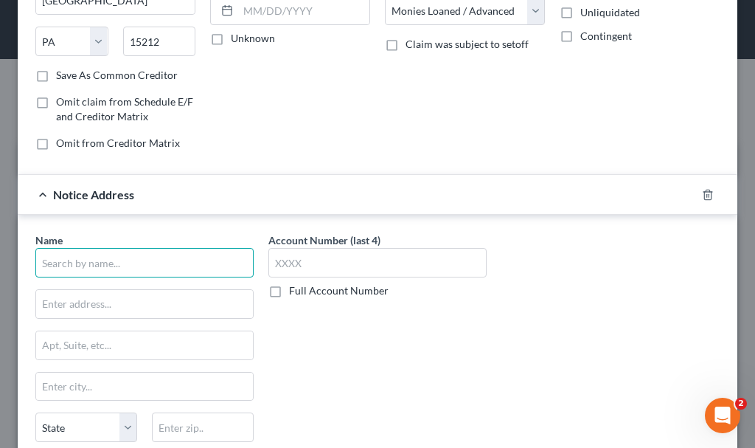
click at [207, 261] on input "text" at bounding box center [144, 263] width 218 height 30
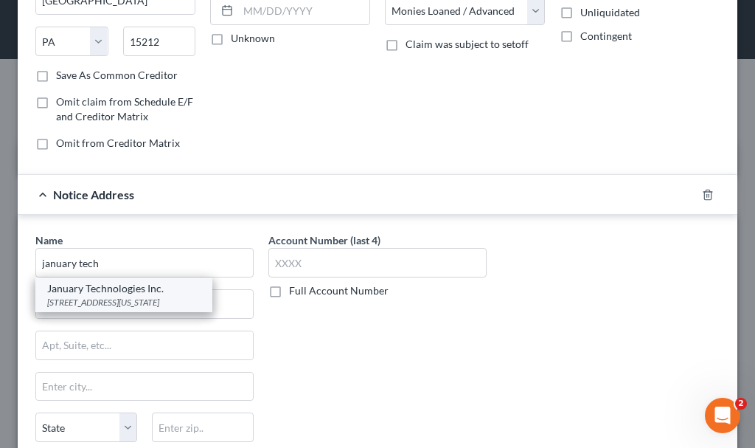
click at [139, 296] on div "[STREET_ADDRESS][US_STATE]" at bounding box center [123, 302] width 153 height 13
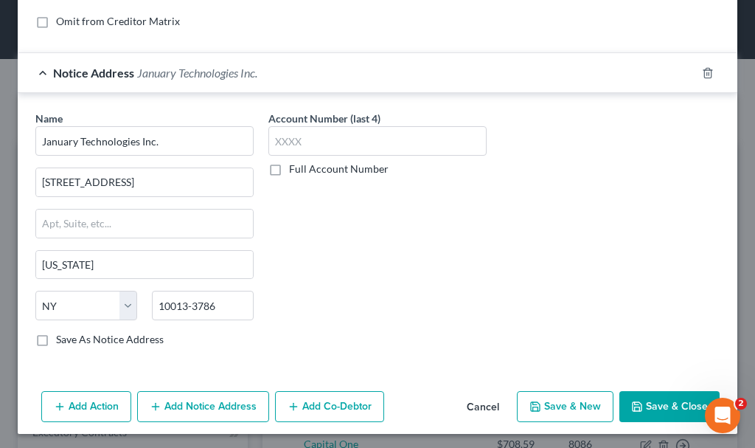
scroll to position [347, 0]
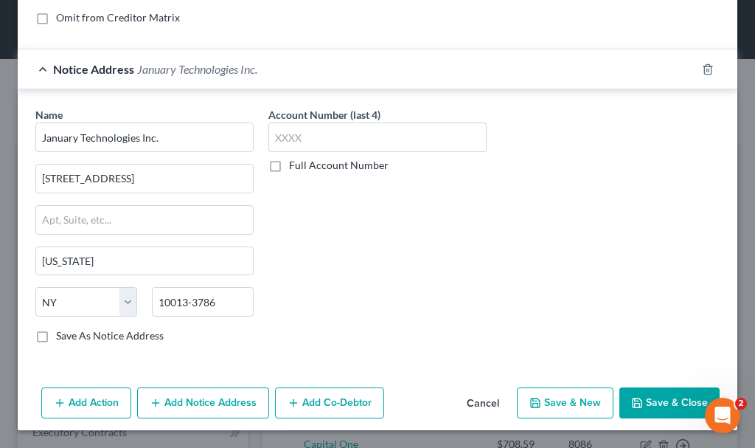
click at [544, 402] on button "Save & New" at bounding box center [565, 402] width 97 height 31
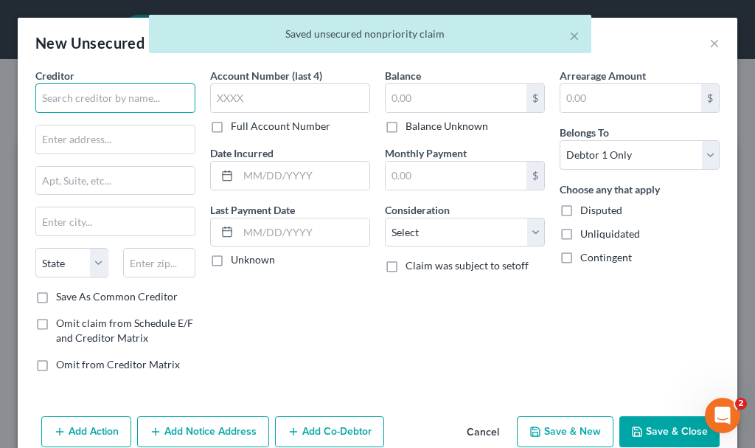
click at [110, 90] on input "text" at bounding box center [115, 98] width 160 height 30
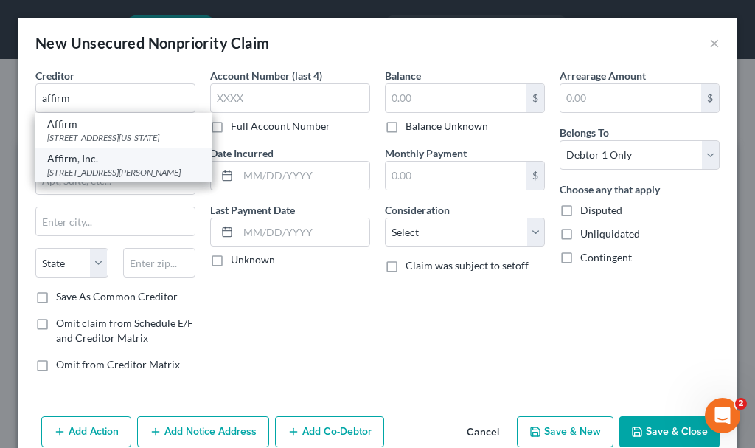
click at [97, 178] on div "[STREET_ADDRESS][PERSON_NAME]" at bounding box center [123, 172] width 153 height 13
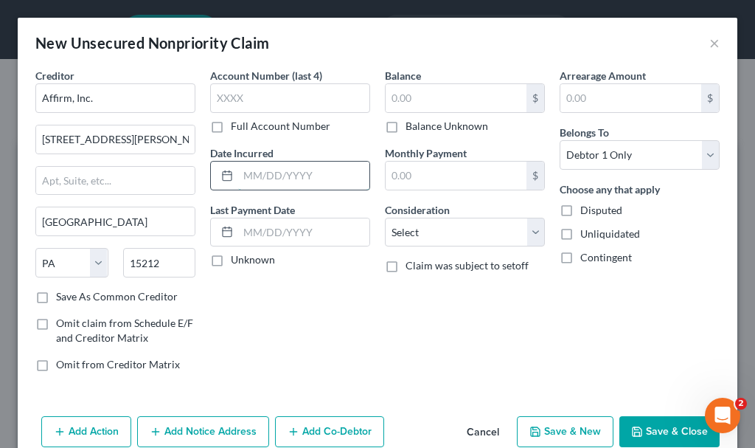
click at [302, 178] on input "text" at bounding box center [303, 176] width 131 height 28
click at [455, 98] on input "text" at bounding box center [456, 98] width 141 height 28
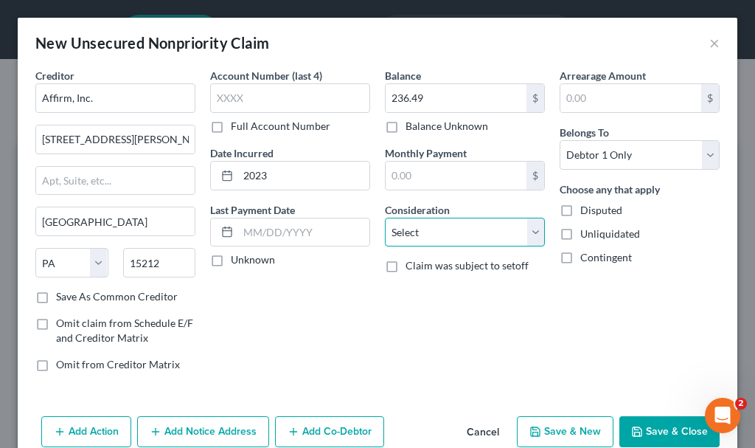
click at [448, 232] on select "Select Cable / Satellite Services Collection Agency Credit Card Debt Debt Couns…" at bounding box center [465, 233] width 160 height 30
click at [385, 218] on select "Select Cable / Satellite Services Collection Agency Credit Card Debt Debt Couns…" at bounding box center [465, 233] width 160 height 30
click at [552, 429] on button "Save & New" at bounding box center [565, 431] width 97 height 31
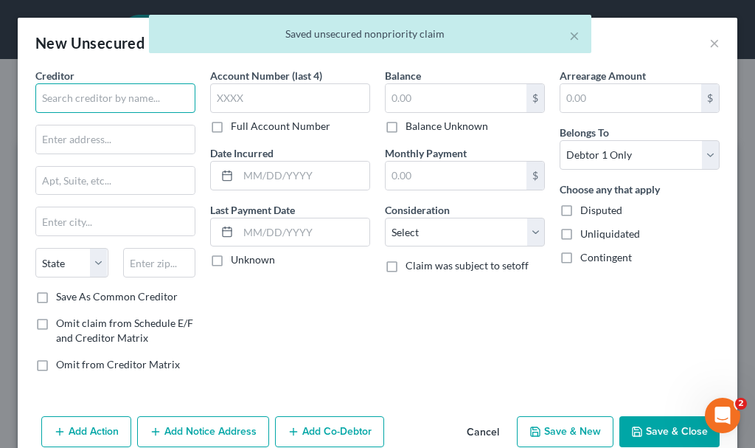
click at [110, 93] on input "text" at bounding box center [115, 98] width 160 height 30
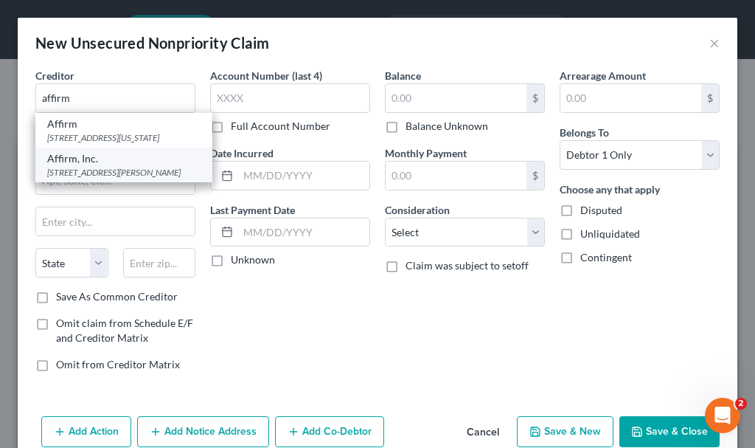
click at [108, 178] on div "[STREET_ADDRESS][PERSON_NAME]" at bounding box center [123, 172] width 153 height 13
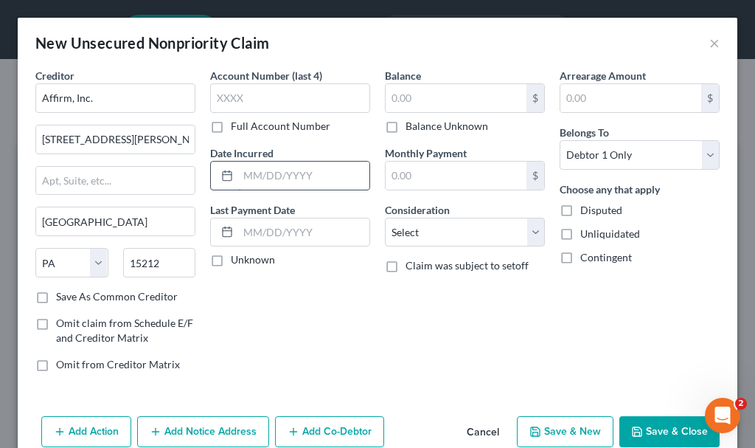
click at [280, 176] on input "text" at bounding box center [303, 176] width 131 height 28
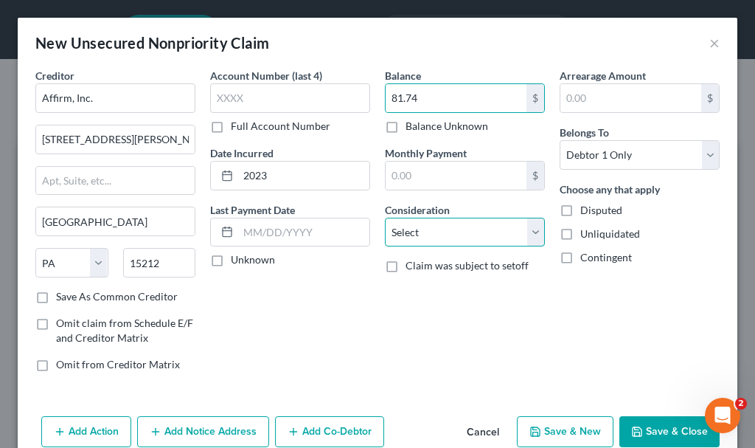
click at [414, 230] on select "Select Cable / Satellite Services Collection Agency Credit Card Debt Debt Couns…" at bounding box center [465, 233] width 160 height 30
click at [385, 218] on select "Select Cable / Satellite Services Collection Agency Credit Card Debt Debt Couns…" at bounding box center [465, 233] width 160 height 30
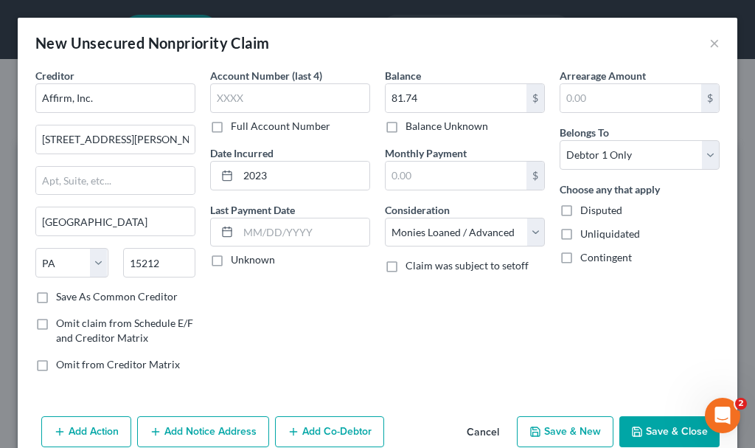
click at [544, 430] on button "Save & New" at bounding box center [565, 431] width 97 height 31
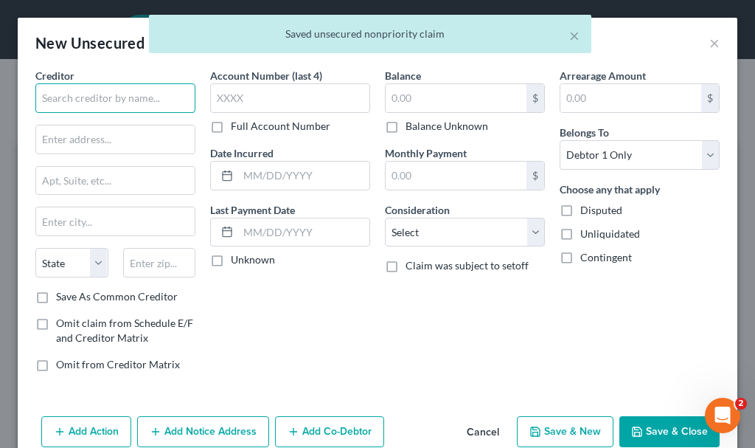
click at [116, 99] on input "text" at bounding box center [115, 98] width 160 height 30
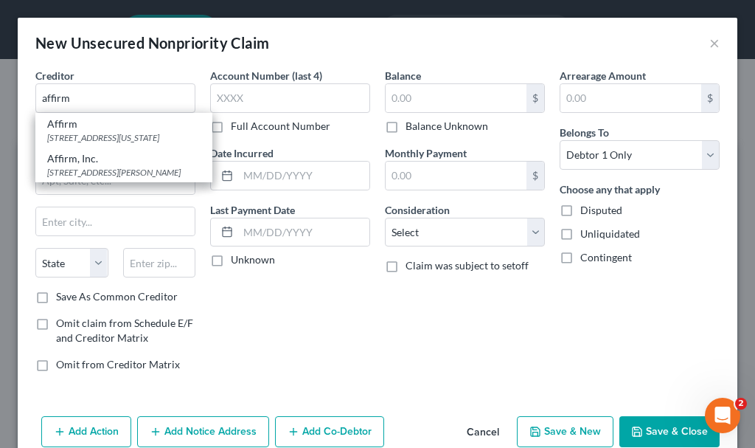
drag, startPoint x: 89, startPoint y: 182, endPoint x: 232, endPoint y: 190, distance: 143.3
click at [97, 178] on div "[STREET_ADDRESS][PERSON_NAME]" at bounding box center [123, 172] width 153 height 13
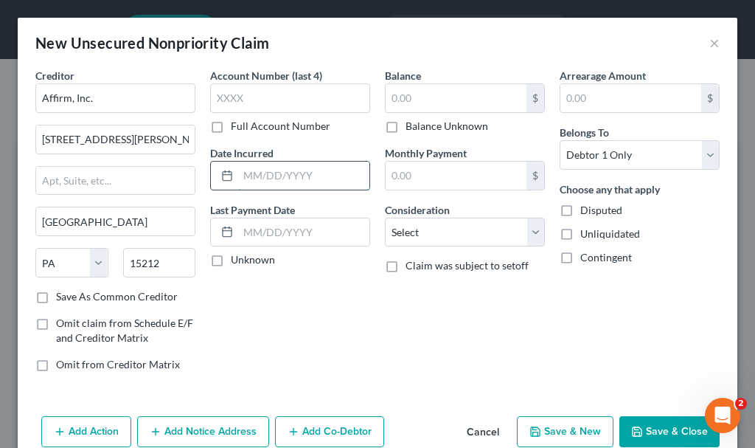
click at [282, 168] on input "text" at bounding box center [303, 176] width 131 height 28
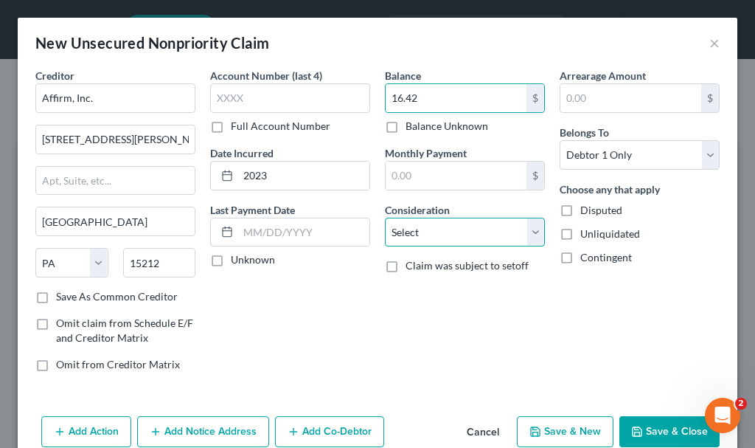
click at [406, 232] on select "Select Cable / Satellite Services Collection Agency Credit Card Debt Debt Couns…" at bounding box center [465, 233] width 160 height 30
click at [385, 218] on select "Select Cable / Satellite Services Collection Agency Credit Card Debt Debt Couns…" at bounding box center [465, 233] width 160 height 30
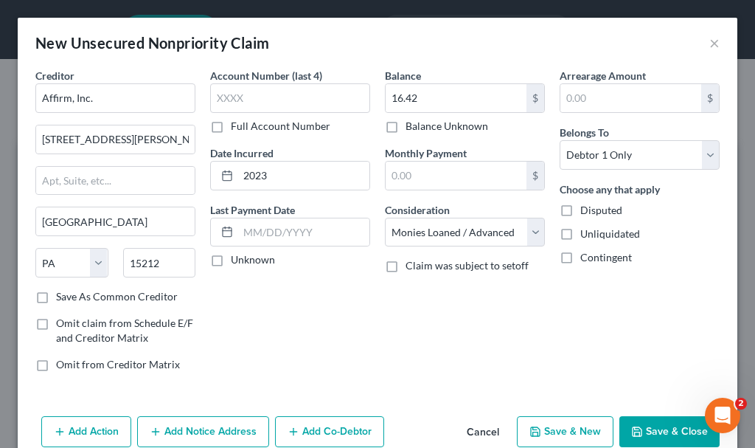
click at [538, 425] on button "Save & New" at bounding box center [565, 431] width 97 height 31
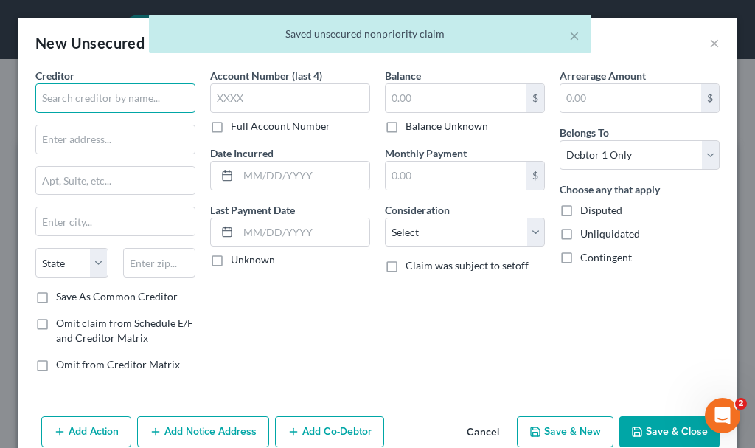
click at [127, 88] on input "text" at bounding box center [115, 98] width 160 height 30
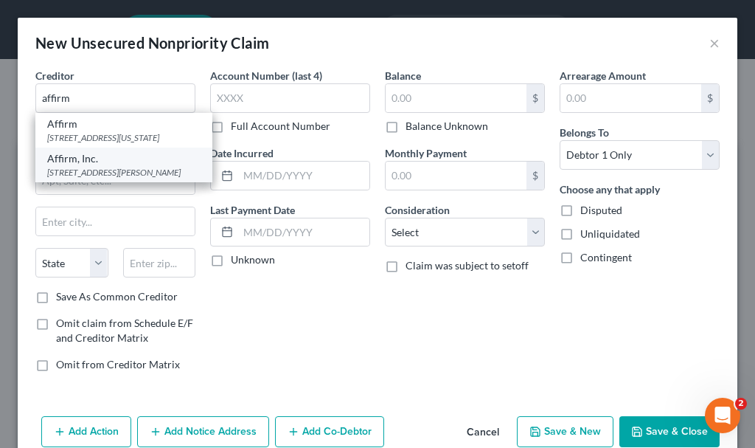
click at [88, 166] on div "Affirm, Inc." at bounding box center [123, 158] width 153 height 15
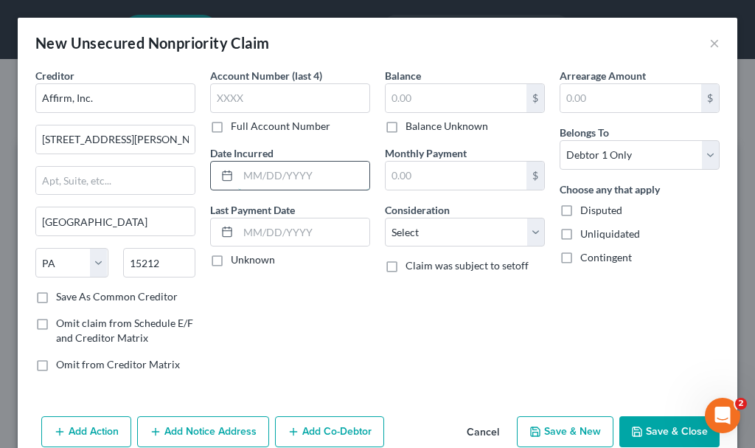
click at [290, 181] on input "text" at bounding box center [303, 176] width 131 height 28
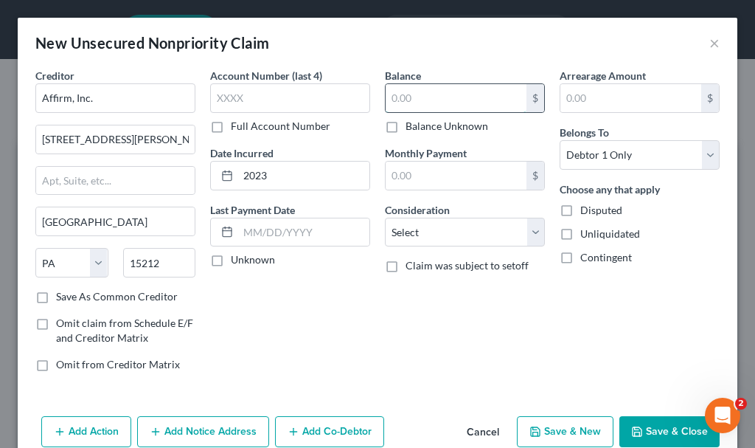
click at [446, 94] on input "text" at bounding box center [456, 98] width 141 height 28
click at [418, 235] on select "Select Cable / Satellite Services Collection Agency Credit Card Debt Debt Couns…" at bounding box center [465, 233] width 160 height 30
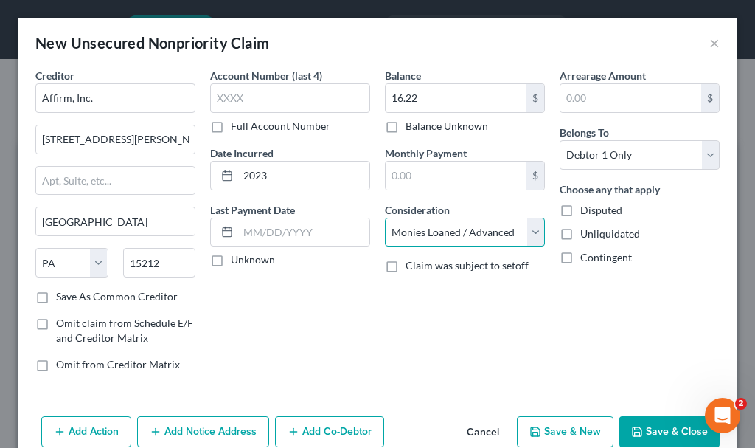
click at [385, 218] on select "Select Cable / Satellite Services Collection Agency Credit Card Debt Debt Couns…" at bounding box center [465, 233] width 160 height 30
click at [659, 432] on button "Save & Close" at bounding box center [670, 431] width 100 height 31
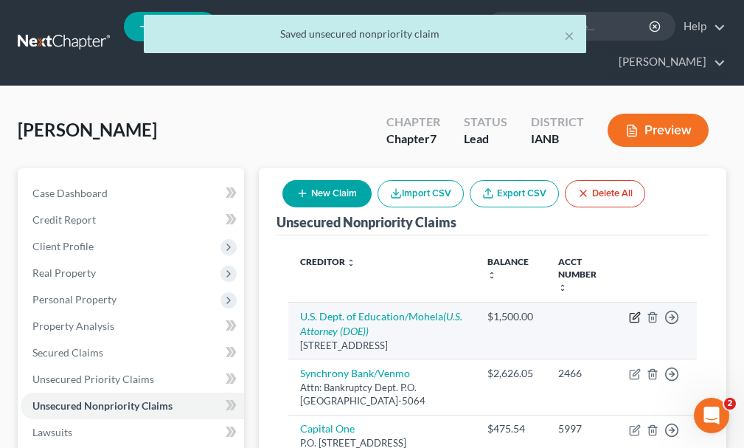
click at [633, 311] on icon "button" at bounding box center [635, 317] width 12 height 12
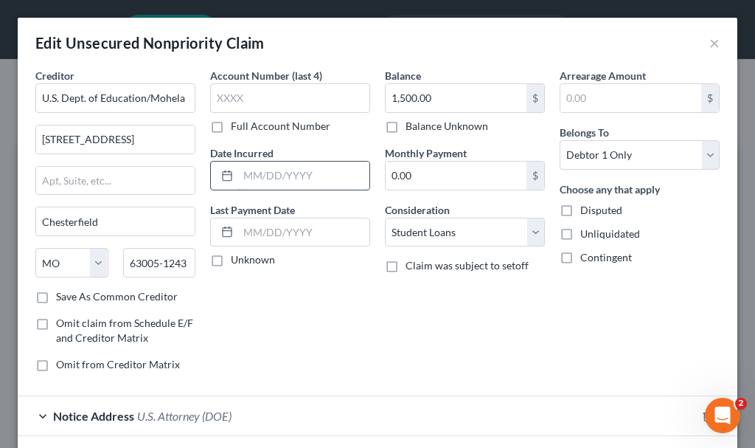
click at [298, 174] on input "text" at bounding box center [303, 176] width 131 height 28
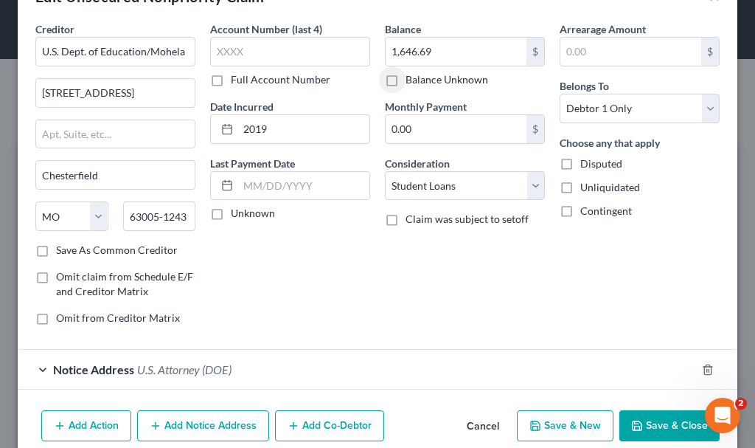
scroll to position [111, 0]
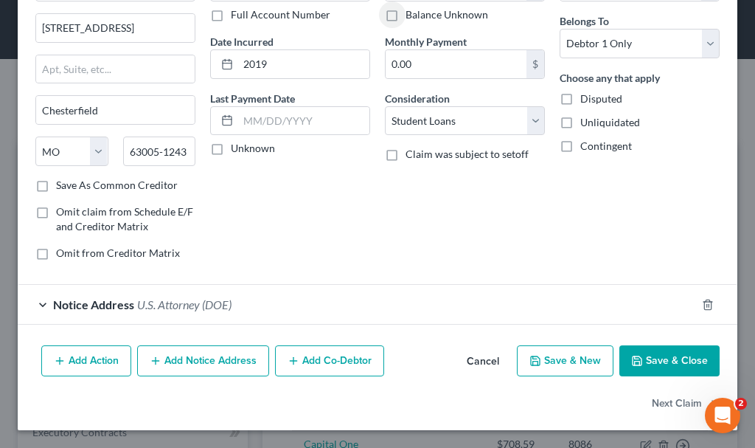
click at [659, 356] on button "Save & Close" at bounding box center [670, 360] width 100 height 31
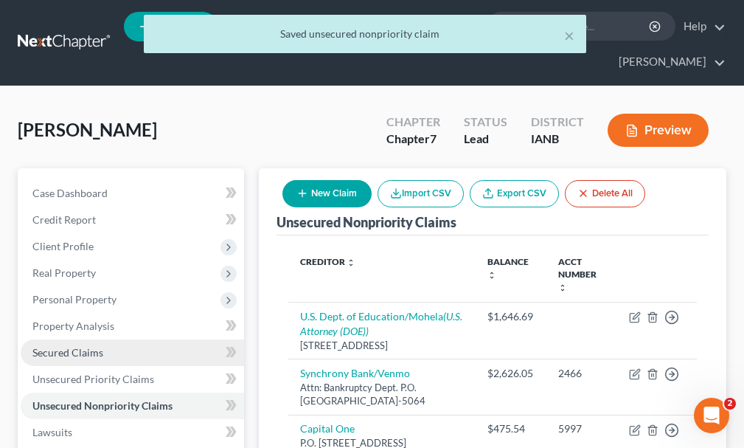
click at [71, 346] on span "Secured Claims" at bounding box center [67, 352] width 71 height 13
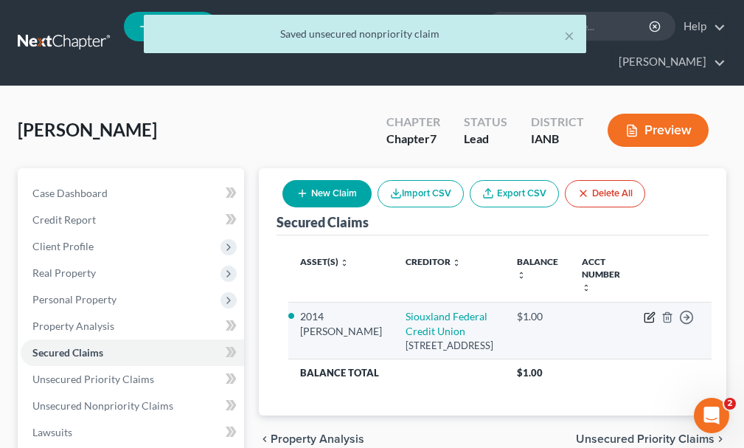
click at [648, 312] on icon "button" at bounding box center [651, 315] width 7 height 7
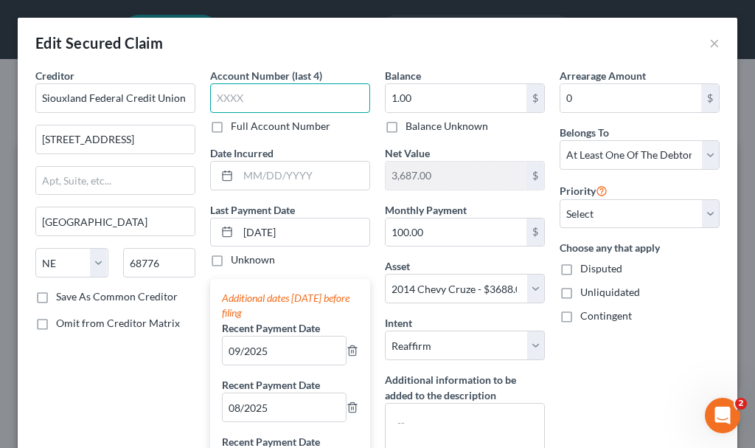
click at [272, 94] on input "text" at bounding box center [290, 98] width 160 height 30
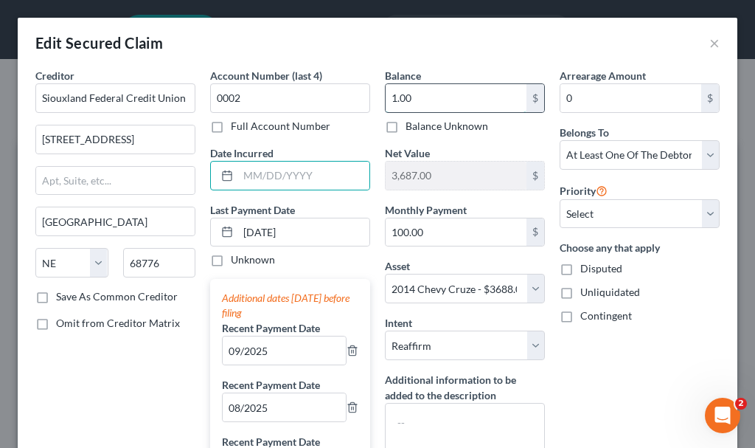
click at [418, 92] on input "1.00" at bounding box center [456, 98] width 141 height 28
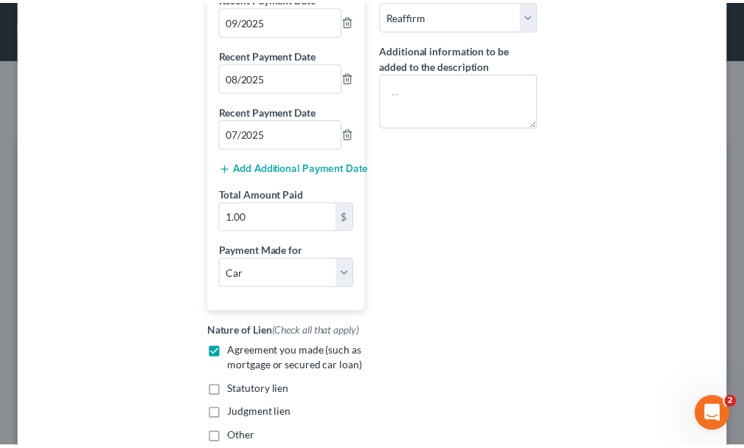
scroll to position [485, 0]
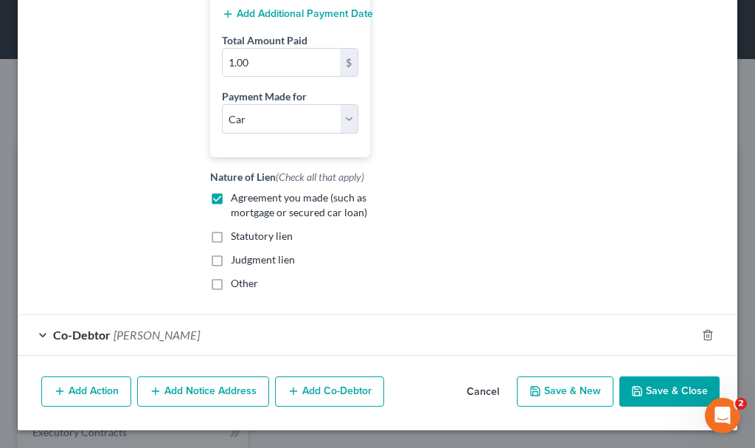
click at [632, 385] on icon "button" at bounding box center [637, 391] width 12 height 12
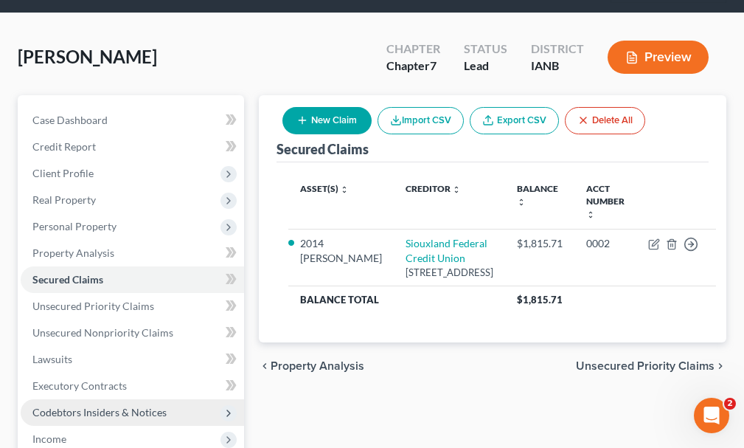
scroll to position [148, 0]
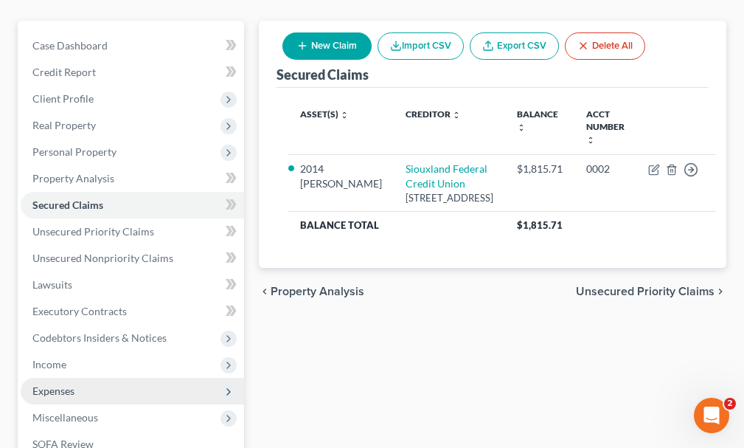
click at [66, 384] on span "Expenses" at bounding box center [53, 390] width 42 height 13
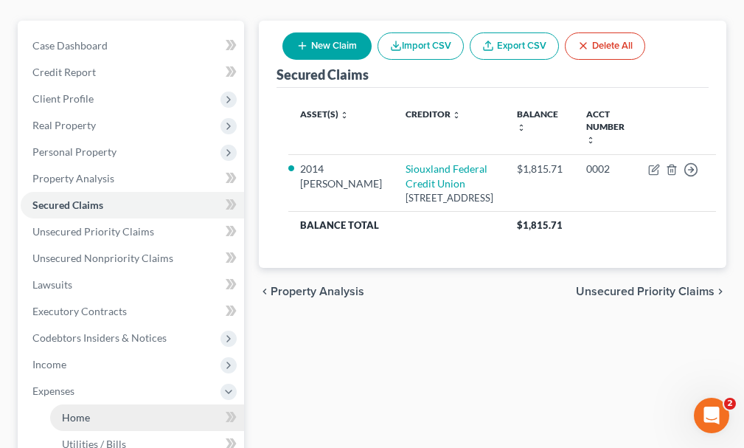
click at [79, 411] on span "Home" at bounding box center [76, 417] width 28 height 13
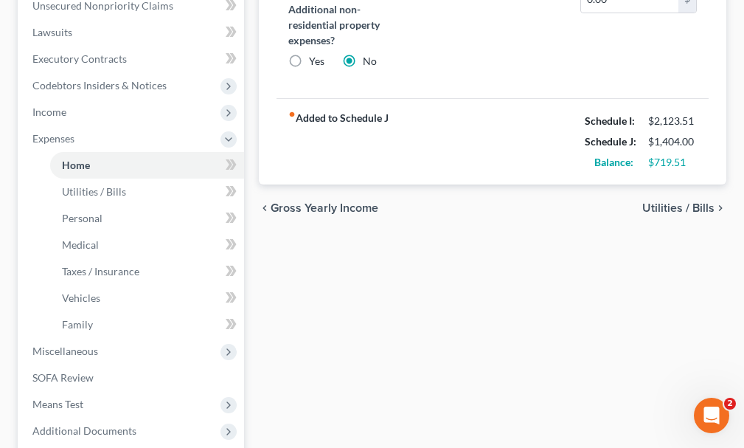
scroll to position [443, 0]
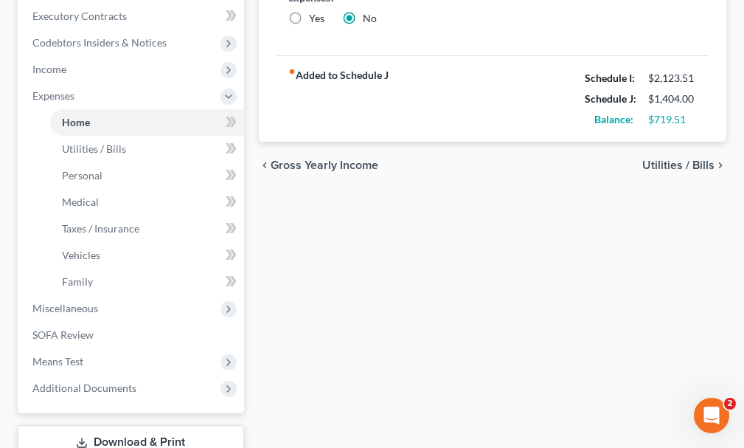
click at [150, 425] on link "Download & Print" at bounding box center [131, 442] width 226 height 35
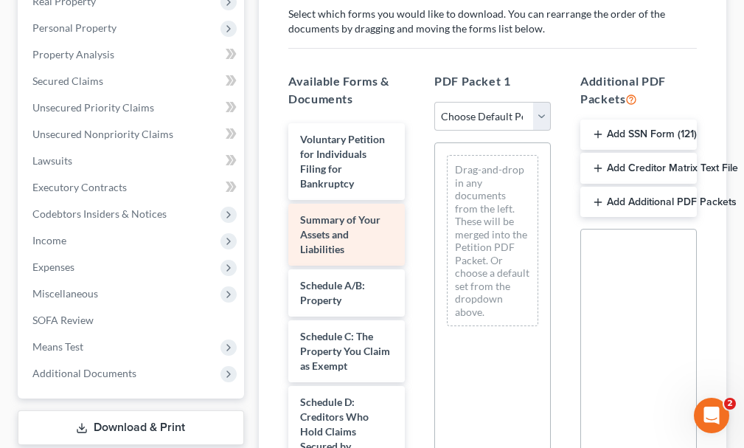
scroll to position [295, 0]
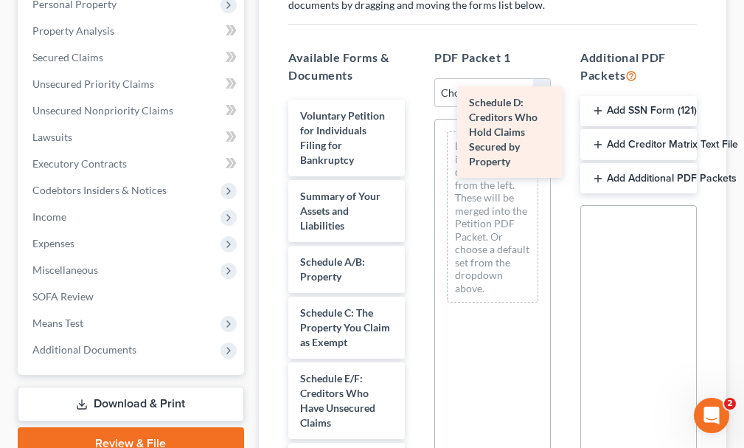
drag, startPoint x: 314, startPoint y: 385, endPoint x: 483, endPoint y: 136, distance: 301.1
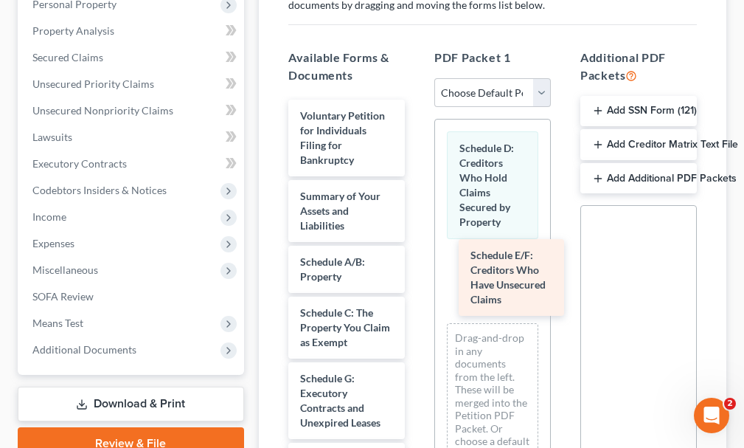
drag, startPoint x: 330, startPoint y: 378, endPoint x: 501, endPoint y: 276, distance: 199.1
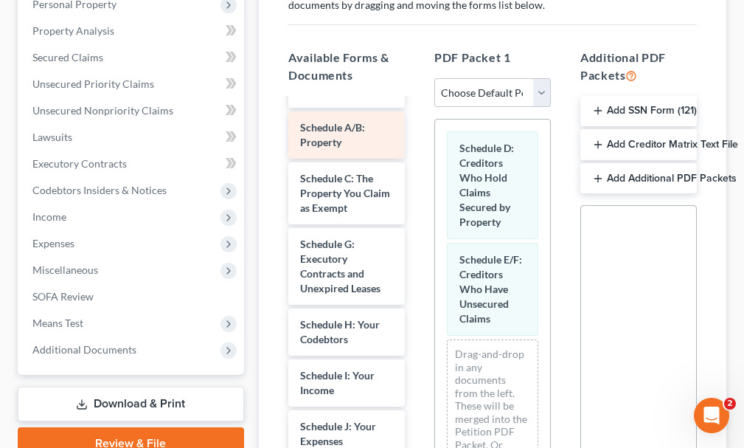
scroll to position [148, 0]
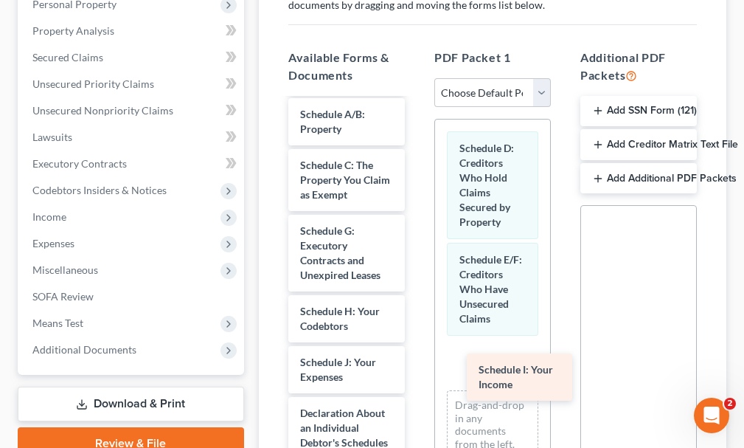
drag, startPoint x: 324, startPoint y: 344, endPoint x: 502, endPoint y: 378, distance: 181.7
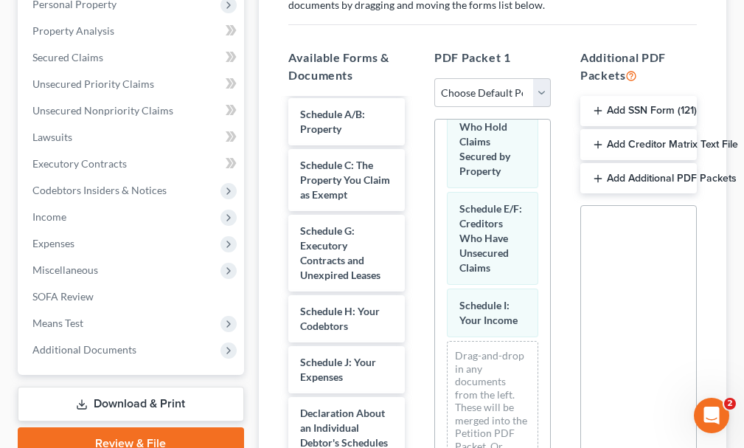
scroll to position [94, 0]
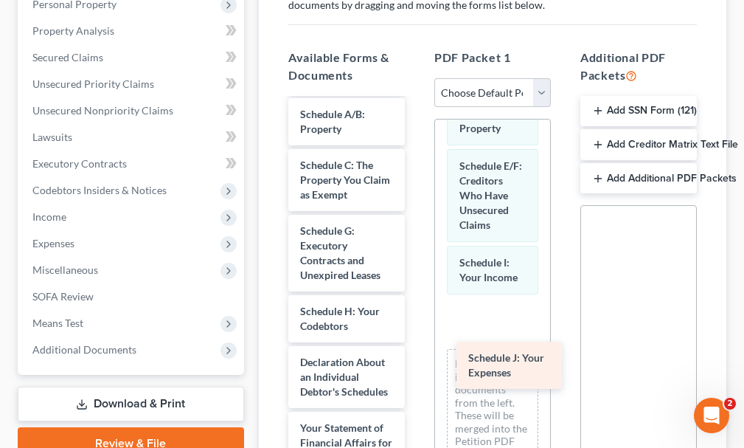
drag, startPoint x: 316, startPoint y: 344, endPoint x: 484, endPoint y: 367, distance: 168.9
click at [417, 367] on div "Schedule J: Your Expenses Voluntary Petition for Individuals Filing for Bankrup…" at bounding box center [347, 431] width 140 height 959
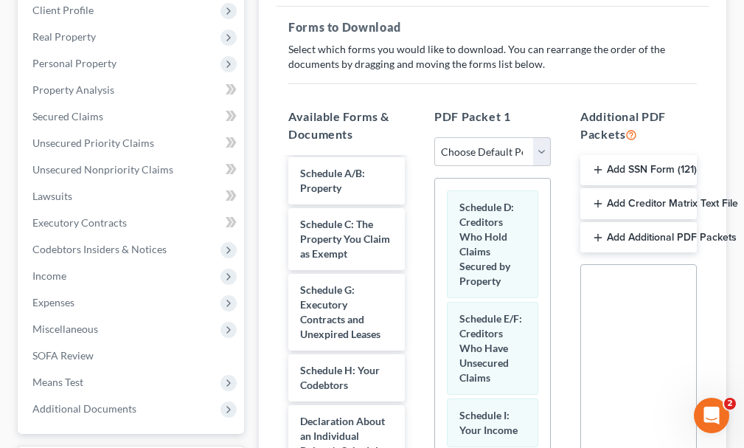
scroll to position [0, 0]
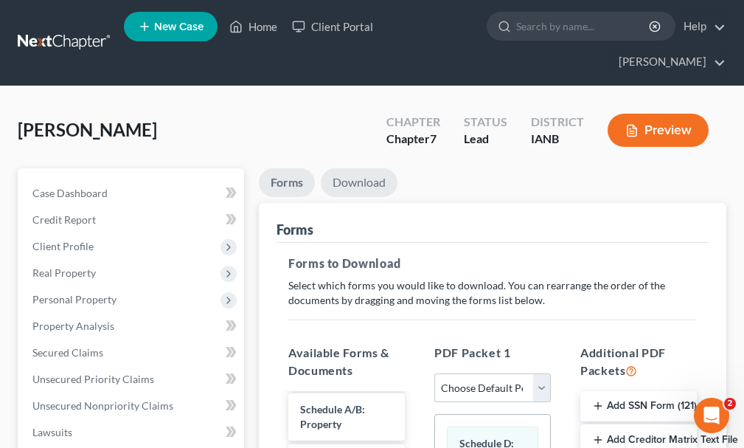
click at [356, 168] on link "Download" at bounding box center [359, 182] width 77 height 29
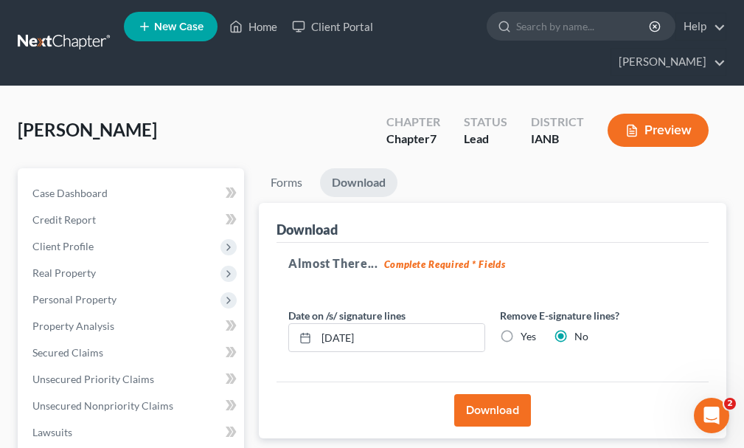
click at [476, 394] on button "Download" at bounding box center [492, 410] width 77 height 32
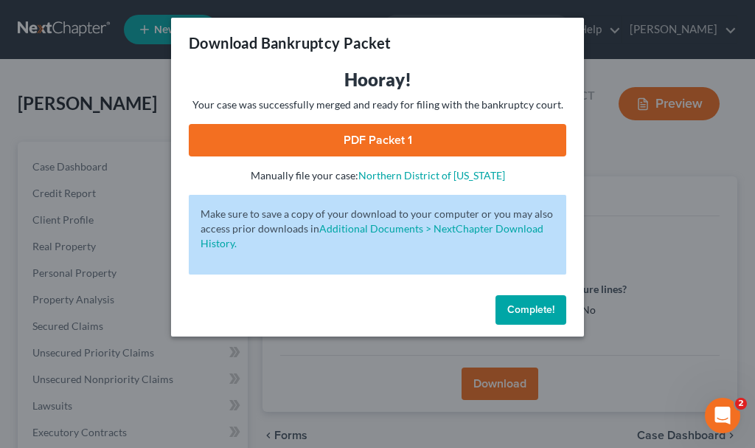
click at [310, 133] on link "PDF Packet 1" at bounding box center [378, 140] width 378 height 32
click at [519, 303] on span "Complete!" at bounding box center [530, 309] width 47 height 13
